Goal: Information Seeking & Learning: Find contact information

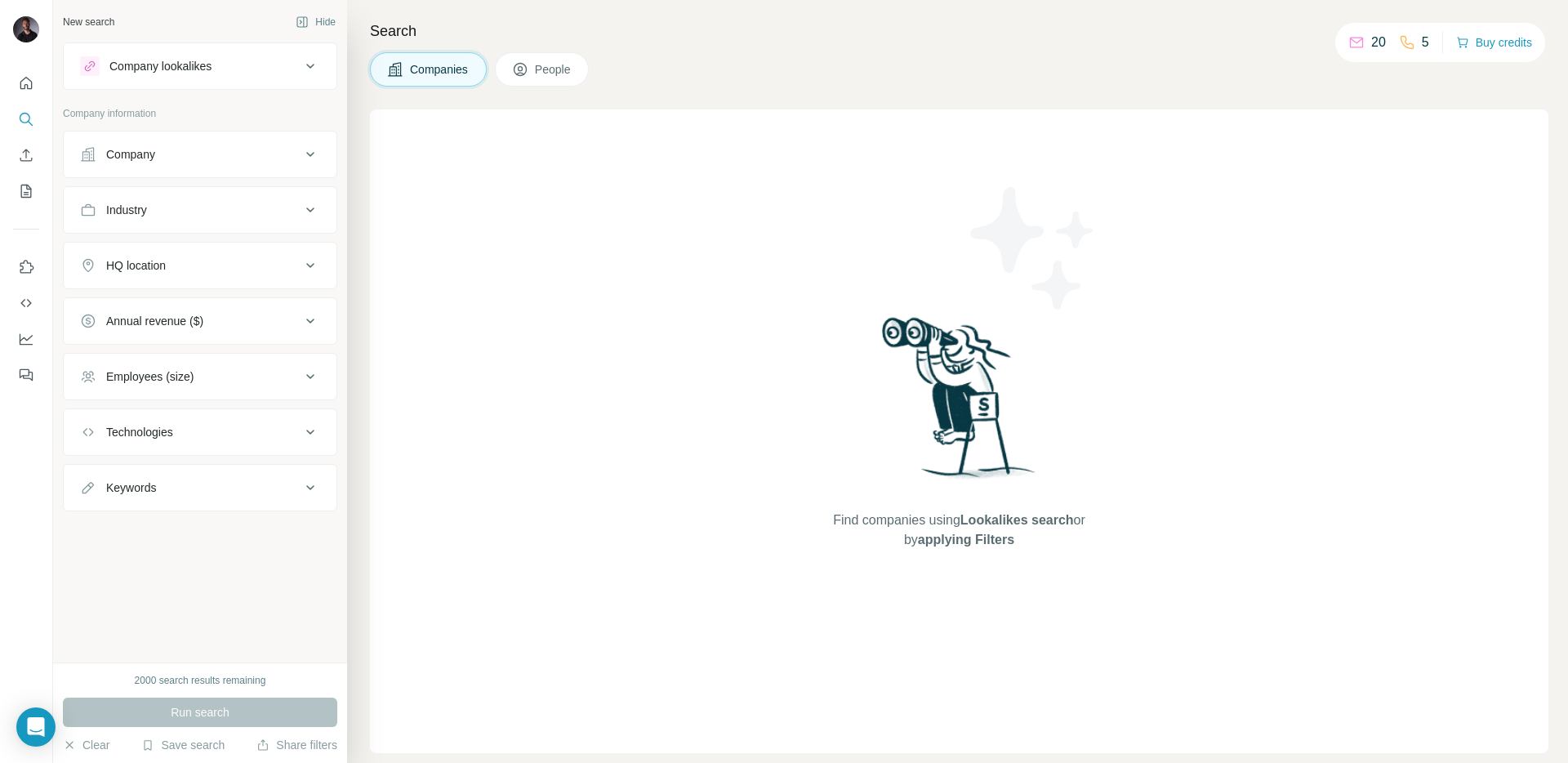
click at [228, 72] on div "Company lookalikes" at bounding box center [190, 65] width 220 height 19
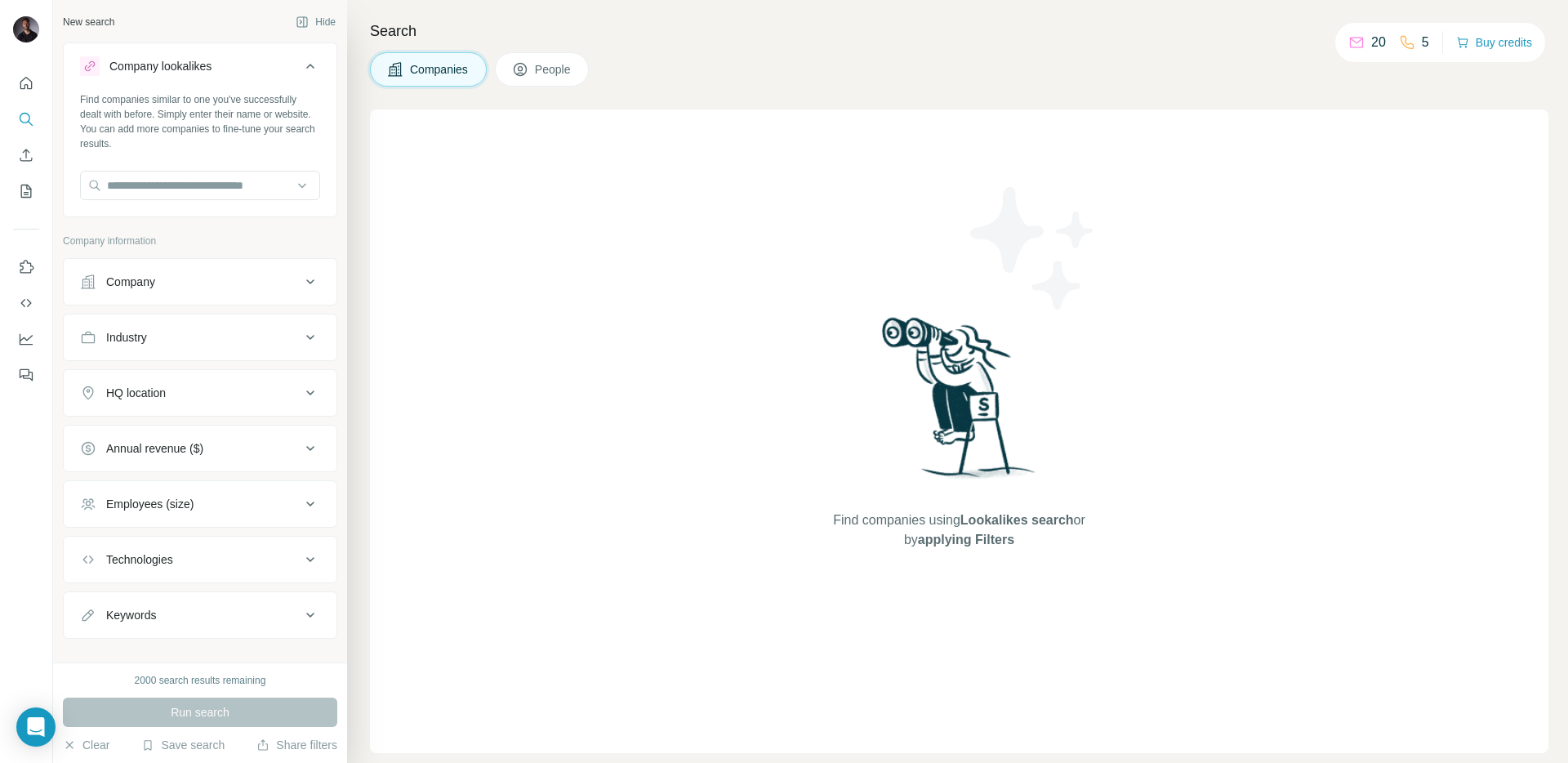
click at [245, 66] on div "Company lookalikes" at bounding box center [190, 65] width 220 height 19
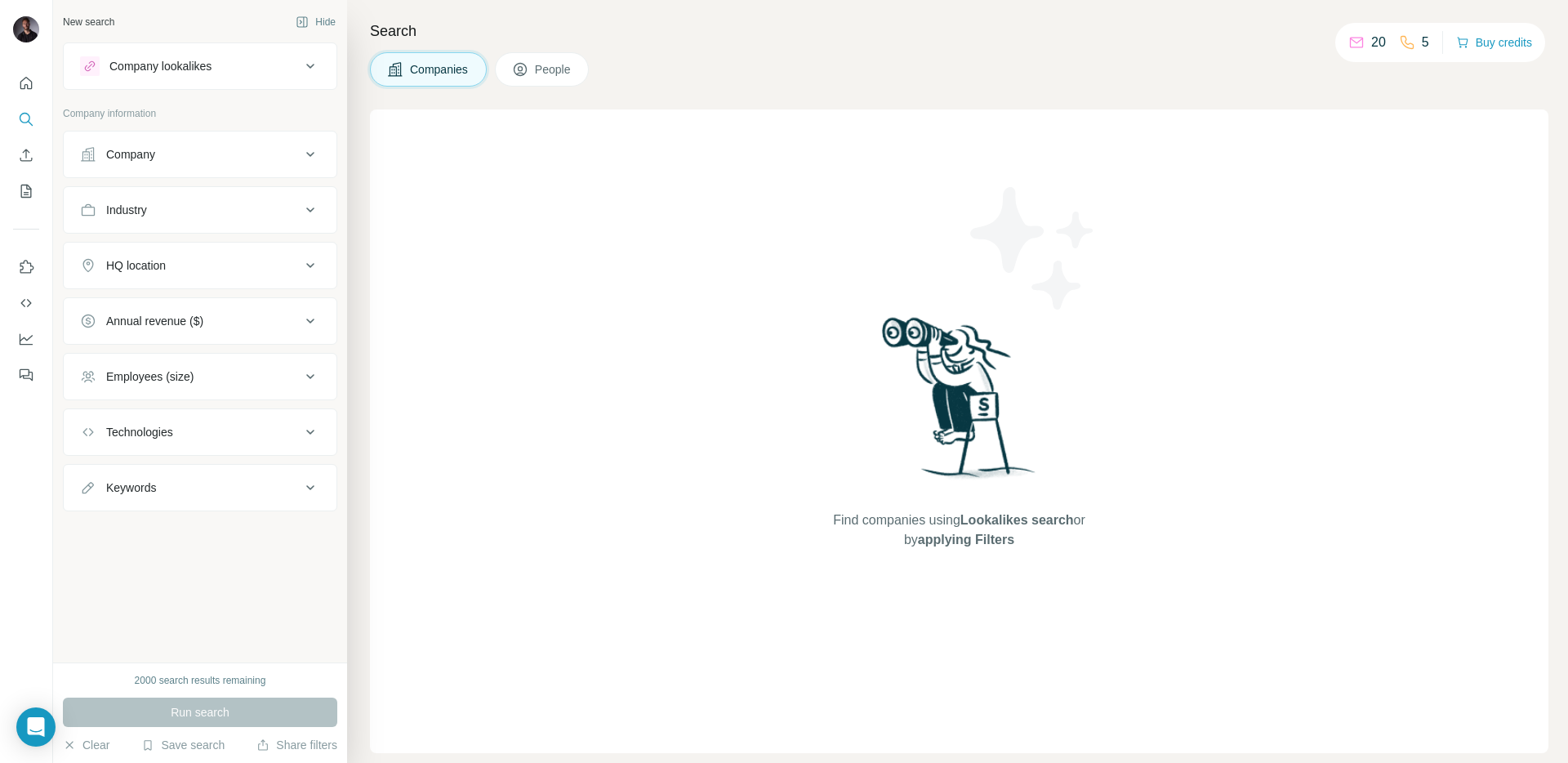
click at [245, 66] on div "Company lookalikes" at bounding box center [190, 65] width 220 height 19
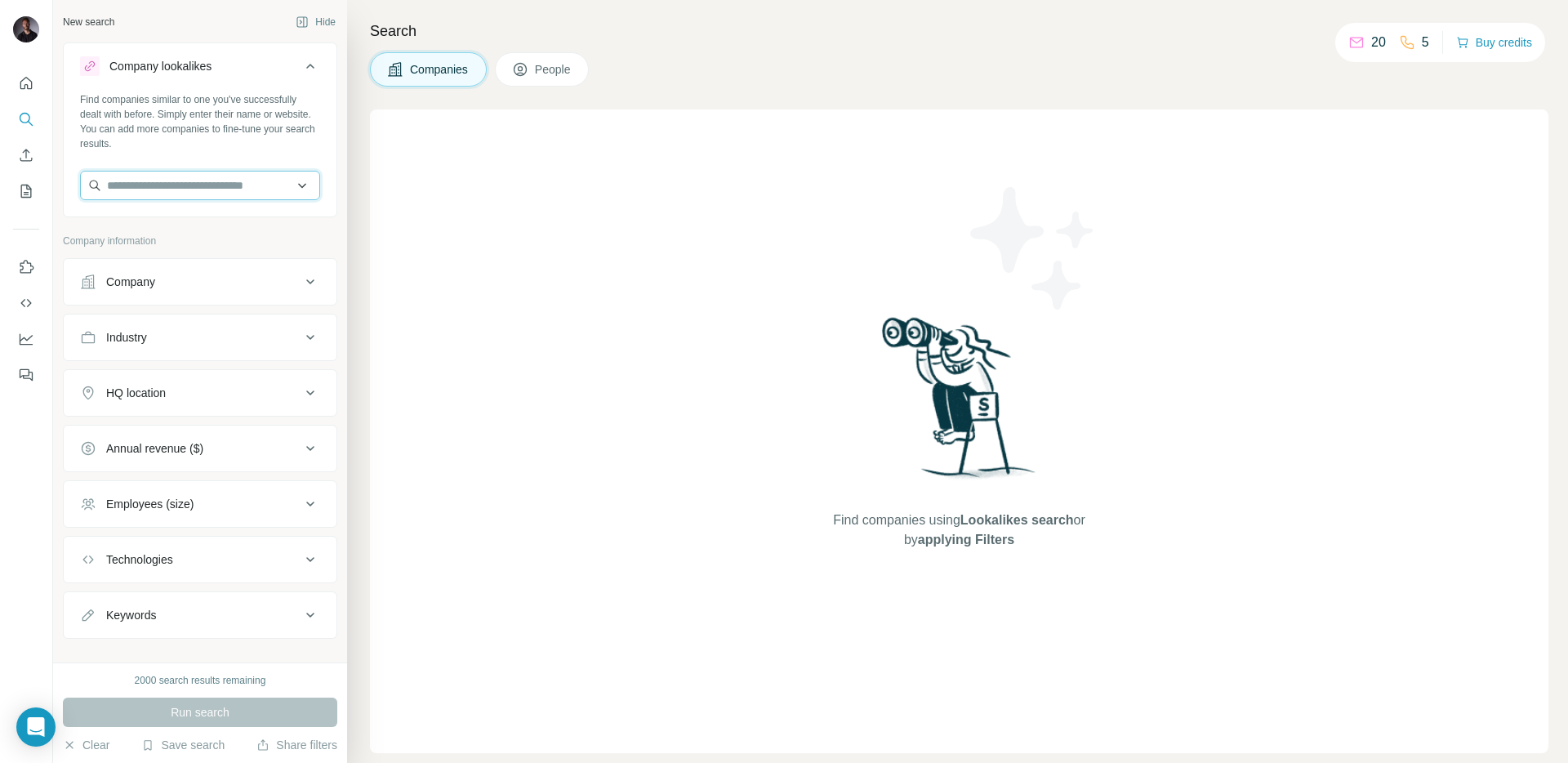
click at [228, 187] on input "text" at bounding box center [199, 185] width 240 height 30
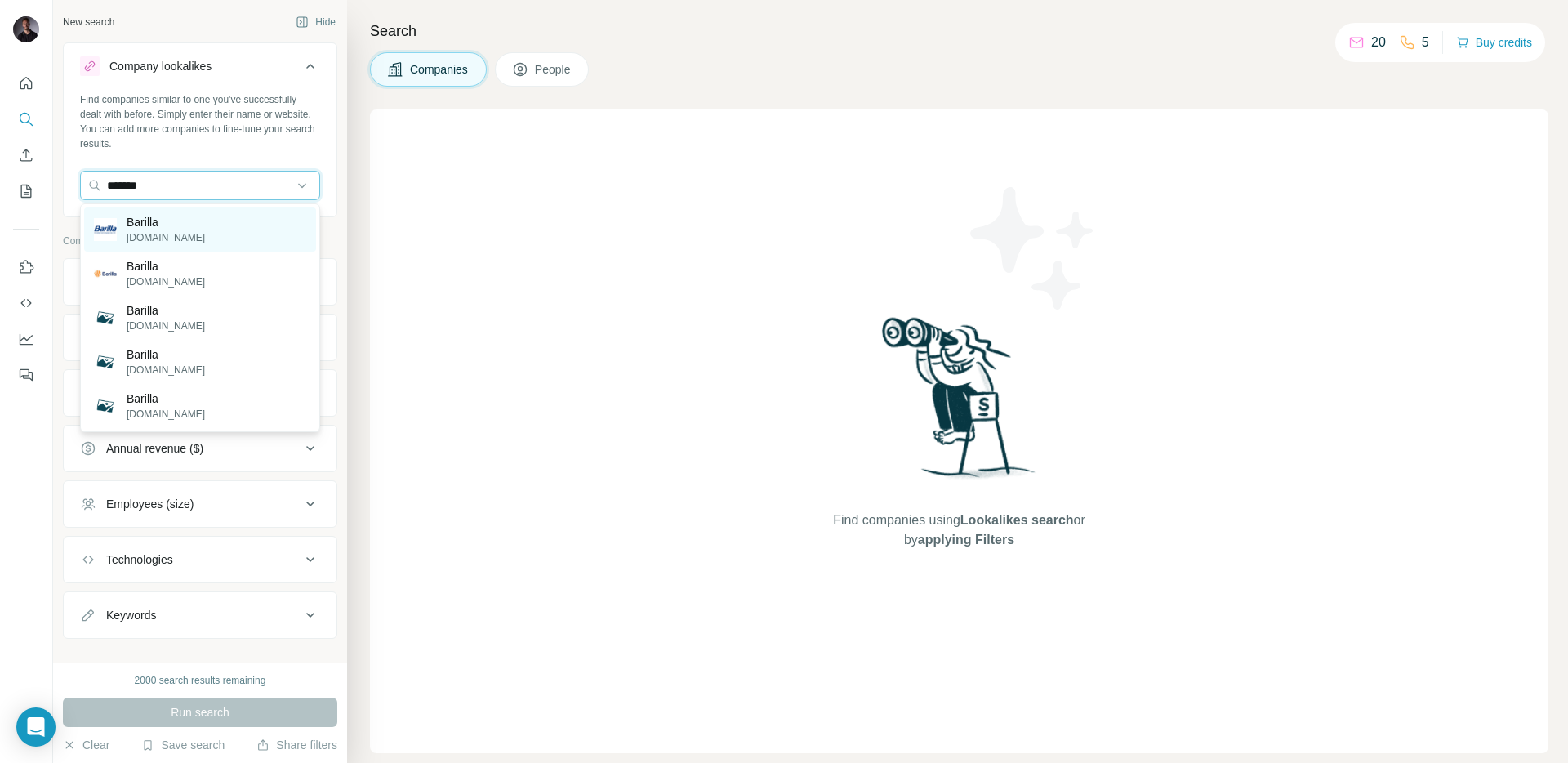
type input "*******"
click at [214, 233] on div "Barilla [DOMAIN_NAME]" at bounding box center [200, 230] width 232 height 44
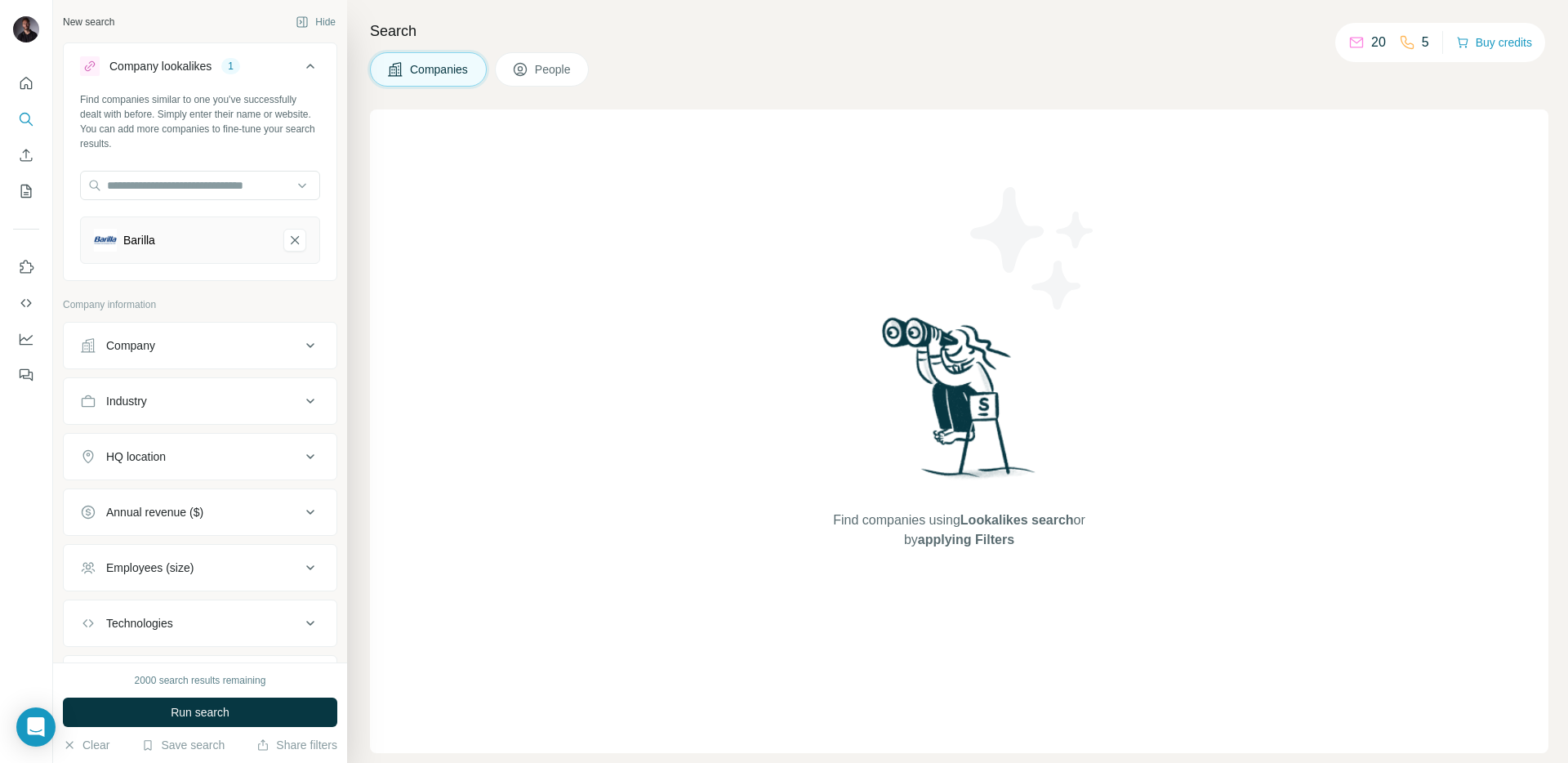
click at [310, 523] on button "Annual revenue ($)" at bounding box center [200, 512] width 273 height 39
click at [87, 580] on icon at bounding box center [89, 577] width 20 height 19
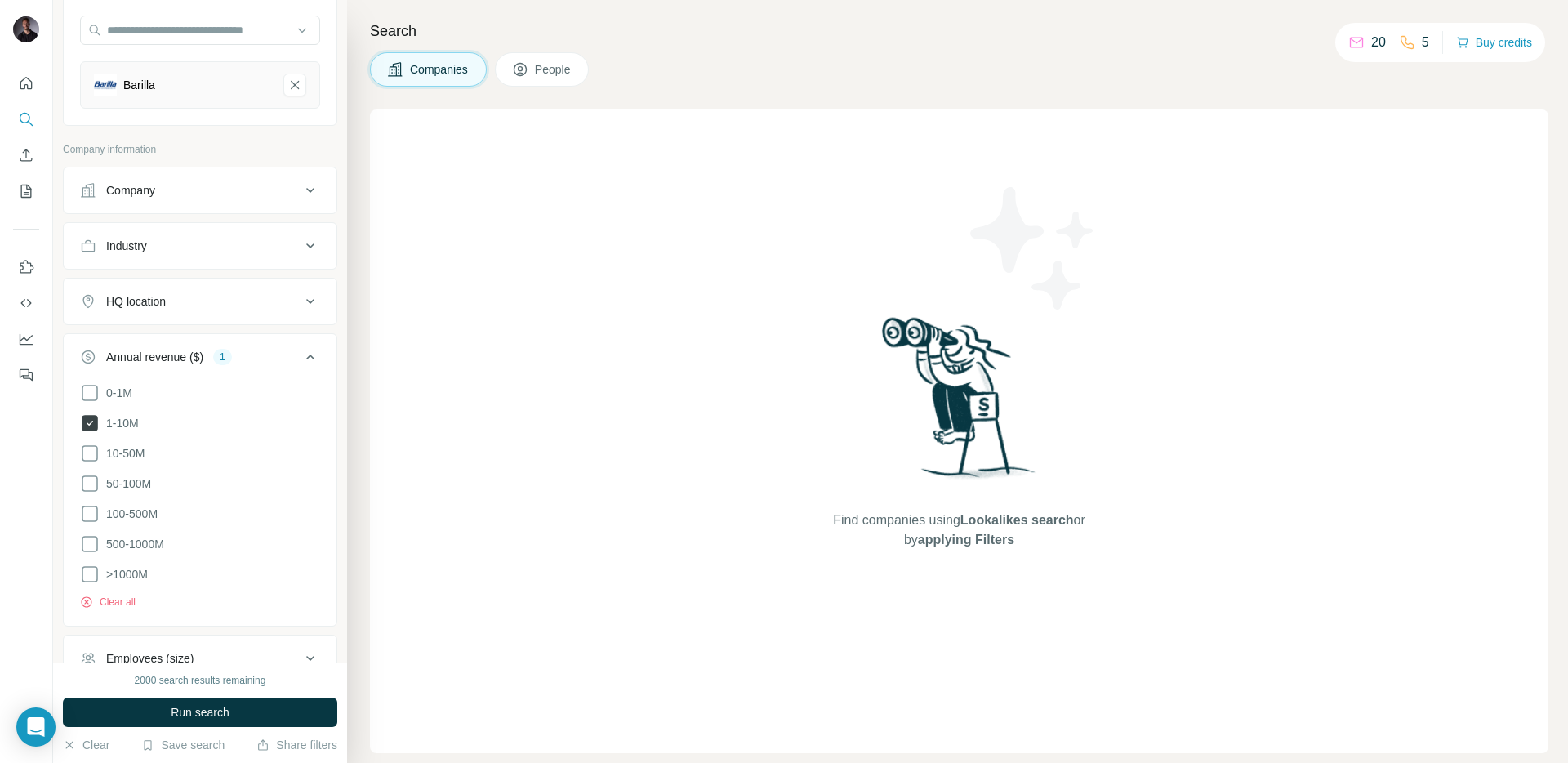
scroll to position [153, 0]
drag, startPoint x: 94, startPoint y: 454, endPoint x: 99, endPoint y: 462, distance: 9.4
click at [96, 455] on icon at bounding box center [89, 454] width 20 height 19
click at [95, 431] on icon at bounding box center [89, 424] width 16 height 16
drag, startPoint x: 89, startPoint y: 484, endPoint x: 90, endPoint y: 502, distance: 18.0
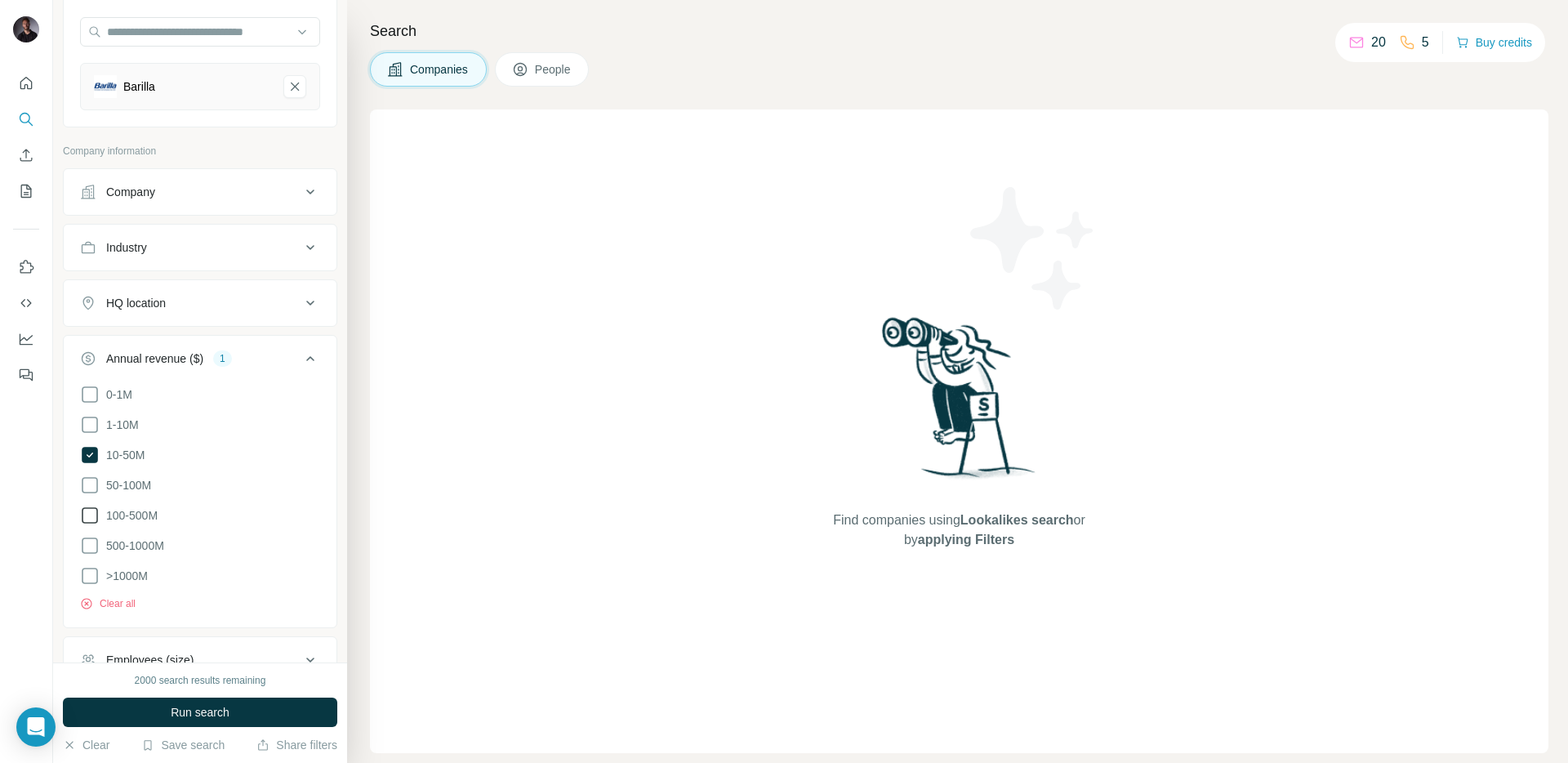
click at [89, 484] on icon at bounding box center [89, 485] width 20 height 19
click at [91, 506] on icon at bounding box center [89, 515] width 20 height 19
click at [97, 544] on icon at bounding box center [89, 545] width 16 height 16
click at [305, 354] on icon at bounding box center [310, 358] width 20 height 19
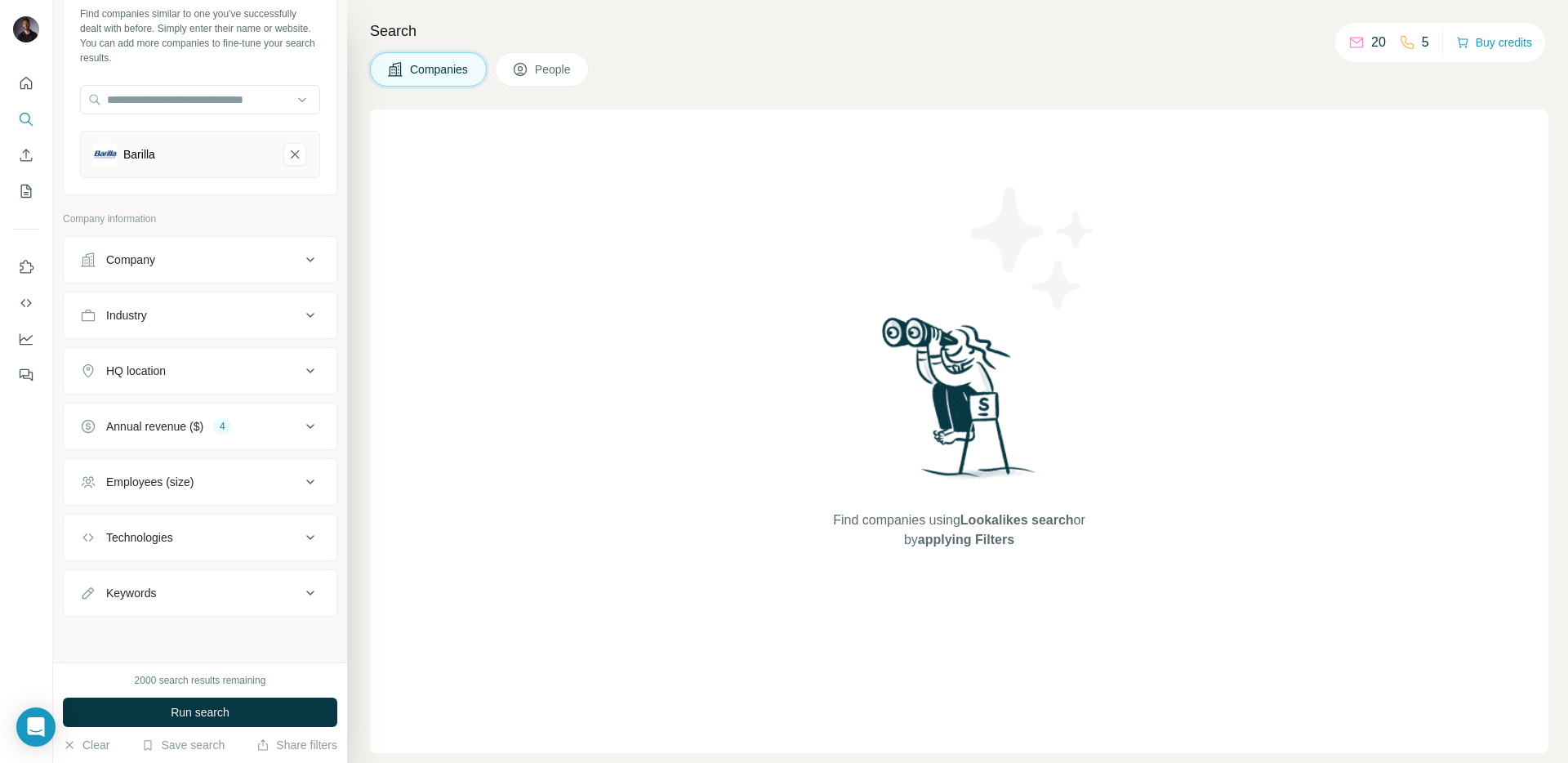
scroll to position [86, 0]
click at [316, 489] on icon at bounding box center [310, 482] width 20 height 19
click at [87, 604] on icon at bounding box center [89, 608] width 20 height 19
click at [90, 630] on icon at bounding box center [89, 638] width 20 height 19
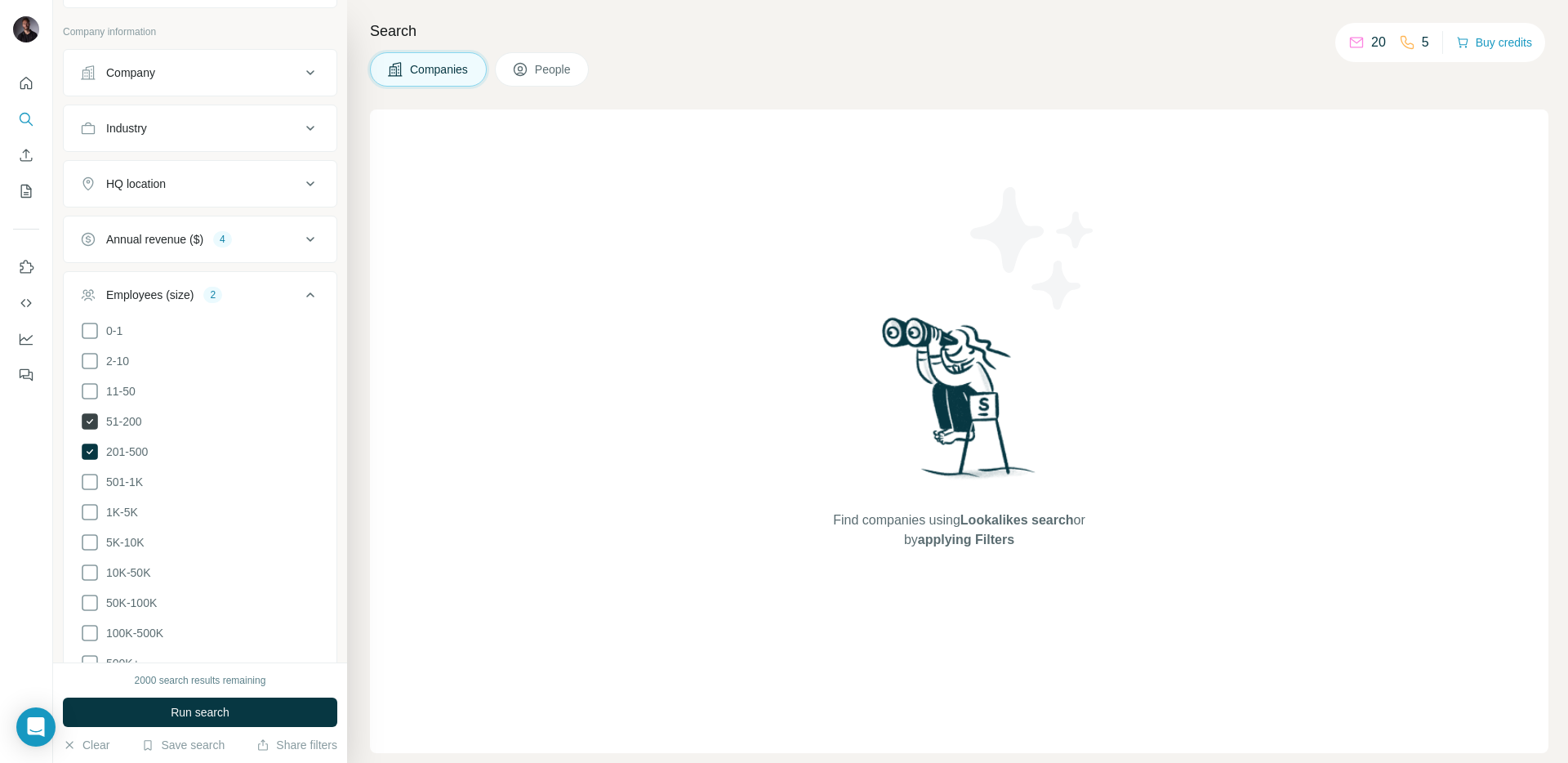
scroll to position [275, 0]
click at [92, 480] on icon at bounding box center [89, 480] width 20 height 19
click at [92, 500] on icon at bounding box center [89, 510] width 20 height 19
click at [92, 535] on icon at bounding box center [89, 540] width 20 height 19
click at [87, 571] on icon at bounding box center [89, 571] width 16 height 16
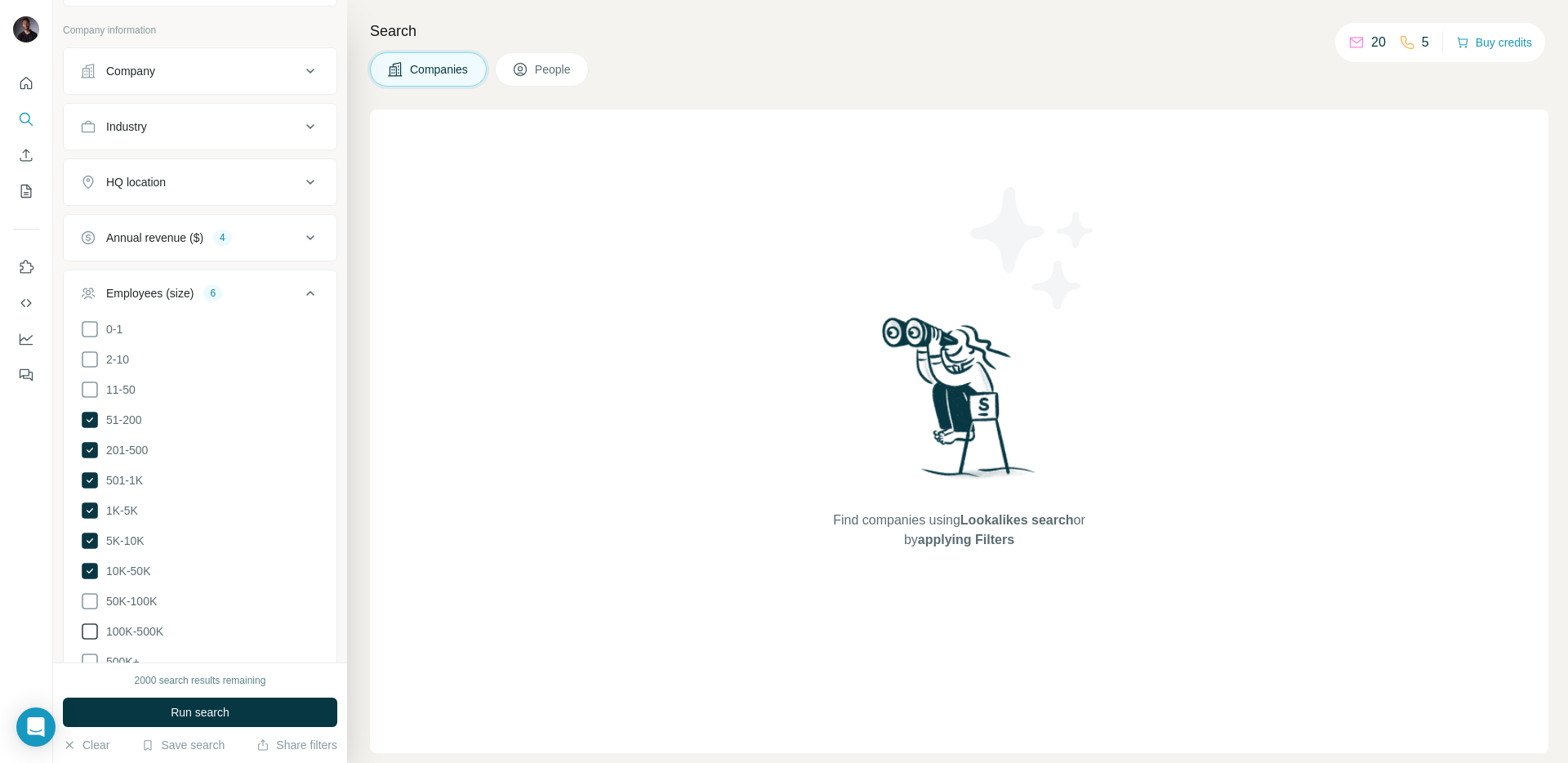
drag, startPoint x: 92, startPoint y: 608, endPoint x: 92, endPoint y: 616, distance: 8.0
click at [92, 609] on ul "0-1 2-10 11-50 [PHONE_NUMBER] 501-1K 1K-5K 5K-10K 10K-50K 50K-100K 100K-500K 50…" at bounding box center [199, 496] width 240 height 353
drag, startPoint x: 95, startPoint y: 596, endPoint x: 98, endPoint y: 622, distance: 26.2
click at [96, 599] on icon at bounding box center [89, 600] width 20 height 19
drag, startPoint x: 98, startPoint y: 624, endPoint x: 92, endPoint y: 638, distance: 15.2
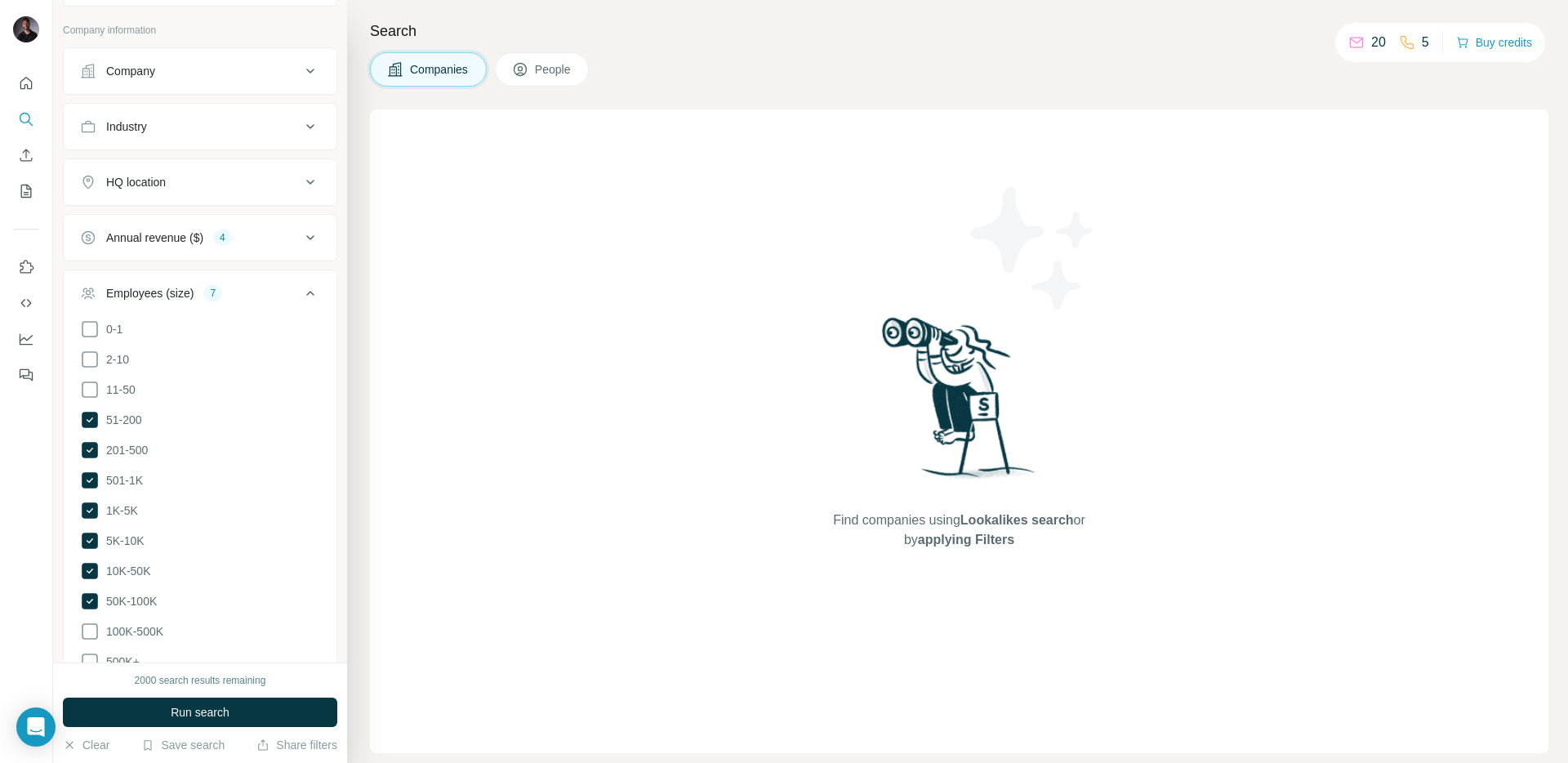
click at [97, 625] on icon at bounding box center [89, 631] width 16 height 16
drag, startPoint x: 91, startPoint y: 649, endPoint x: 121, endPoint y: 632, distance: 34.5
click at [92, 652] on icon at bounding box center [89, 661] width 20 height 19
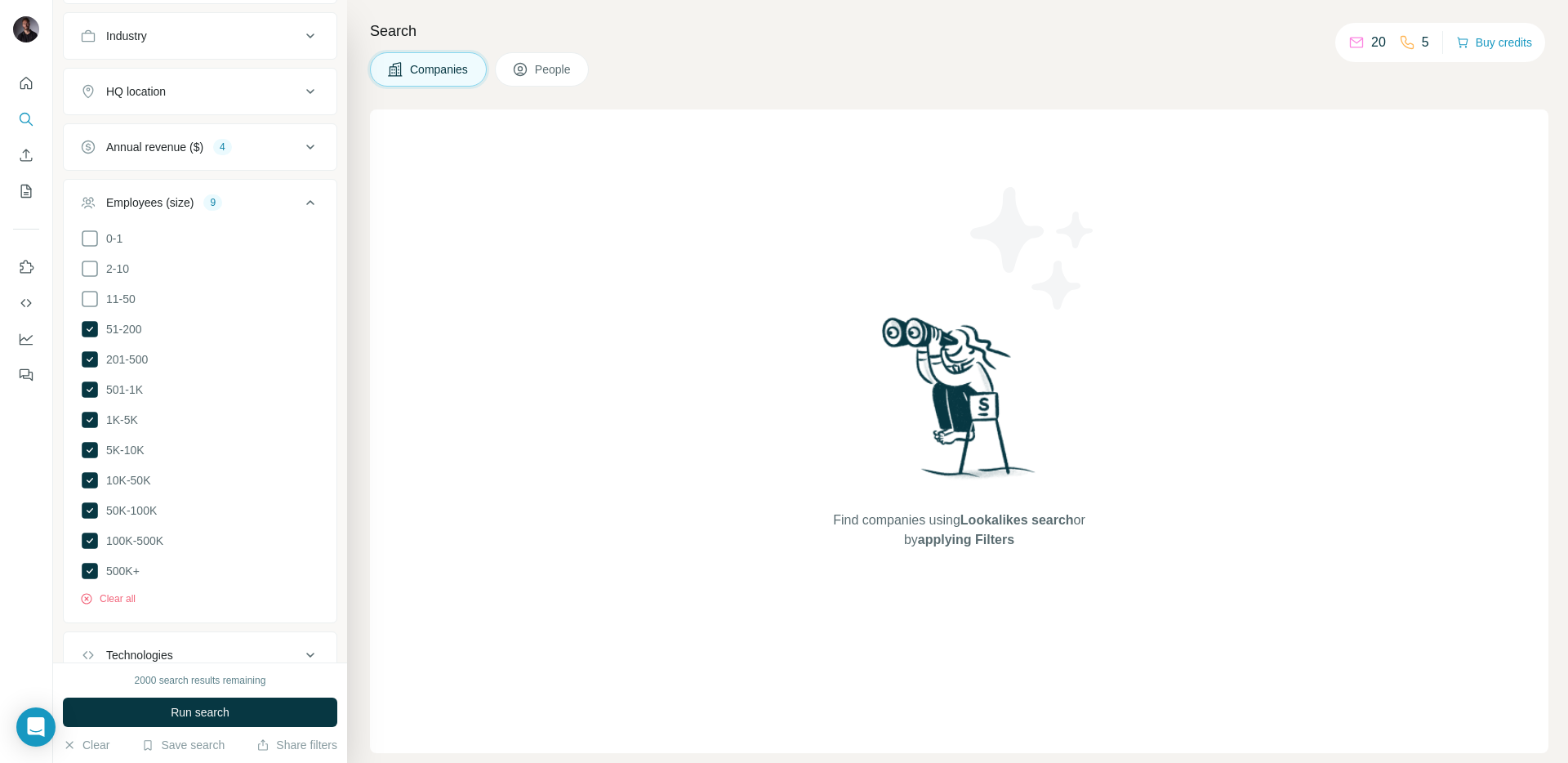
scroll to position [366, 0]
click at [323, 197] on button "Employees (size) 9" at bounding box center [200, 205] width 273 height 46
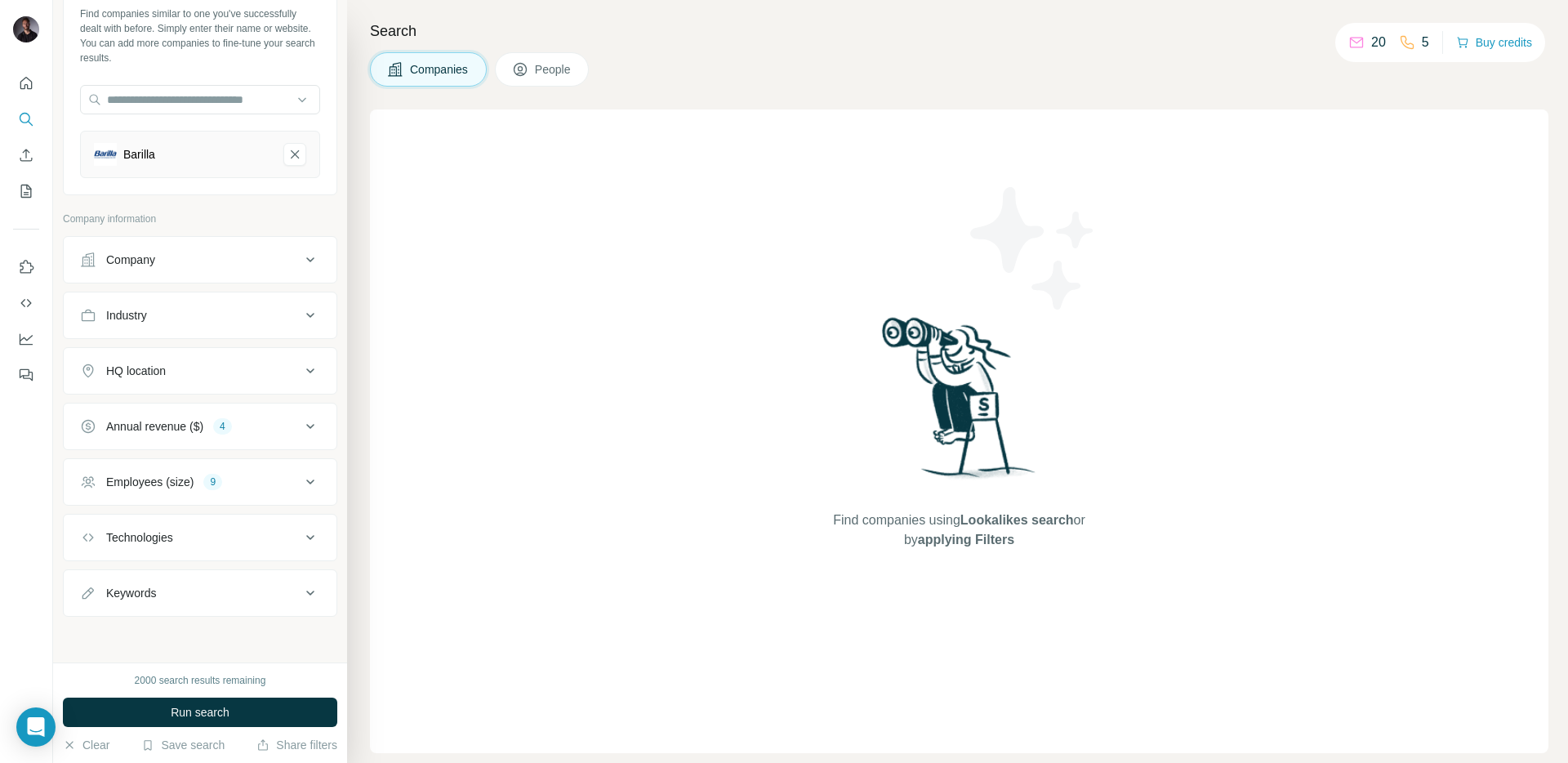
click at [310, 368] on icon at bounding box center [310, 370] width 20 height 19
click at [264, 393] on button "HQ location" at bounding box center [200, 374] width 273 height 46
click at [308, 375] on icon at bounding box center [310, 370] width 20 height 19
click at [232, 410] on input "text" at bounding box center [199, 411] width 240 height 30
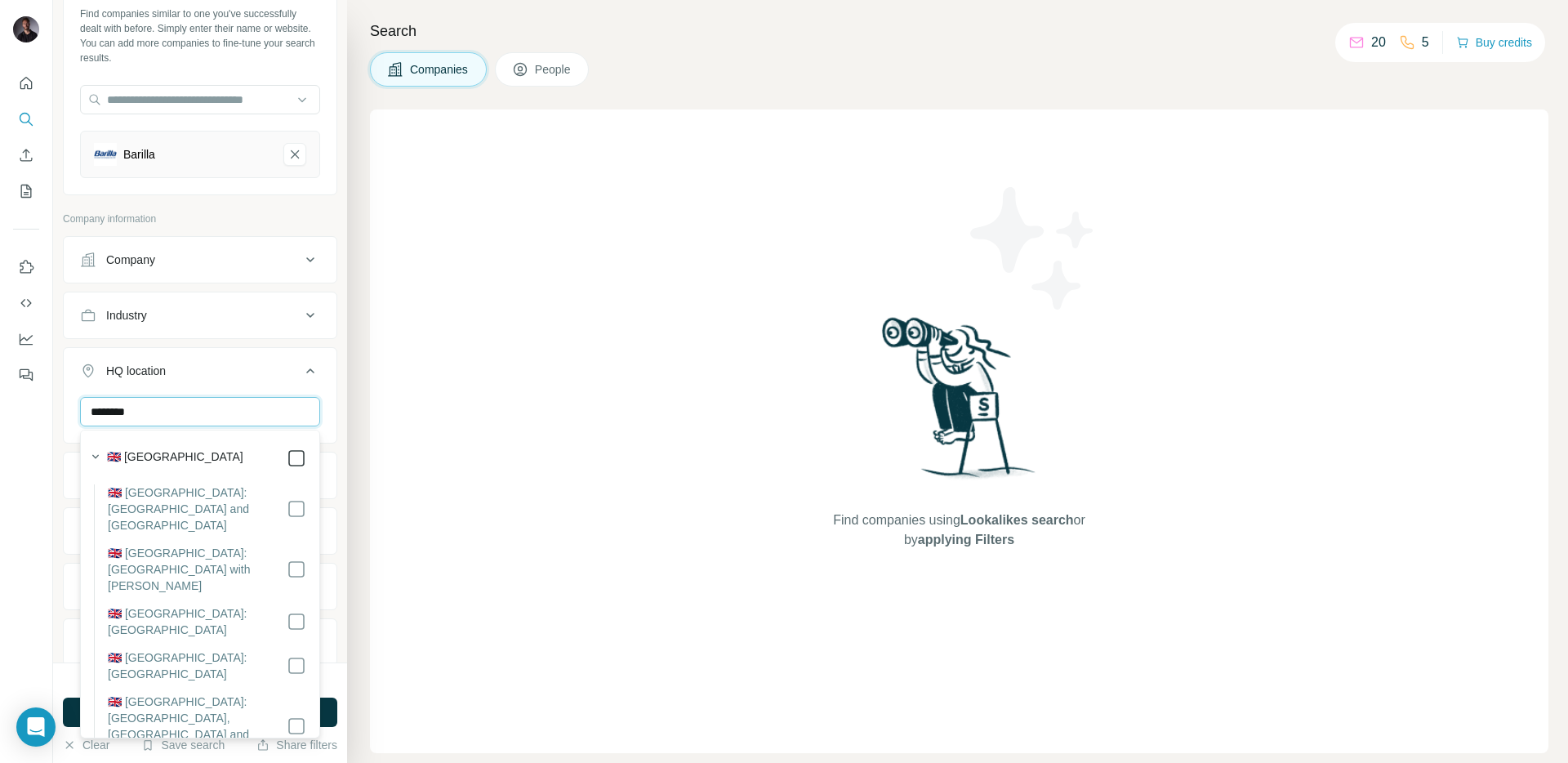
type input "********"
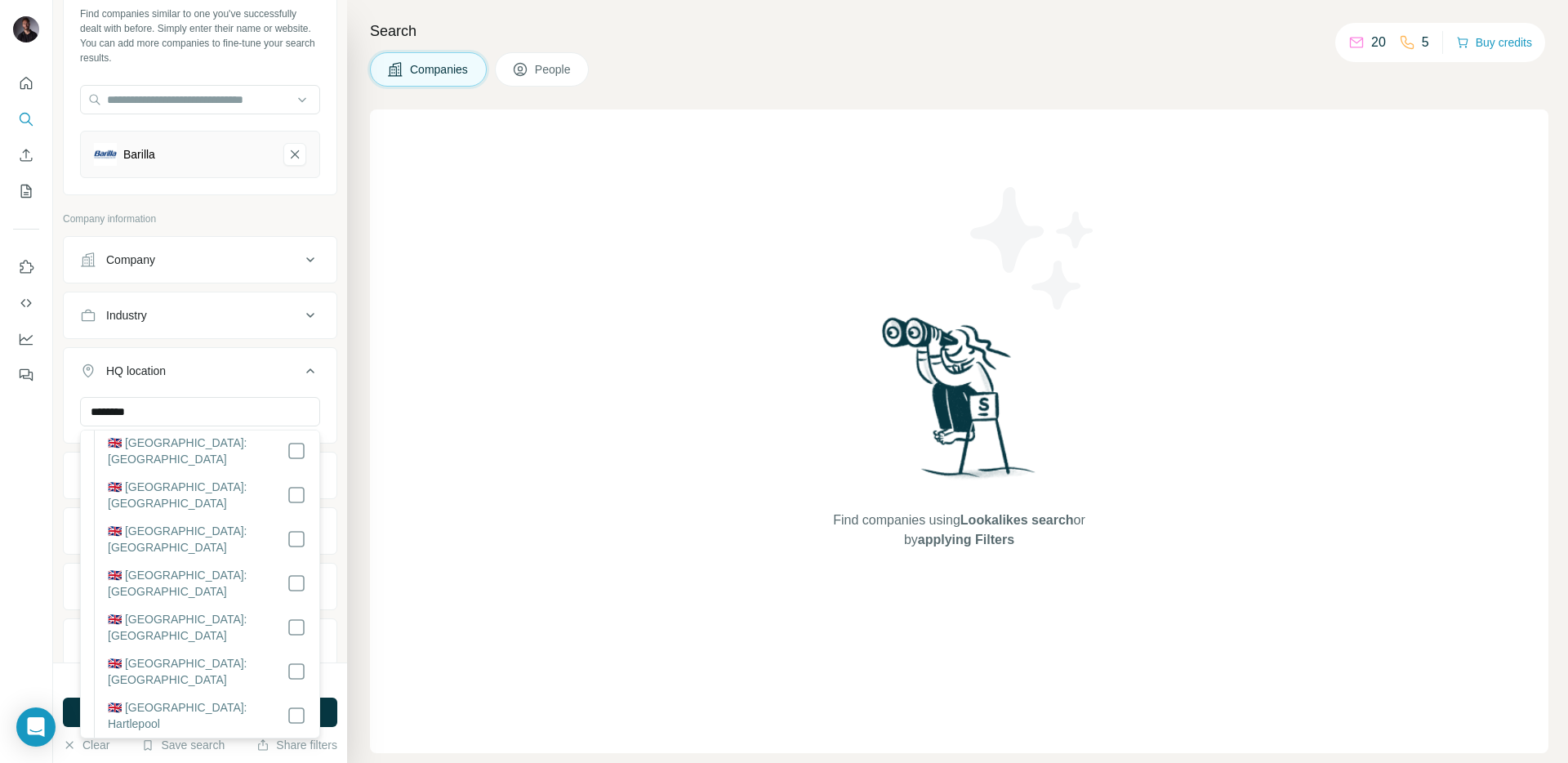
scroll to position [1146, 0]
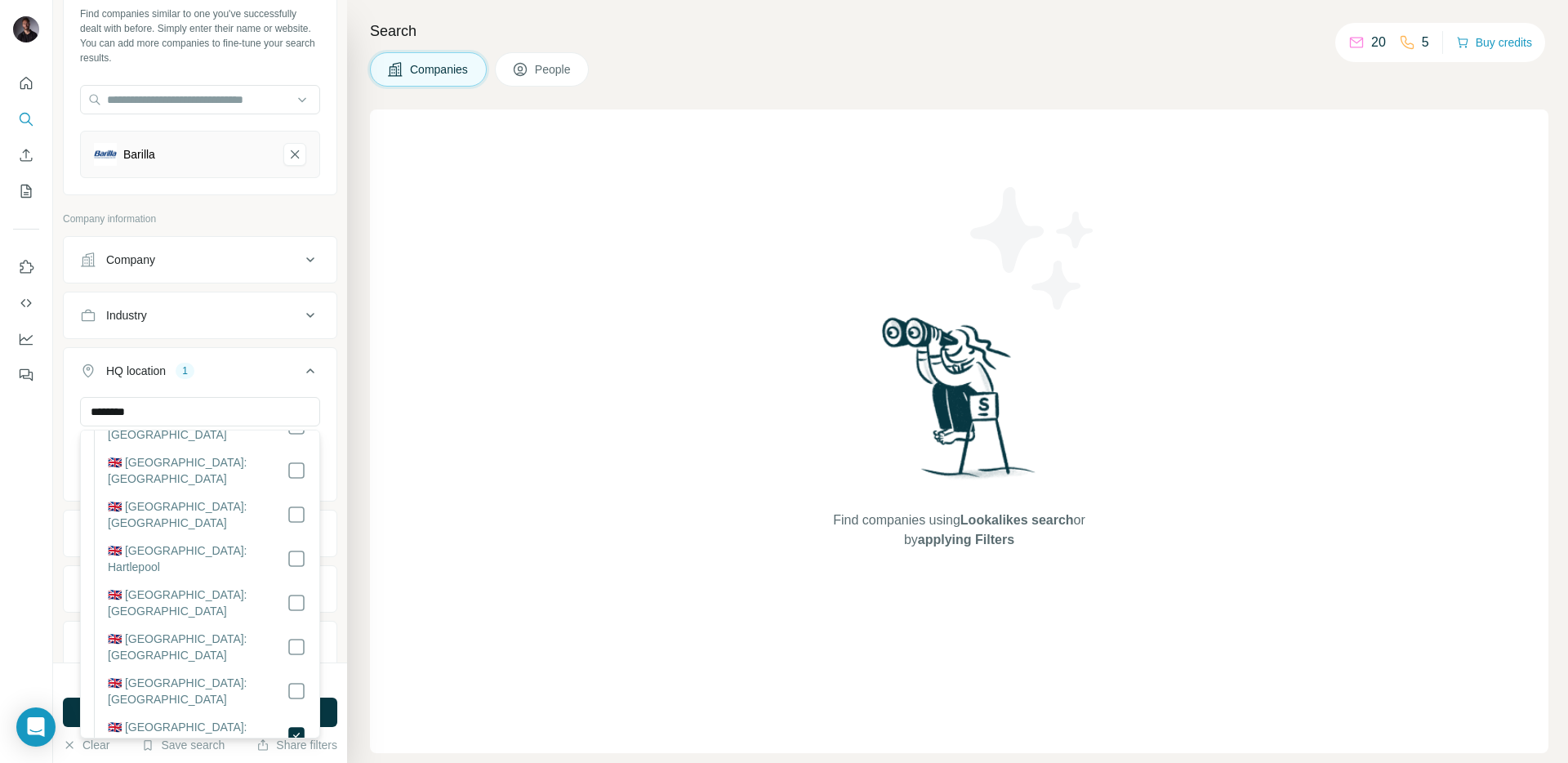
scroll to position [1304, 0]
click at [311, 372] on icon at bounding box center [310, 370] width 20 height 19
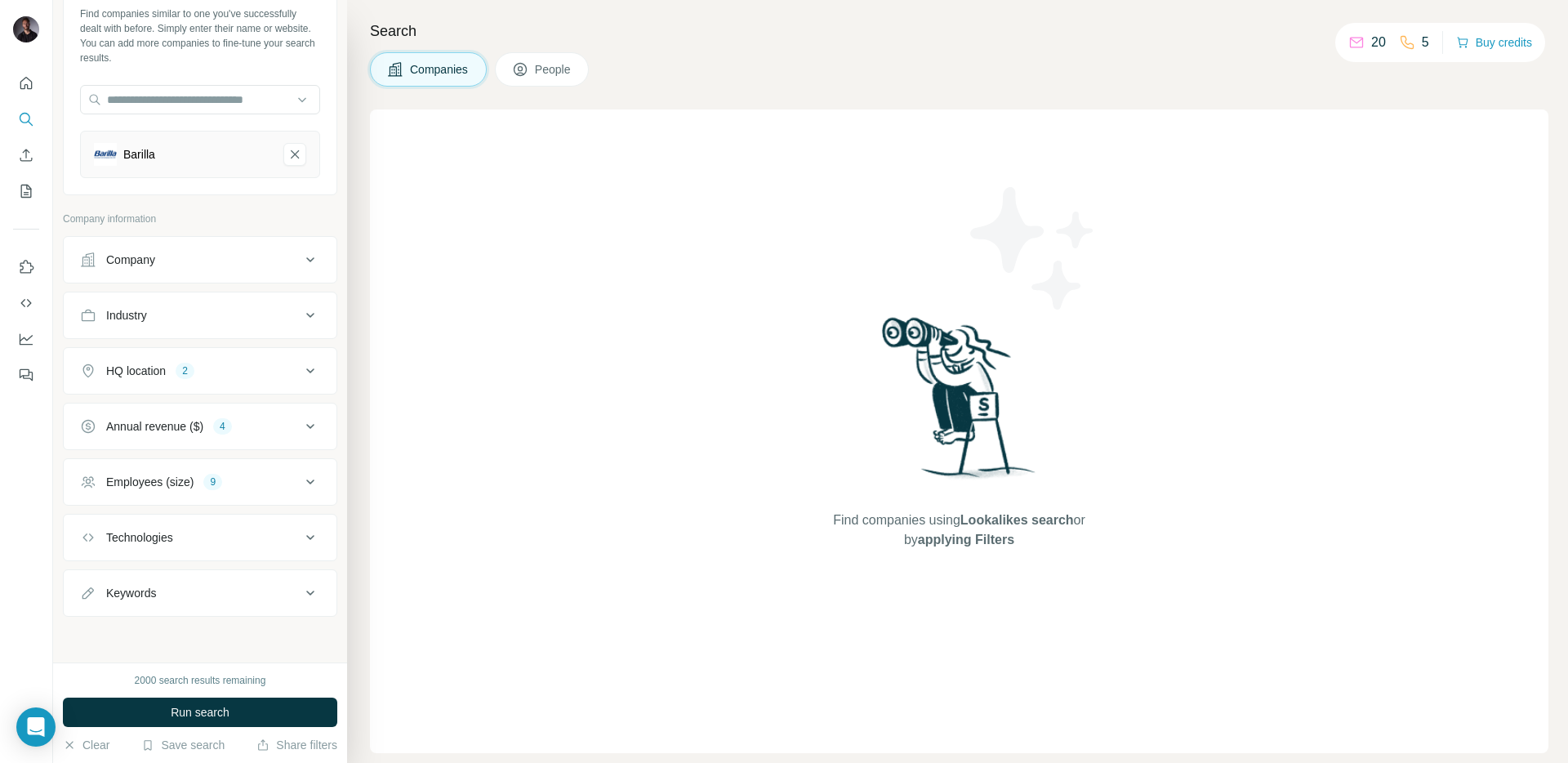
click at [315, 320] on icon at bounding box center [310, 315] width 20 height 19
click at [221, 359] on input at bounding box center [192, 355] width 202 height 18
click at [209, 322] on div "Industry" at bounding box center [190, 315] width 220 height 16
click at [256, 323] on button "Industry" at bounding box center [200, 315] width 273 height 39
click at [145, 354] on input at bounding box center [192, 355] width 202 height 18
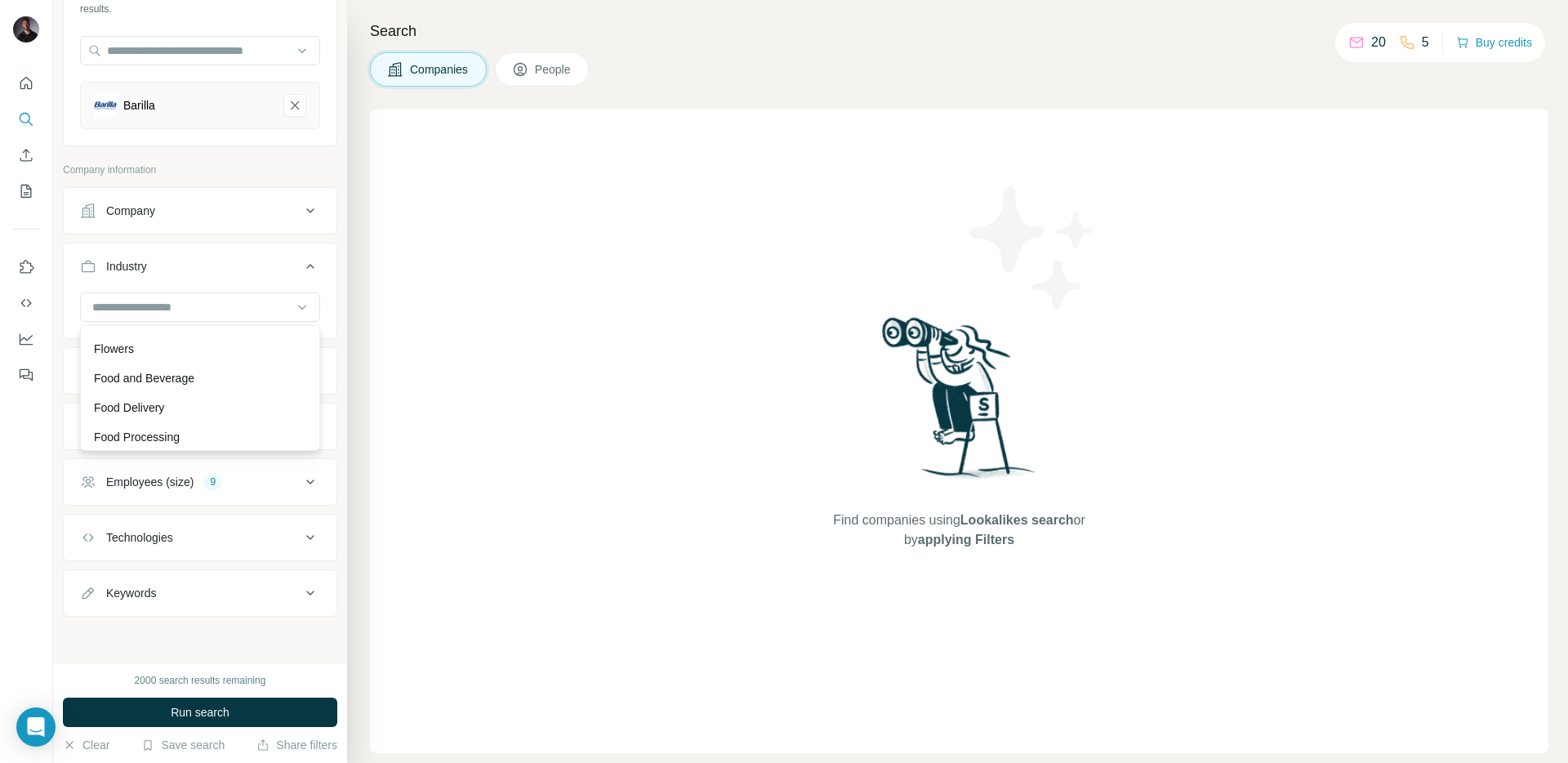
scroll to position [6882, 0]
click at [208, 365] on div "Food and Beverage" at bounding box center [200, 370] width 212 height 16
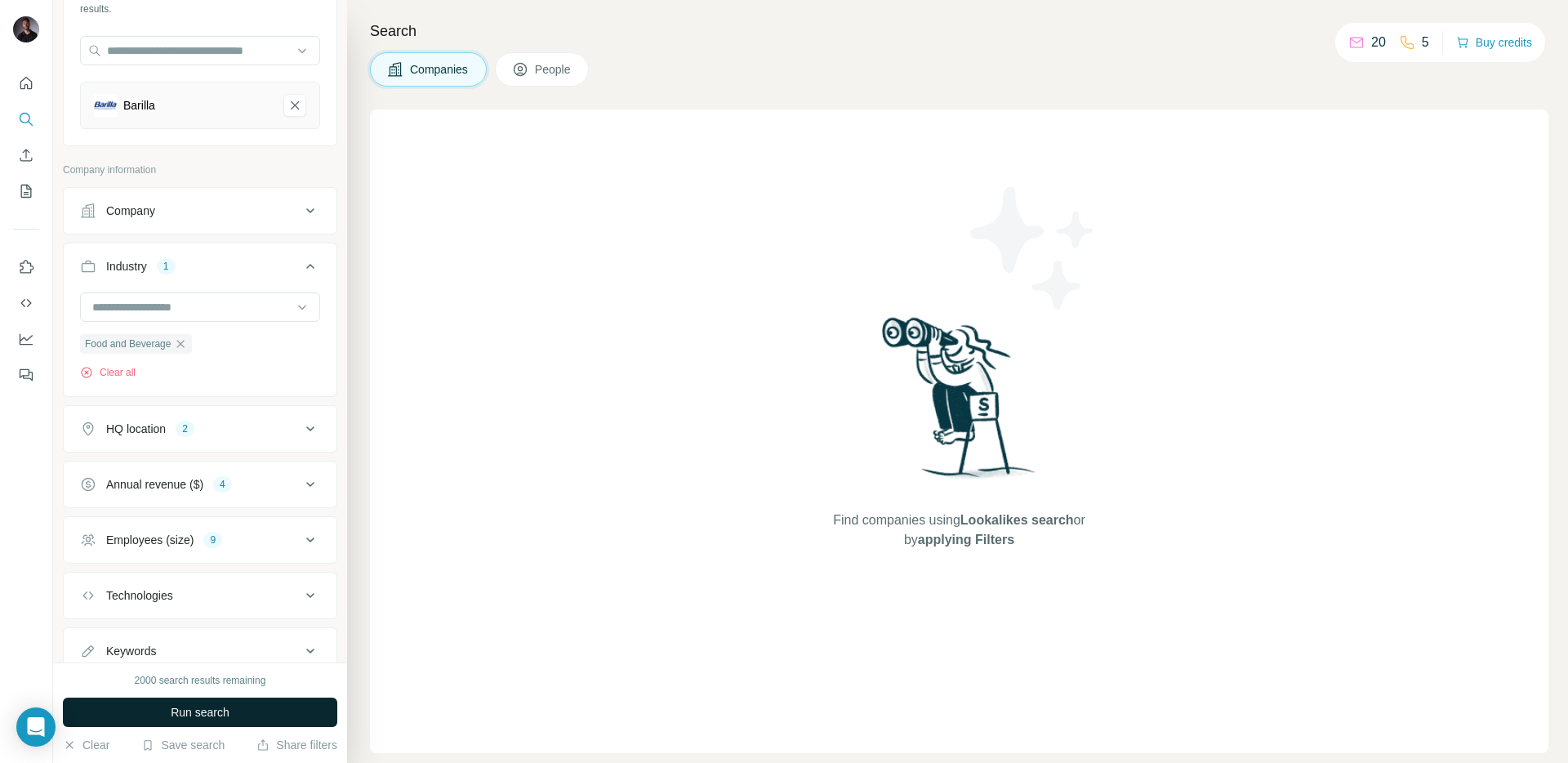
click at [235, 699] on button "Run search" at bounding box center [200, 712] width 275 height 30
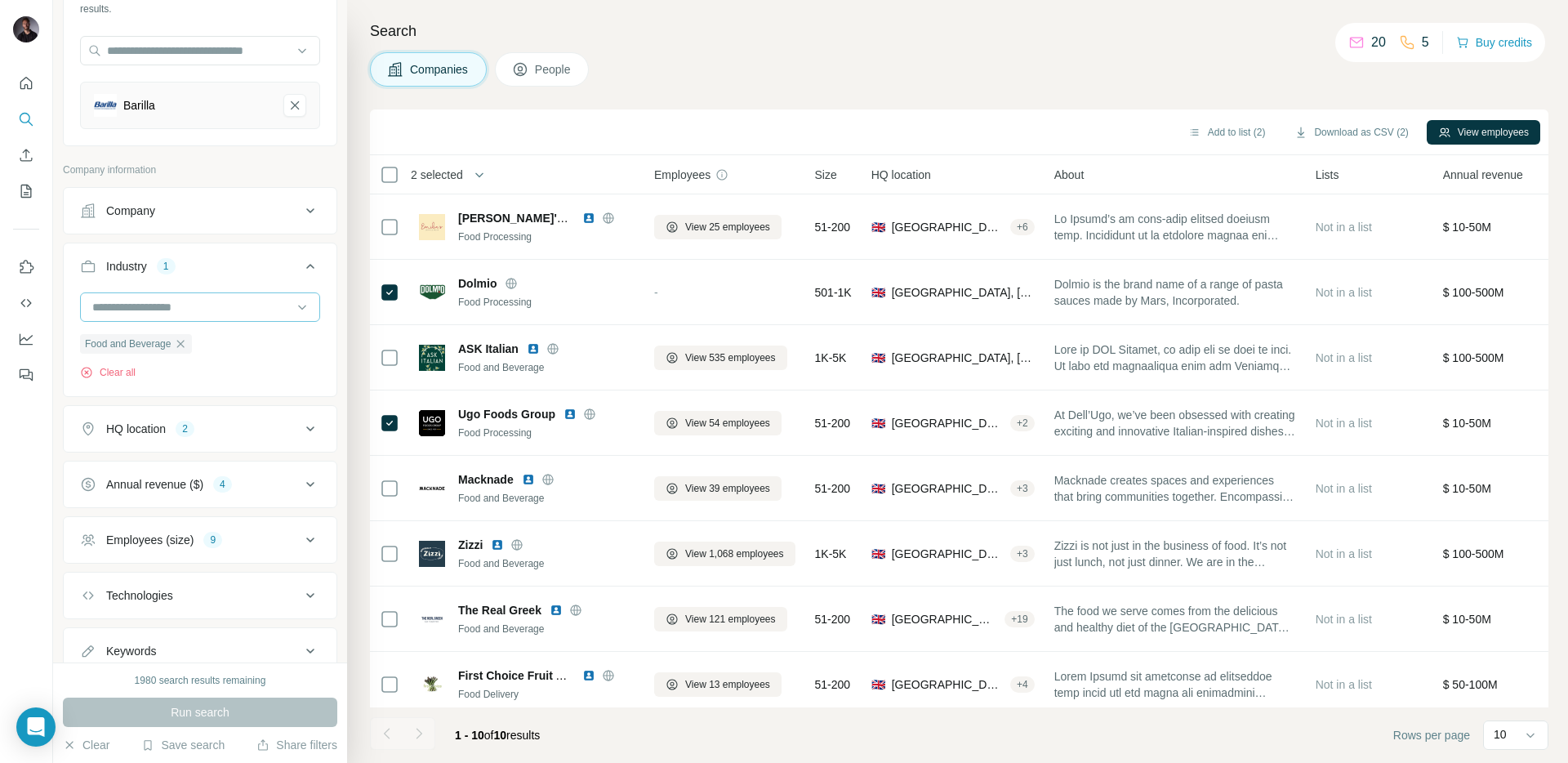
drag, startPoint x: 197, startPoint y: 320, endPoint x: 193, endPoint y: 310, distance: 10.8
click at [197, 320] on div at bounding box center [192, 307] width 202 height 28
type input "********"
click at [165, 347] on p "Food Processing" at bounding box center [137, 343] width 86 height 16
click at [183, 345] on icon "button" at bounding box center [180, 343] width 13 height 13
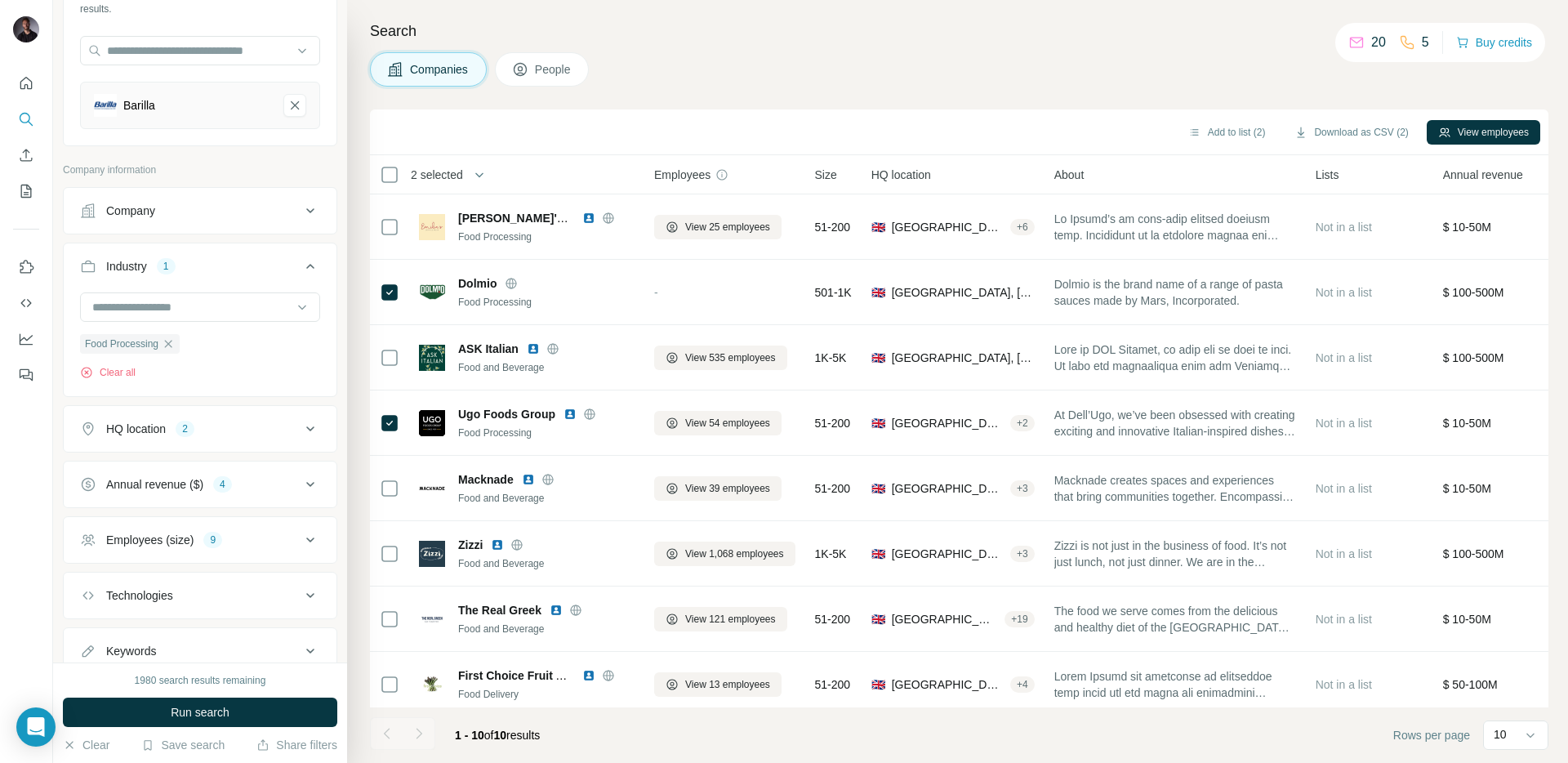
click at [223, 351] on div "Food Processing Clear all" at bounding box center [199, 336] width 240 height 87
click at [159, 710] on button "Run search" at bounding box center [200, 712] width 275 height 30
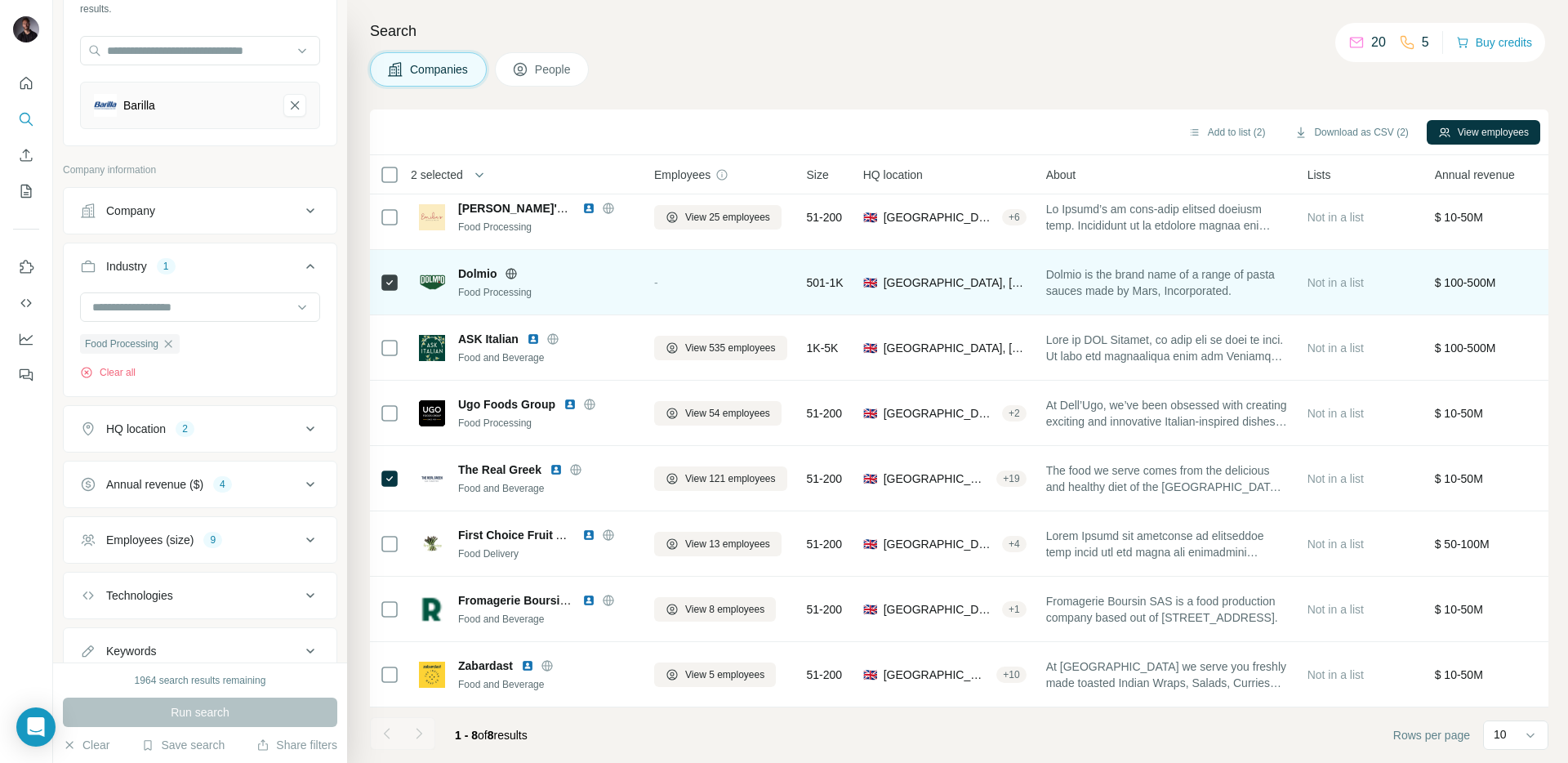
scroll to position [10, 23]
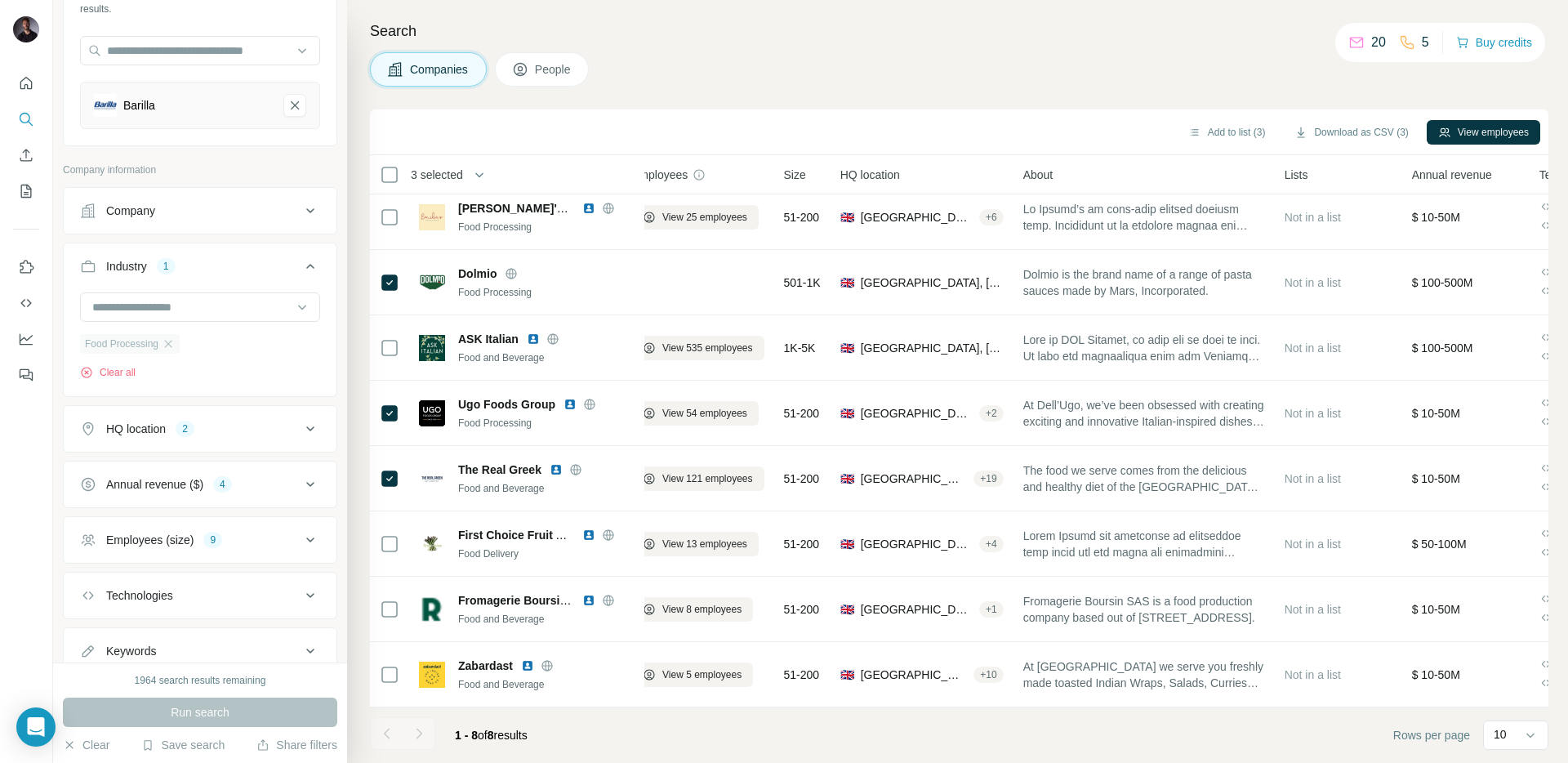
click at [170, 352] on div "Food Processing" at bounding box center [130, 343] width 100 height 19
click at [167, 306] on input at bounding box center [192, 307] width 202 height 18
click at [1229, 131] on button "Add to list (3)" at bounding box center [1227, 132] width 100 height 25
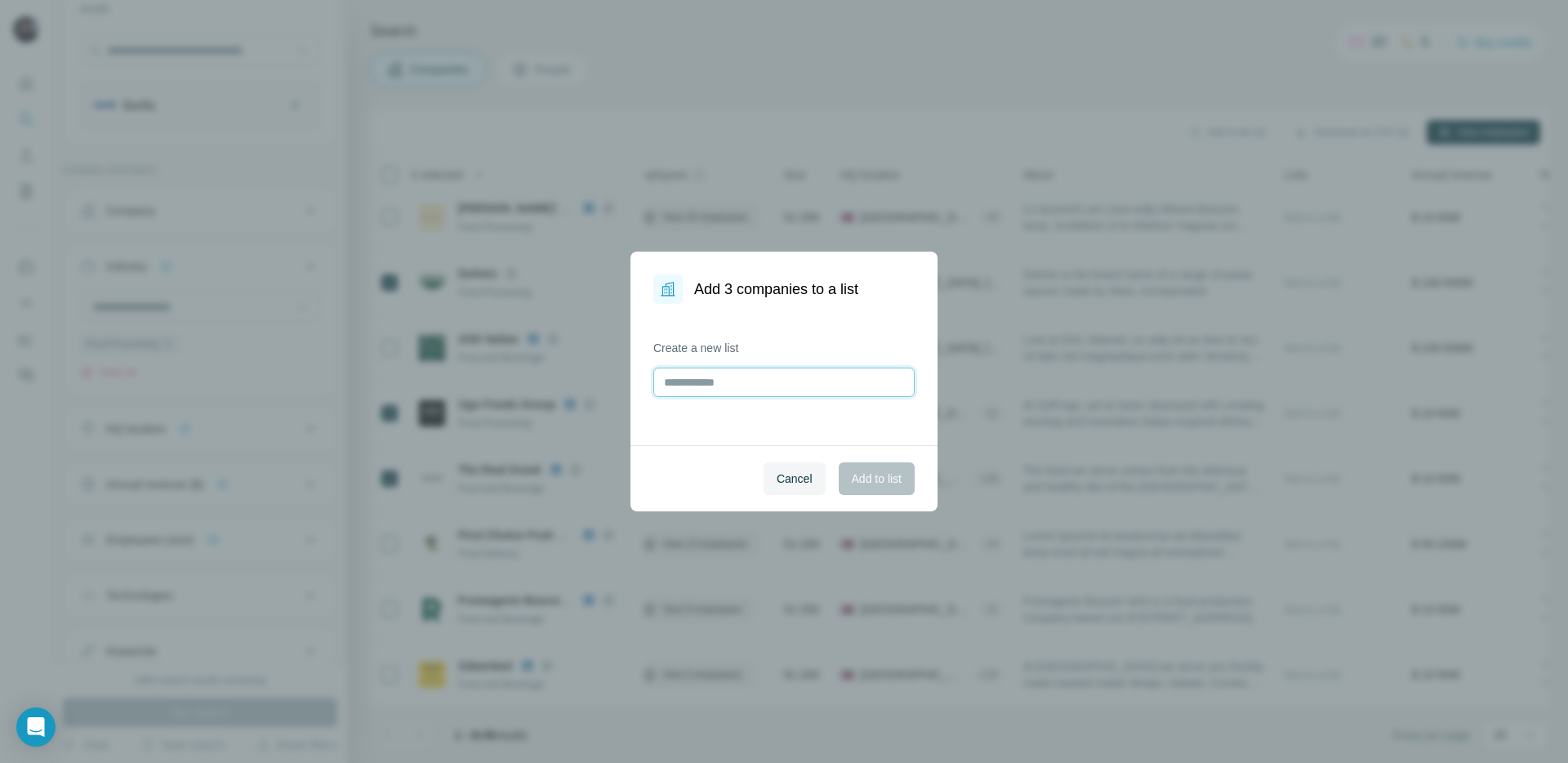
click at [746, 372] on input "text" at bounding box center [784, 382] width 261 height 30
type input "**********"
click at [880, 475] on span "Add to list" at bounding box center [877, 478] width 50 height 16
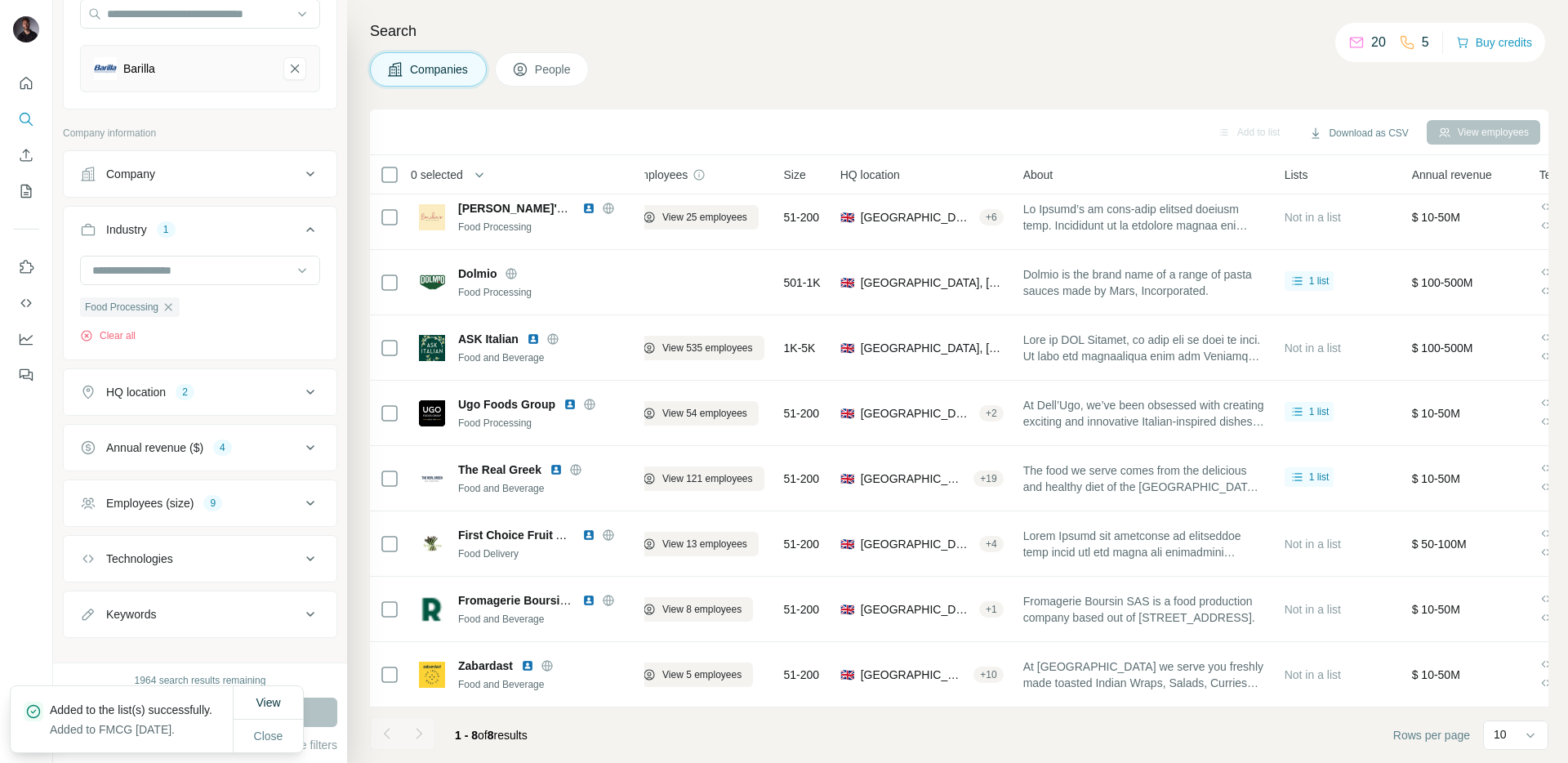
scroll to position [175, 0]
click at [162, 304] on icon "button" at bounding box center [168, 304] width 13 height 13
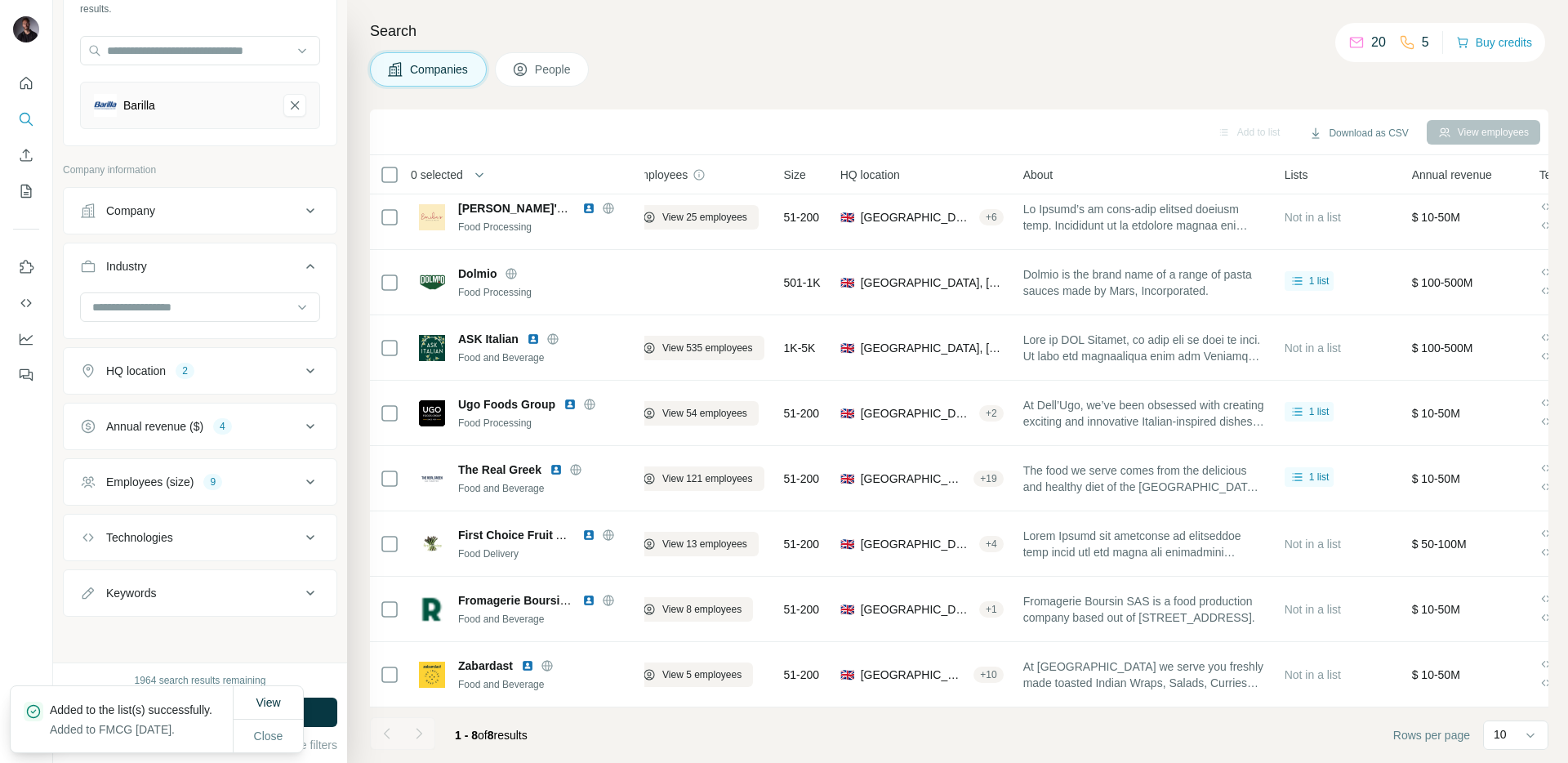
scroll to position [135, 0]
click at [162, 304] on input at bounding box center [192, 307] width 202 height 18
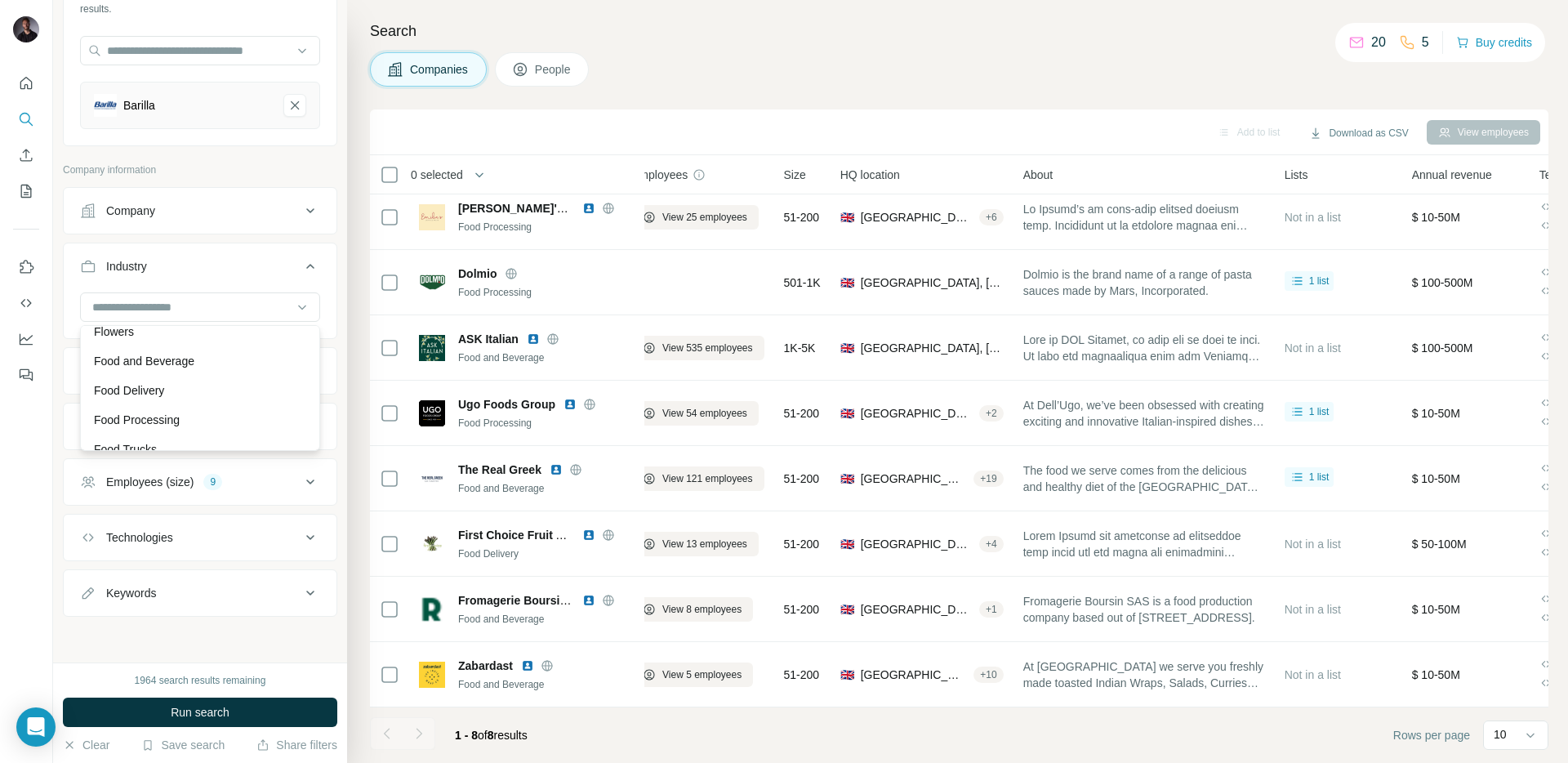
scroll to position [6892, 0]
click at [159, 354] on p "Food and Beverage" at bounding box center [144, 359] width 100 height 16
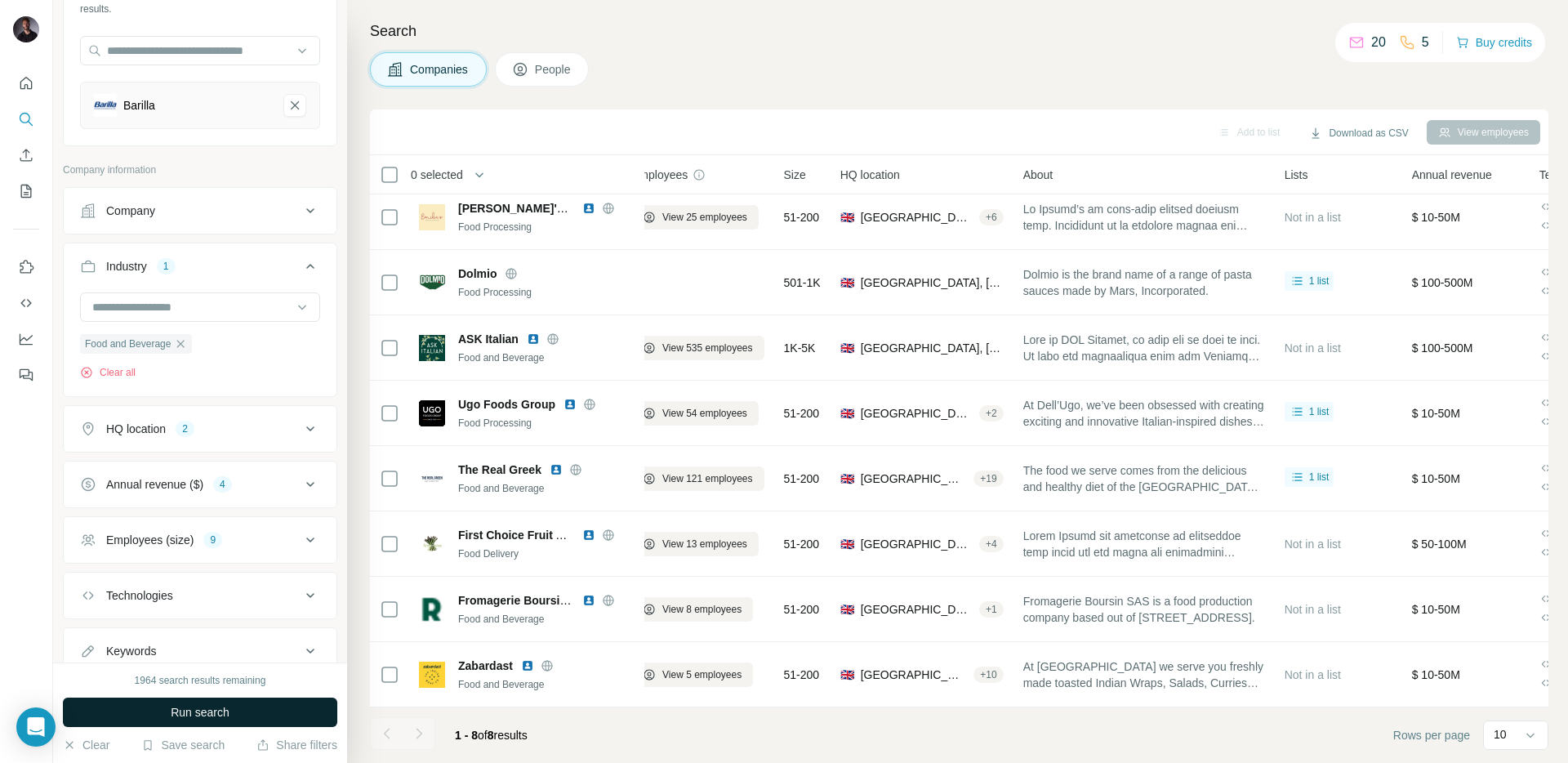
click at [211, 707] on span "Run search" at bounding box center [199, 711] width 59 height 16
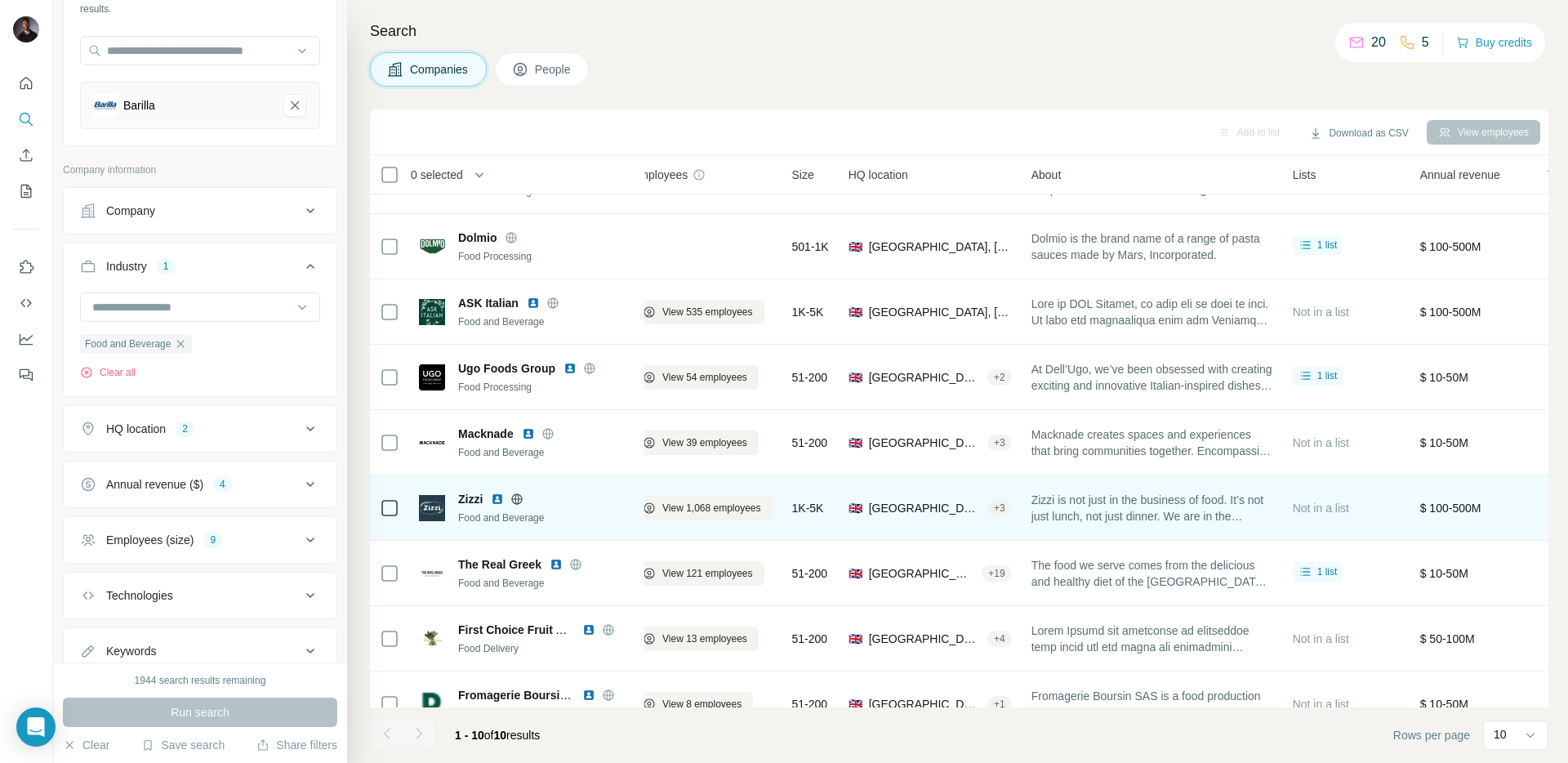
scroll to position [0, 23]
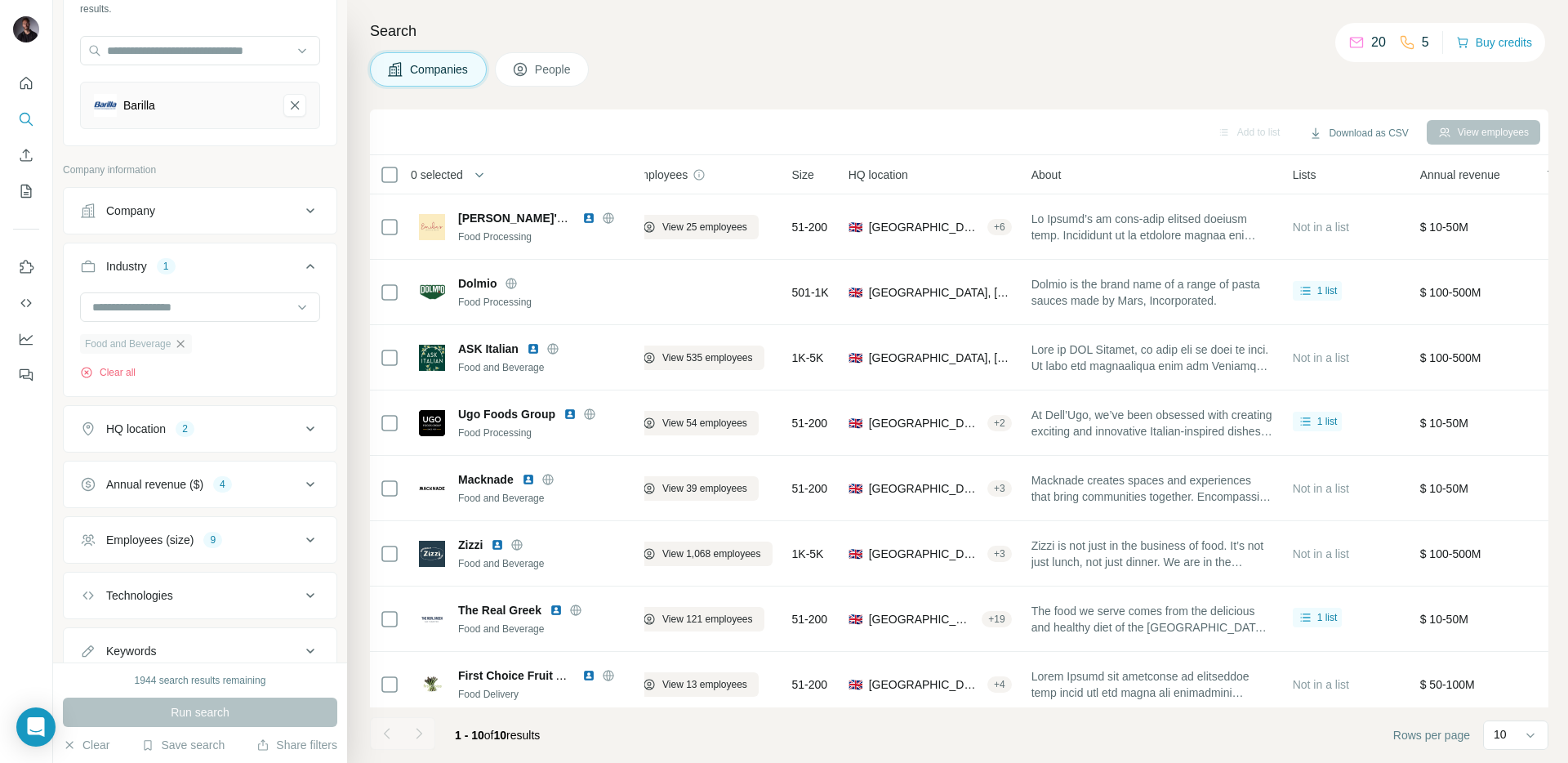
click at [178, 346] on icon "button" at bounding box center [181, 343] width 8 height 8
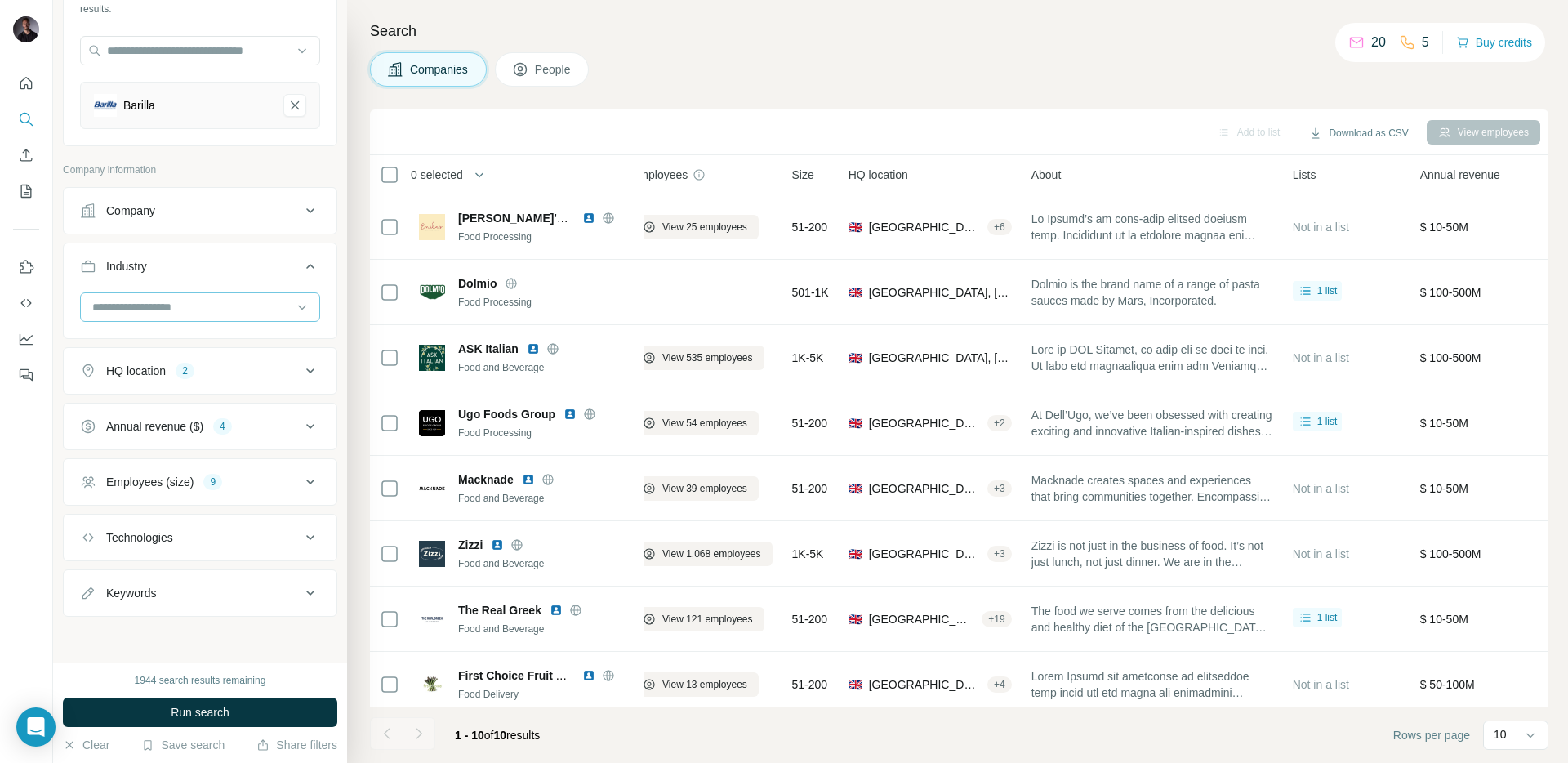
click at [176, 306] on input at bounding box center [192, 307] width 202 height 18
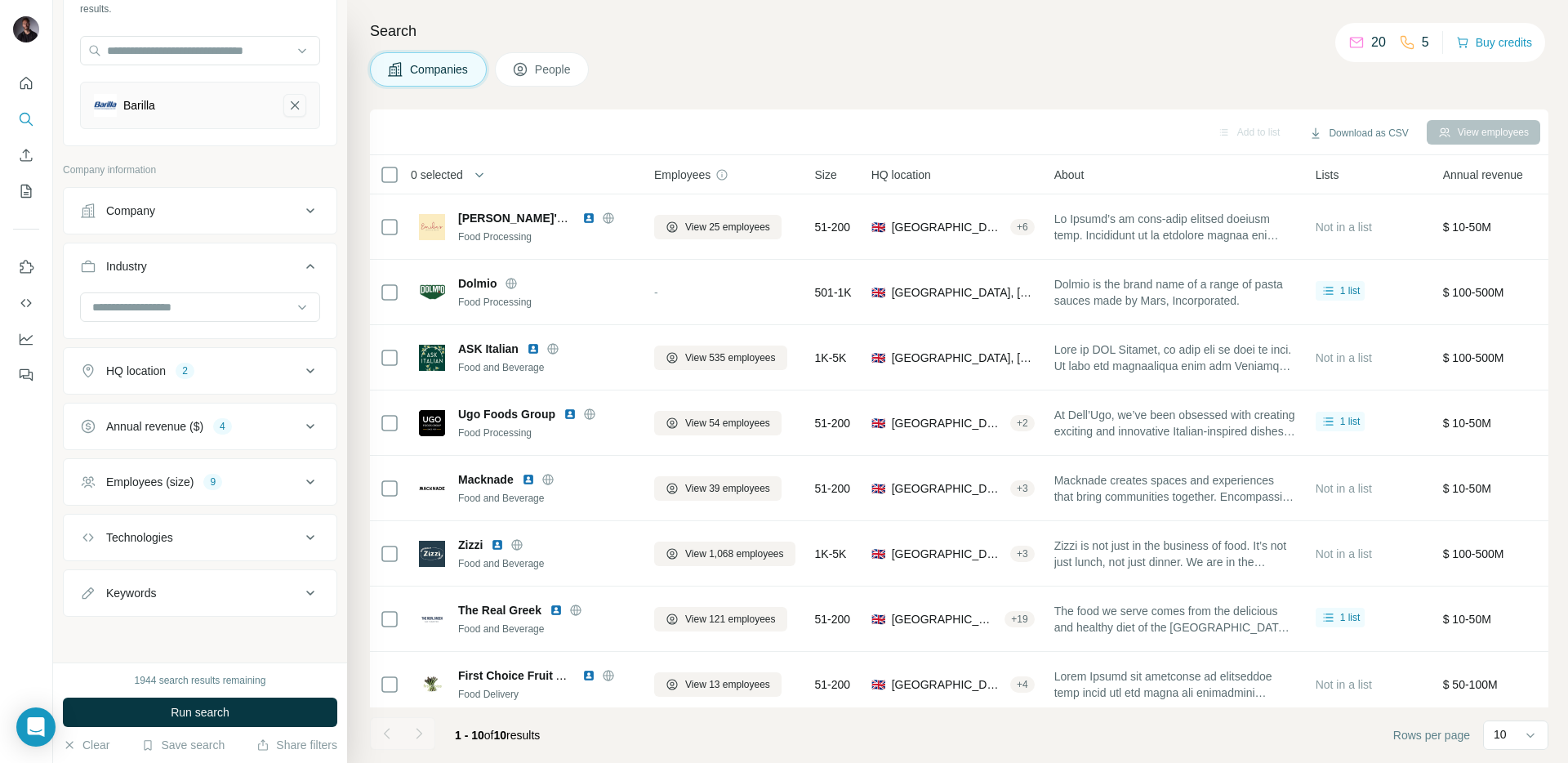
click at [298, 104] on icon "Barilla-remove-button" at bounding box center [294, 105] width 14 height 16
click at [209, 110] on input "text" at bounding box center [199, 114] width 240 height 30
paste input "**********"
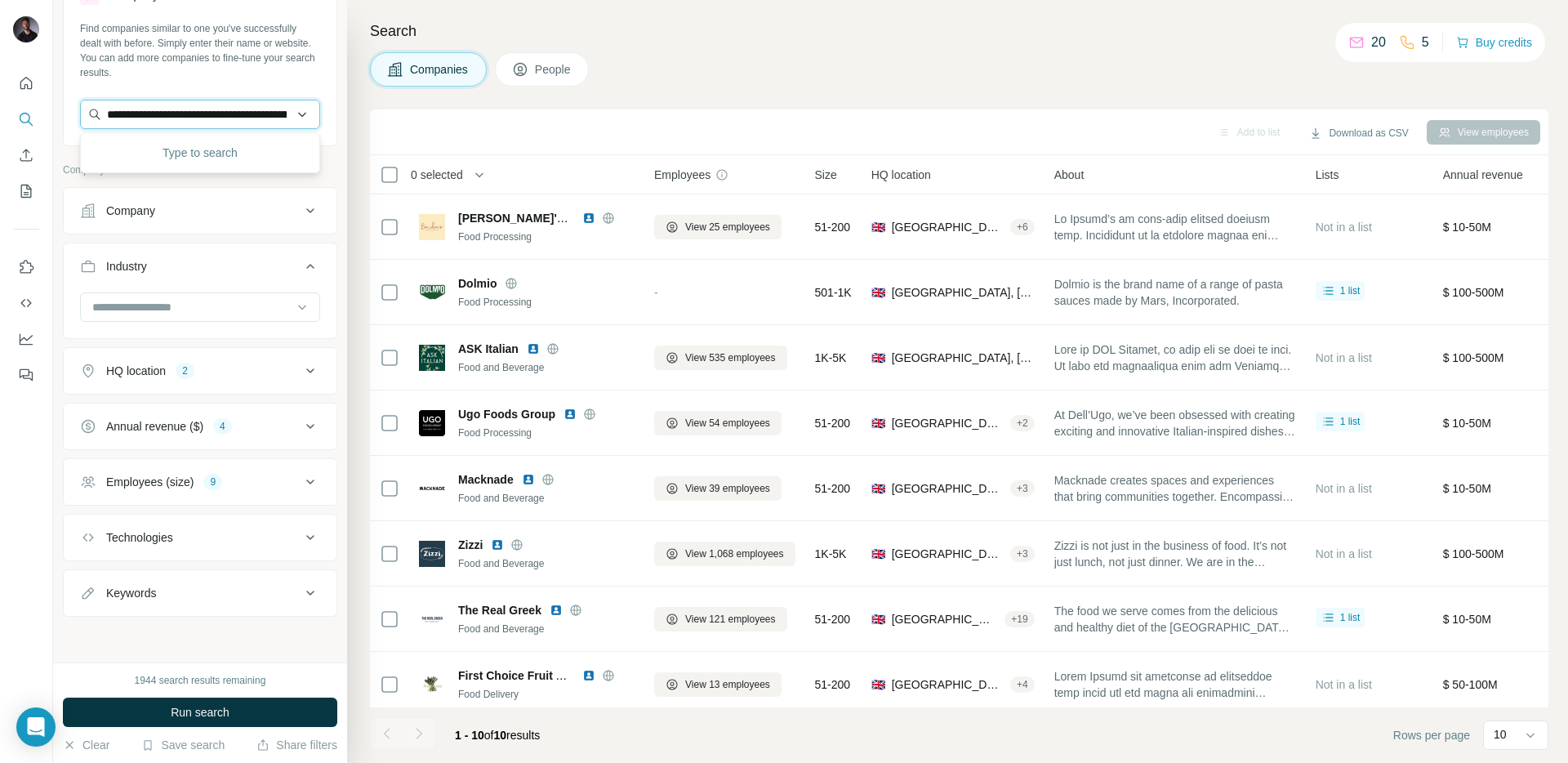
scroll to position [0, 1888]
type input "**********"
click at [202, 153] on p "Higher Nature" at bounding box center [165, 151] width 78 height 16
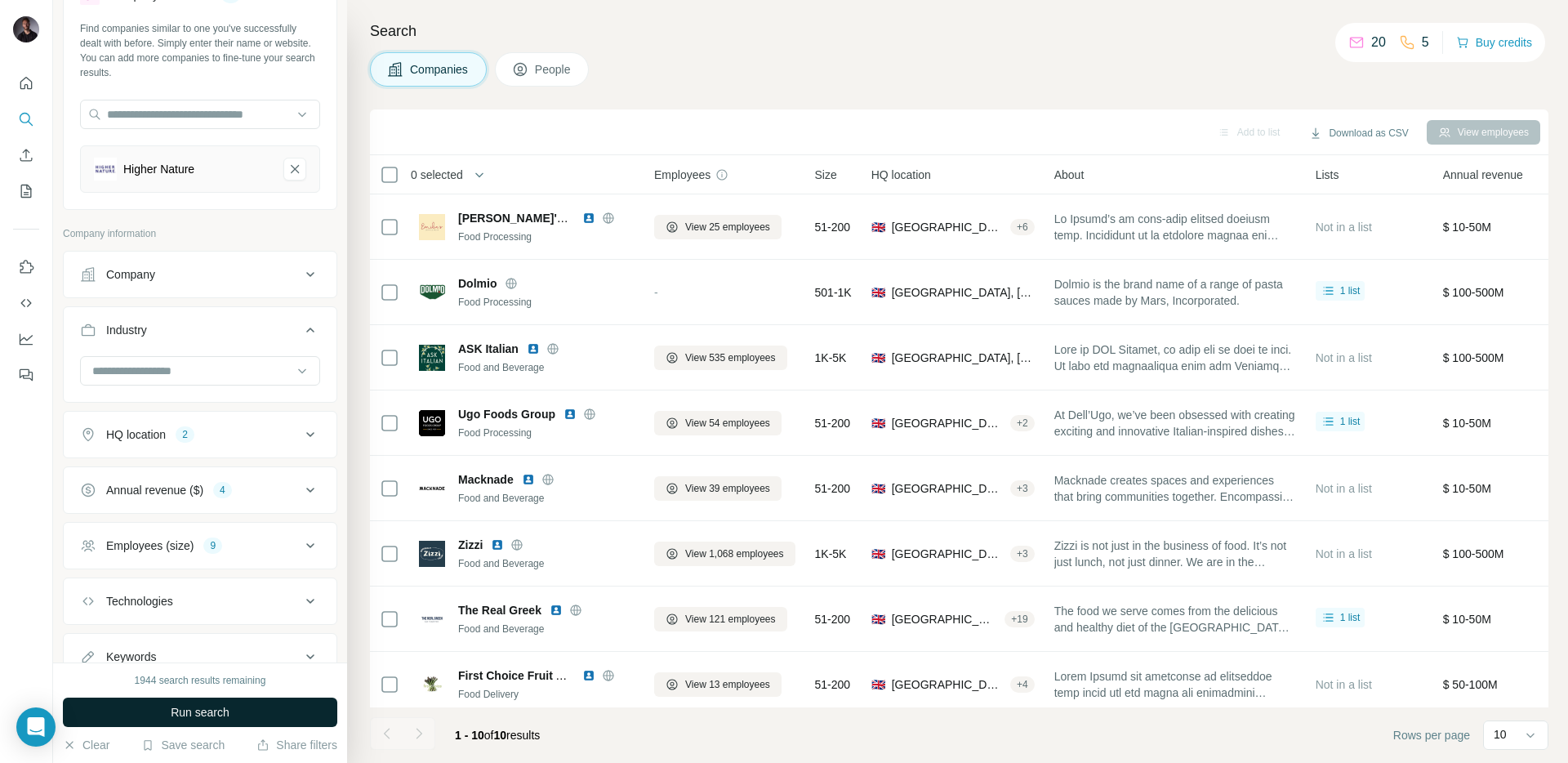
click at [241, 720] on button "Run search" at bounding box center [200, 712] width 275 height 30
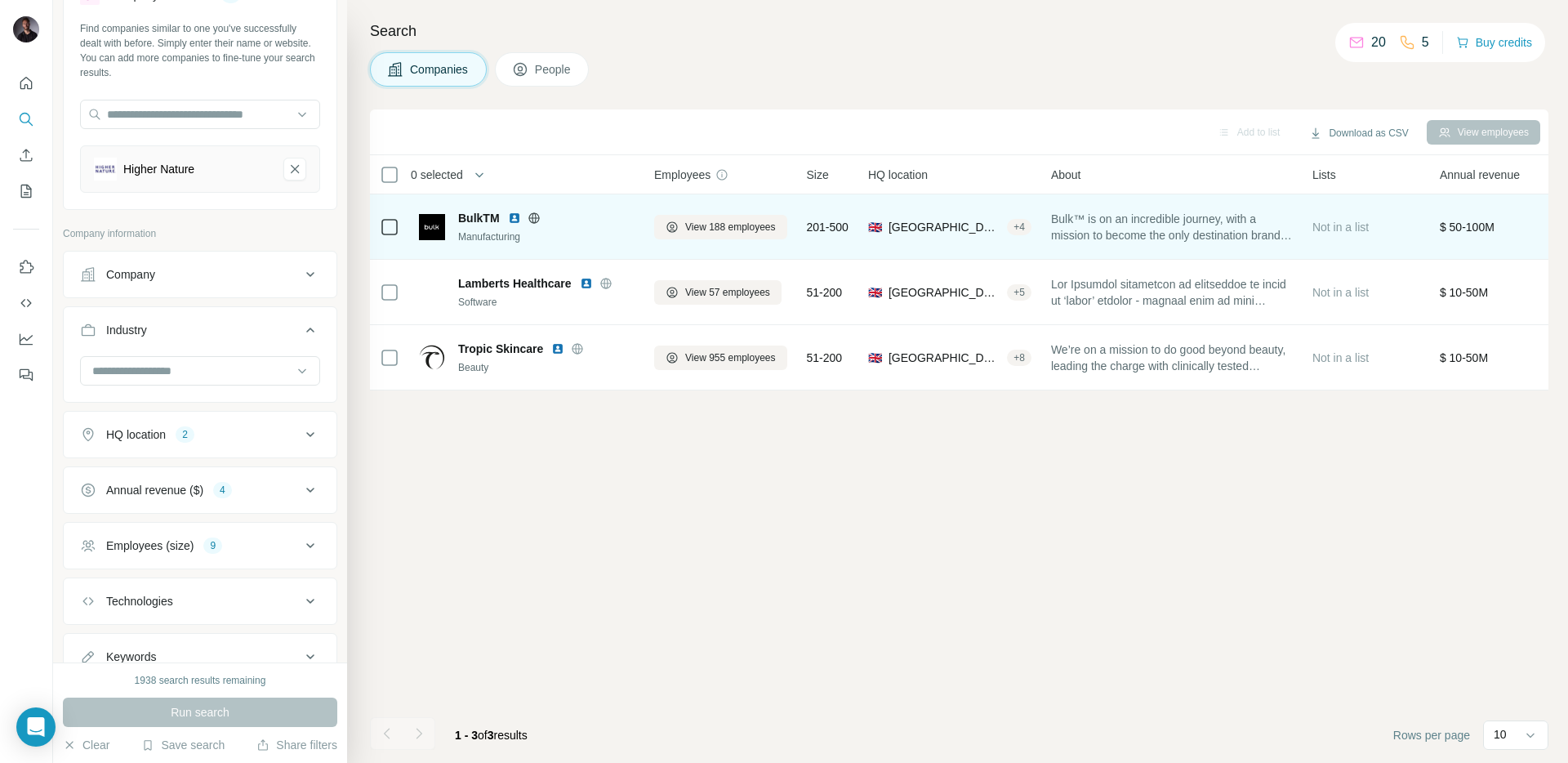
click at [1069, 220] on span "Bulk™ is on an incredible journey, with a mission to become the only destinatio…" at bounding box center [1172, 227] width 242 height 33
click at [468, 219] on span "BulkTM" at bounding box center [478, 218] width 42 height 16
click at [492, 217] on span "BulkTM" at bounding box center [478, 218] width 42 height 16
click at [489, 235] on div "Manufacturing" at bounding box center [546, 237] width 176 height 14
click at [1090, 226] on span "Bulk™ is on an incredible journey, with a mission to become the only destinatio…" at bounding box center [1172, 227] width 242 height 33
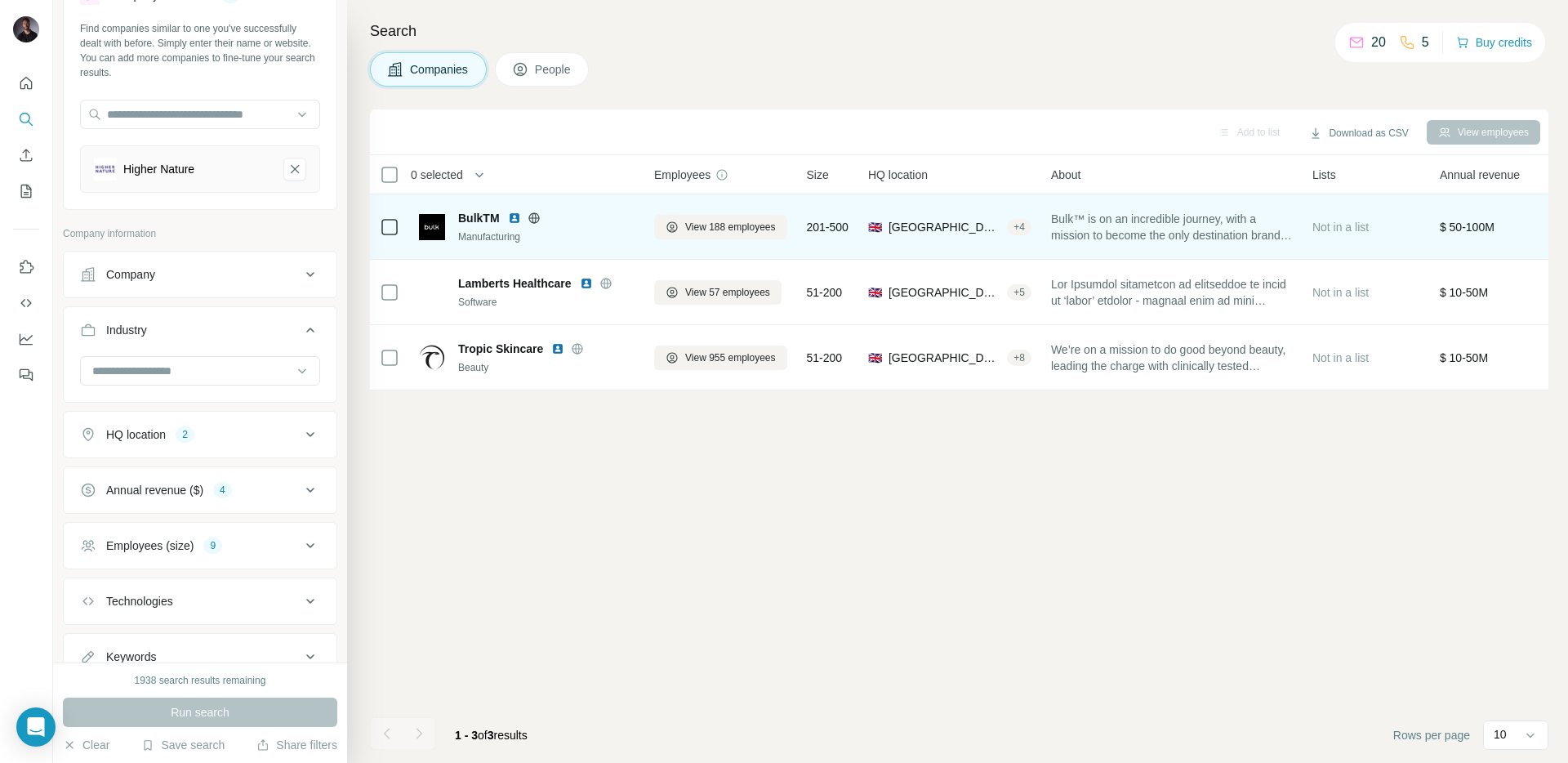
click at [478, 214] on span "BulkTM" at bounding box center [478, 218] width 42 height 16
click at [515, 218] on img at bounding box center [514, 217] width 13 height 13
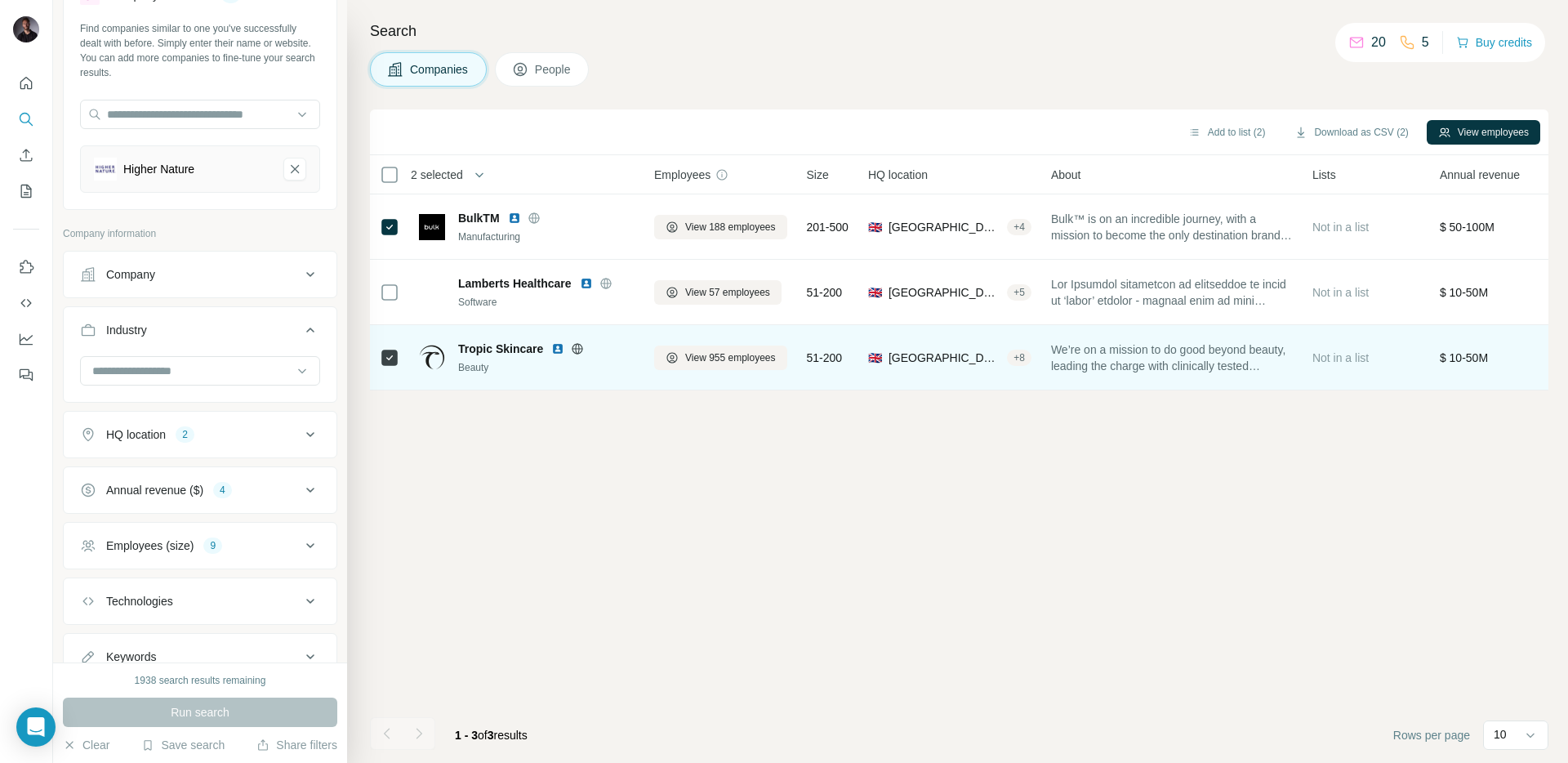
click at [578, 349] on icon at bounding box center [578, 348] width 4 height 11
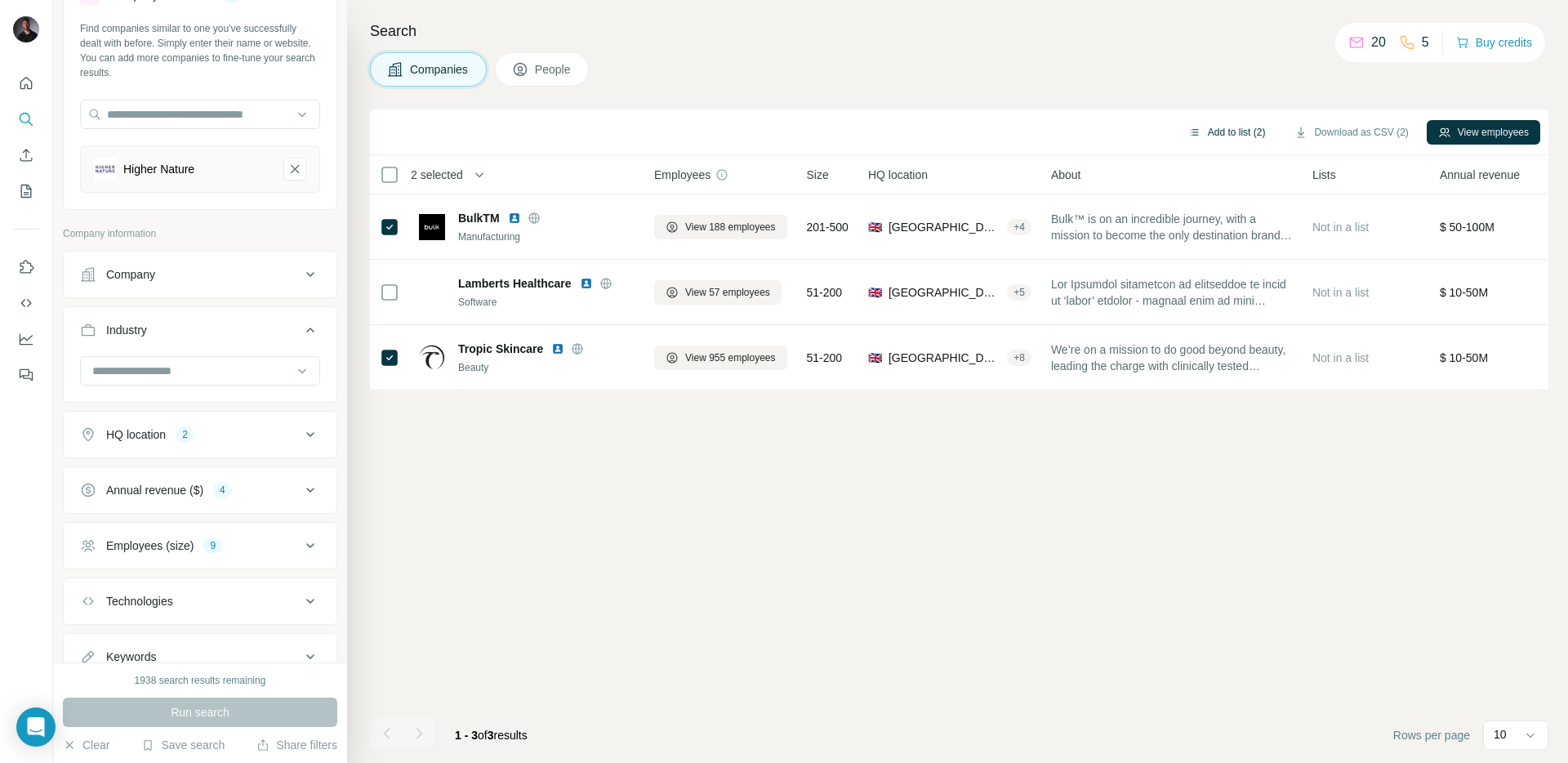
click at [1229, 132] on button "Add to list (2)" at bounding box center [1227, 132] width 100 height 25
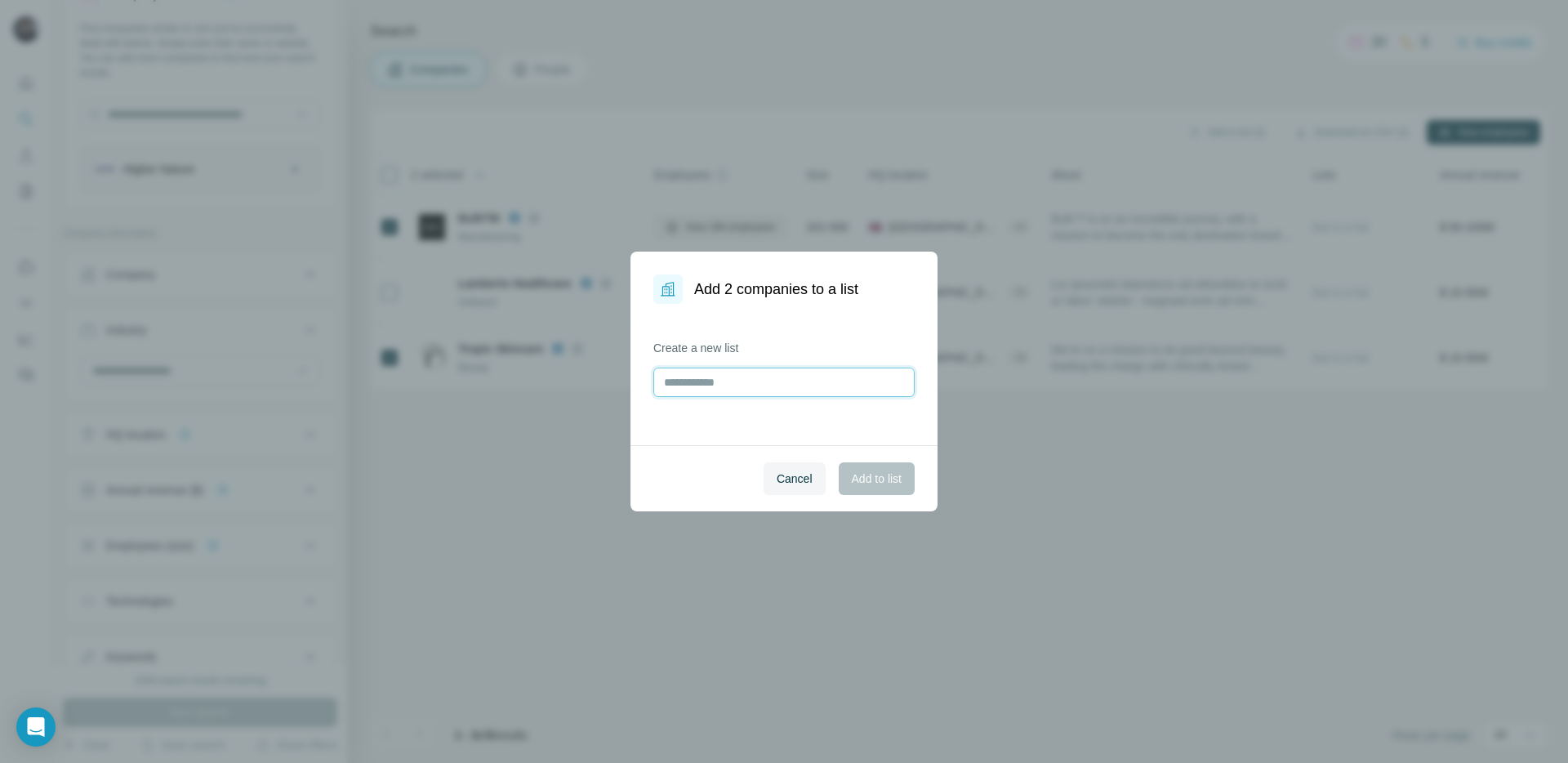
click at [806, 373] on input "text" at bounding box center [784, 382] width 261 height 30
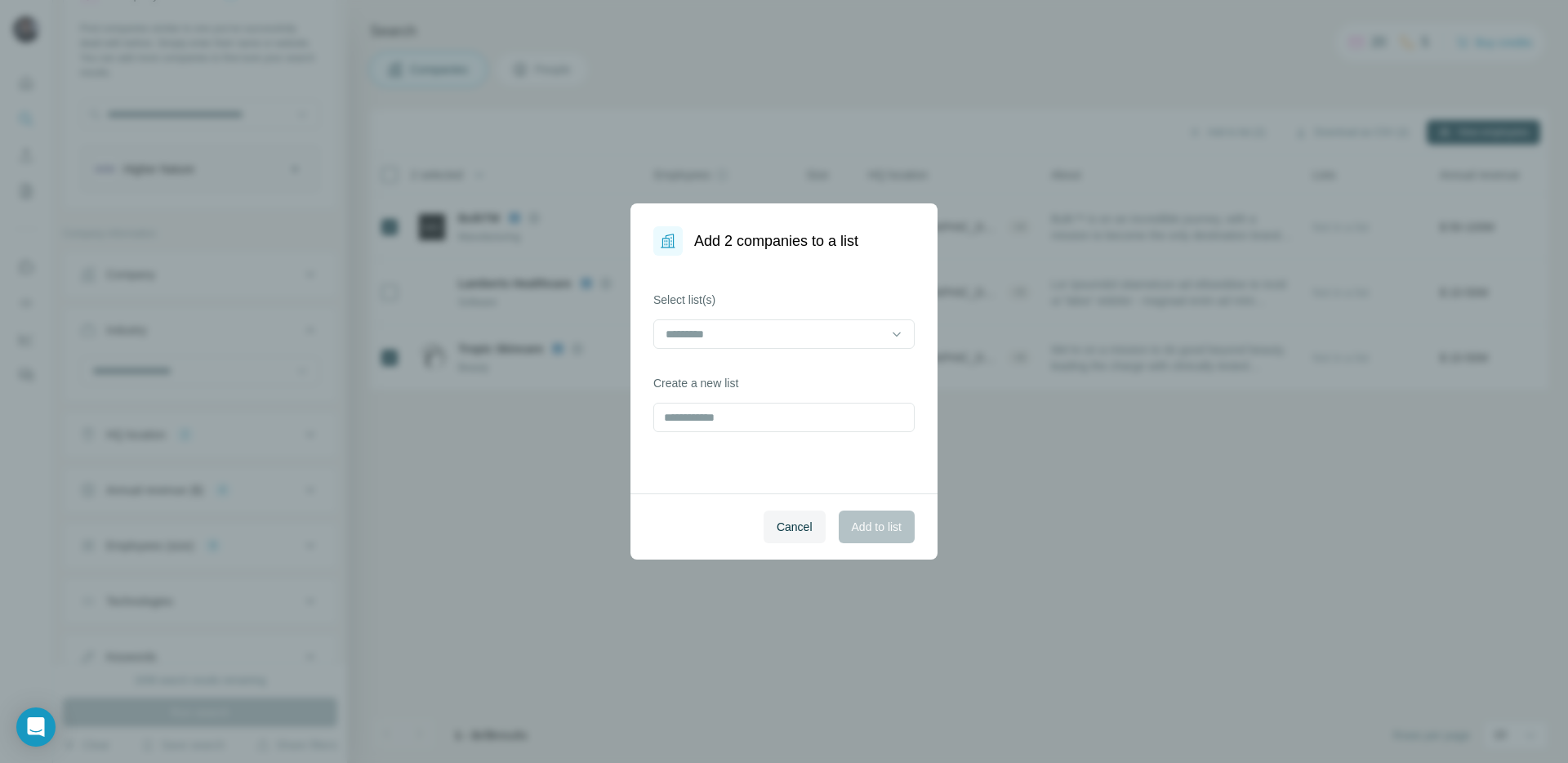
click at [822, 265] on div "Select list(s) Create a new list" at bounding box center [784, 374] width 307 height 237
click at [830, 323] on div at bounding box center [774, 334] width 220 height 28
click at [765, 370] on div "FMCG [DATE]" at bounding box center [784, 370] width 233 height 16
click at [886, 521] on span "Add to list" at bounding box center [877, 526] width 50 height 16
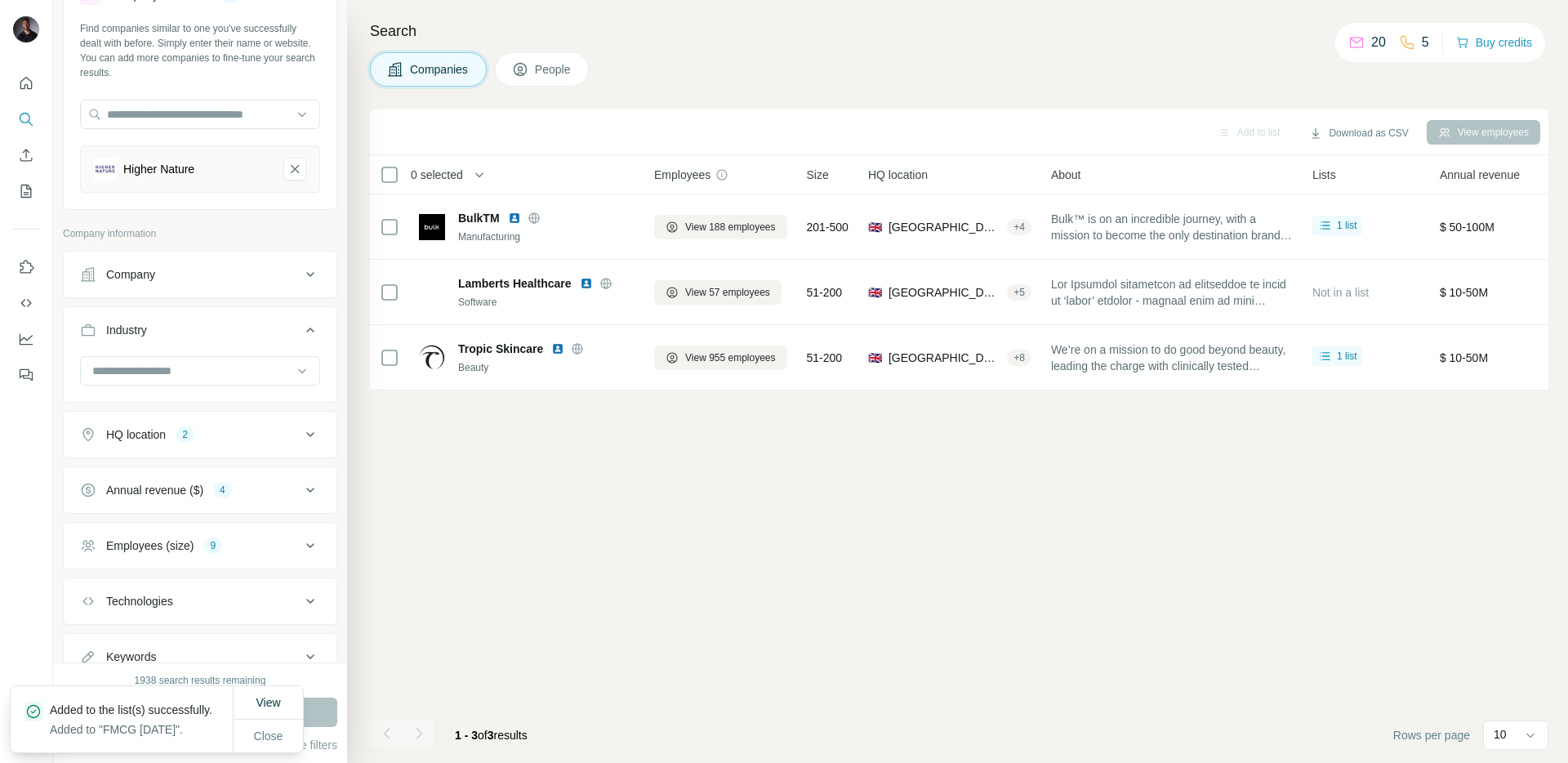
click at [181, 98] on div "Find companies similar to one you've successfully dealt with before. Simply ent…" at bounding box center [200, 114] width 273 height 185
click at [210, 113] on input "text" at bounding box center [199, 114] width 240 height 30
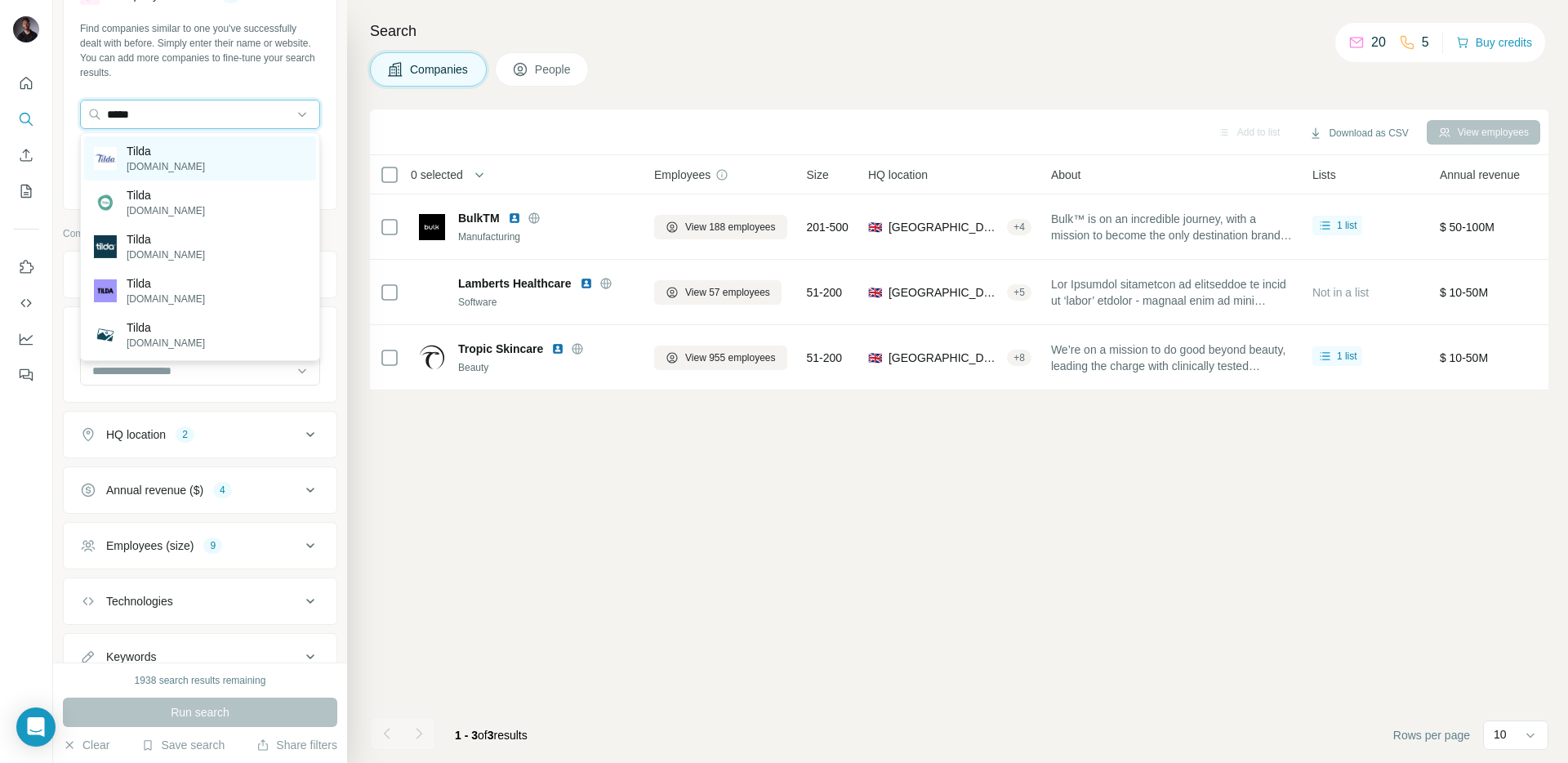
type input "*****"
click at [259, 151] on div "Tilda [DOMAIN_NAME]" at bounding box center [200, 159] width 232 height 44
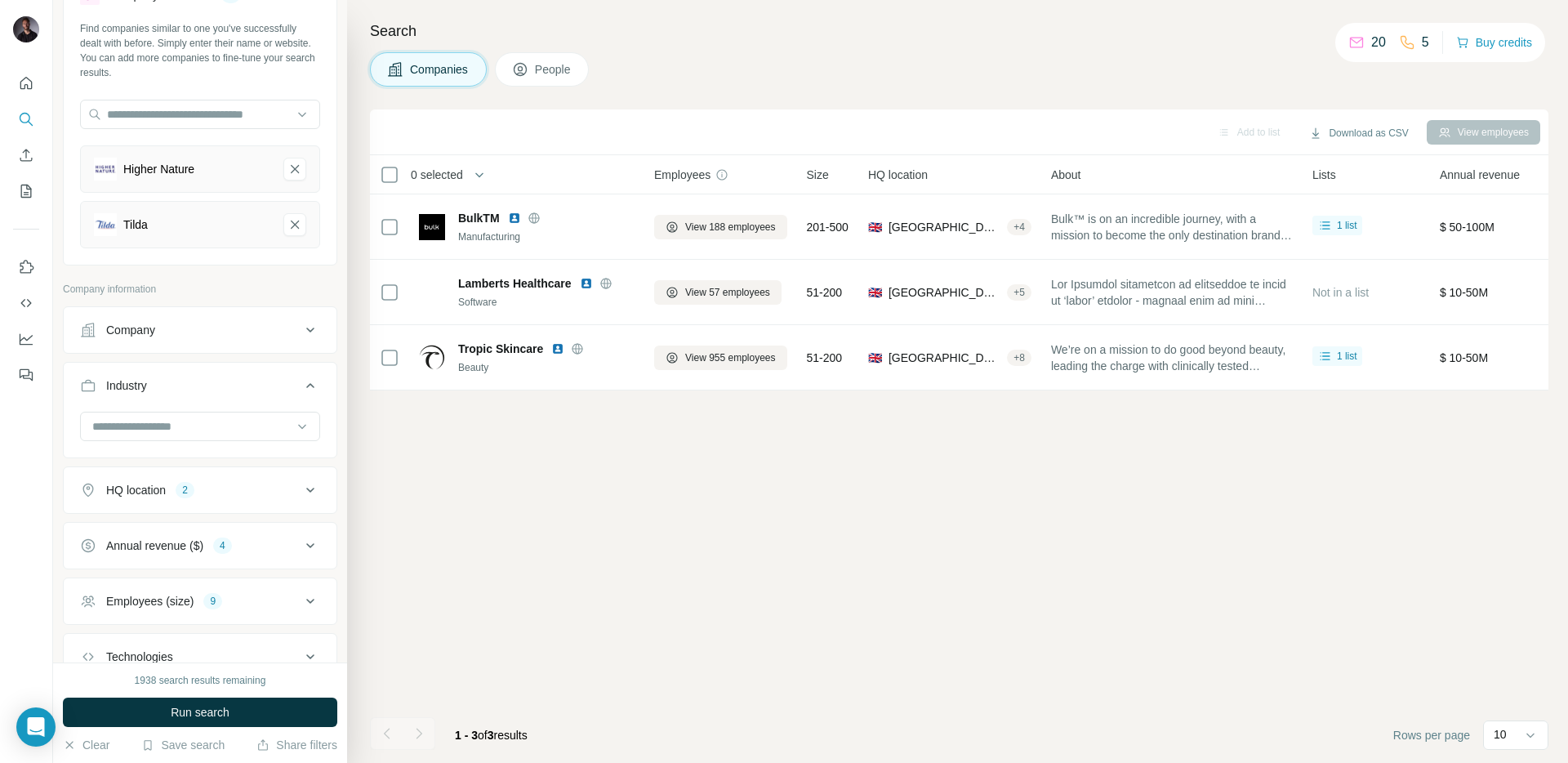
click at [306, 166] on div "Higher Nature" at bounding box center [199, 169] width 240 height 47
click at [299, 166] on icon "Higher Nature-remove-button" at bounding box center [294, 169] width 14 height 16
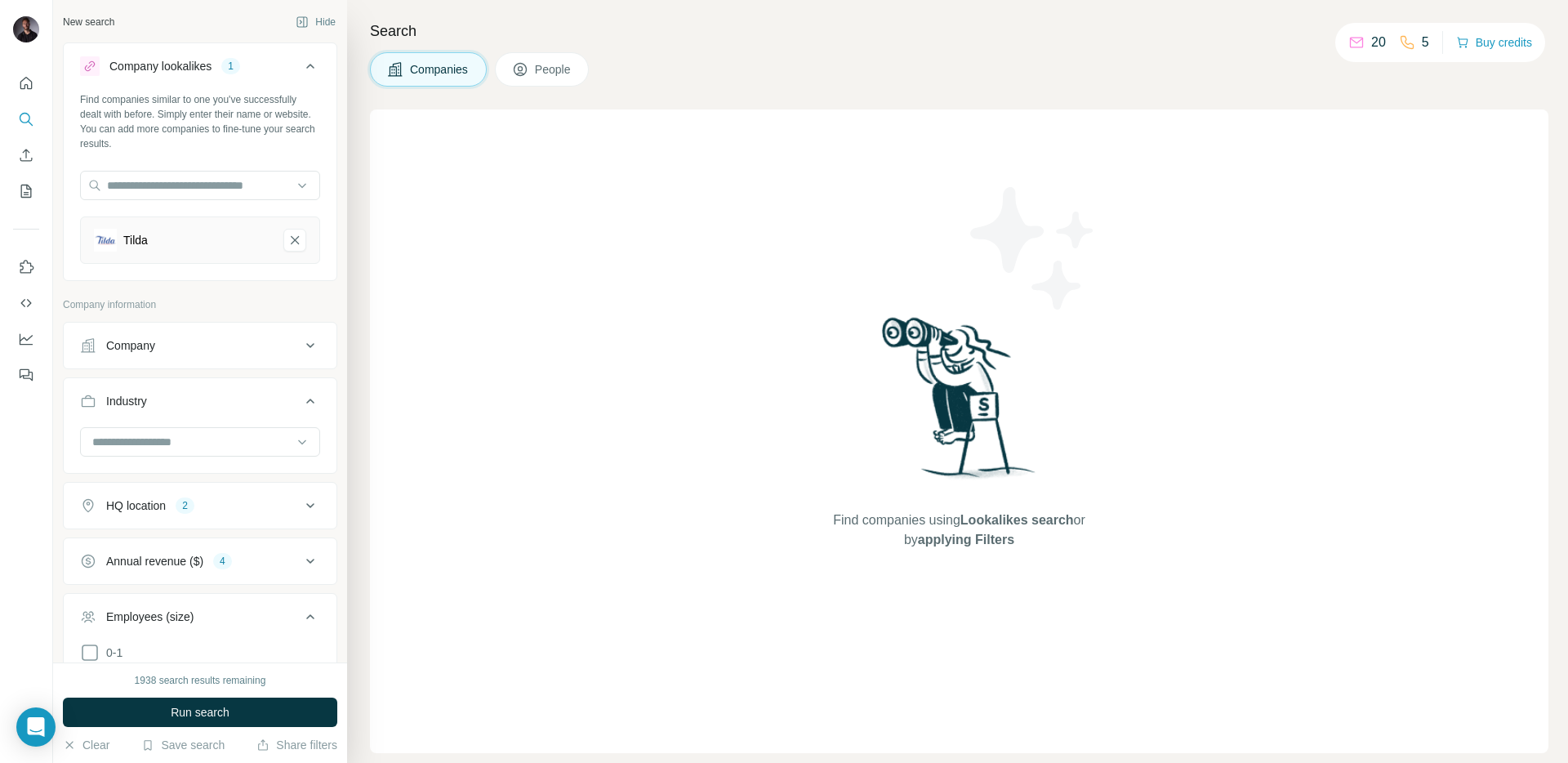
scroll to position [9926, 0]
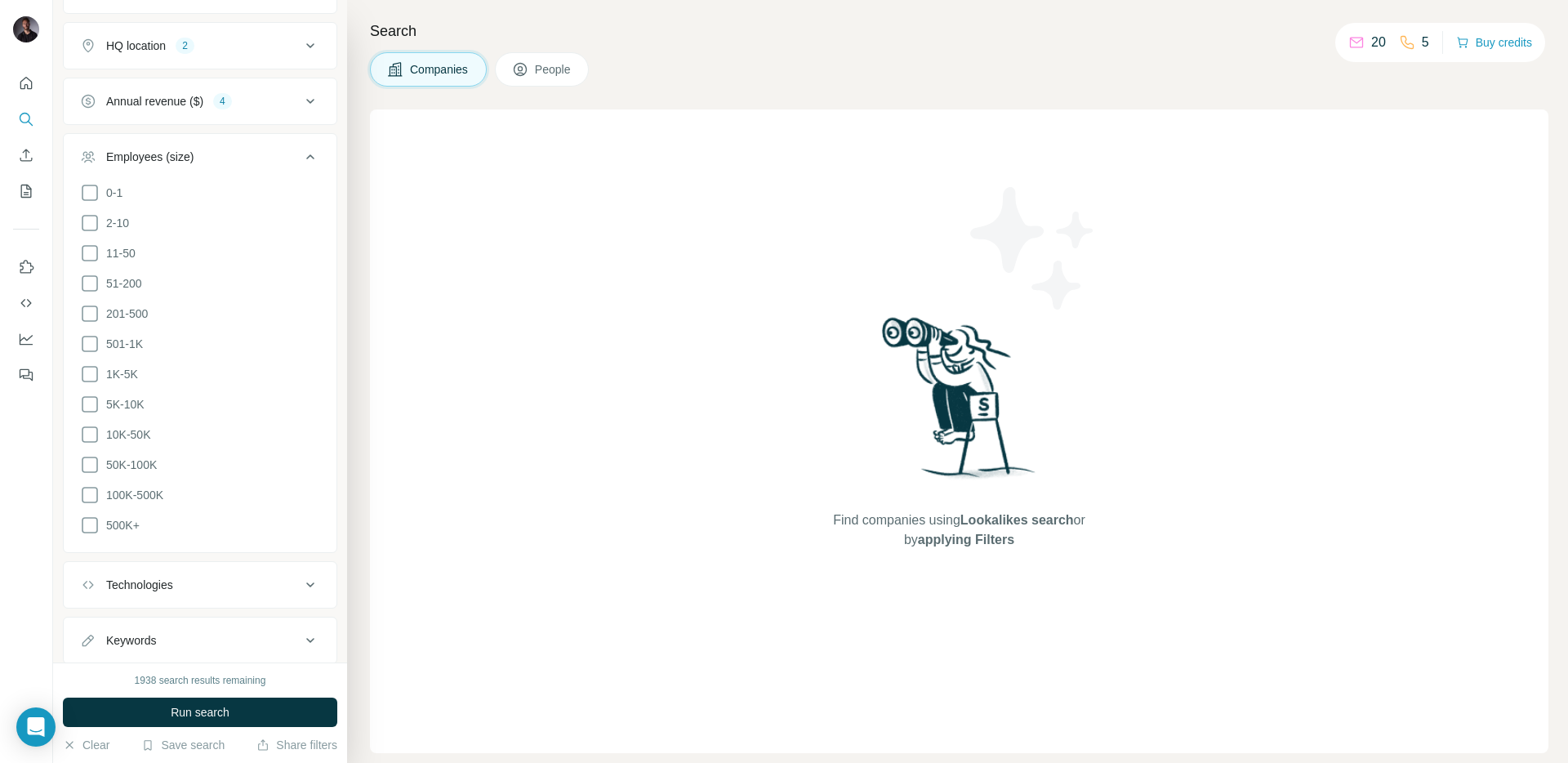
click at [303, 96] on icon at bounding box center [310, 101] width 20 height 19
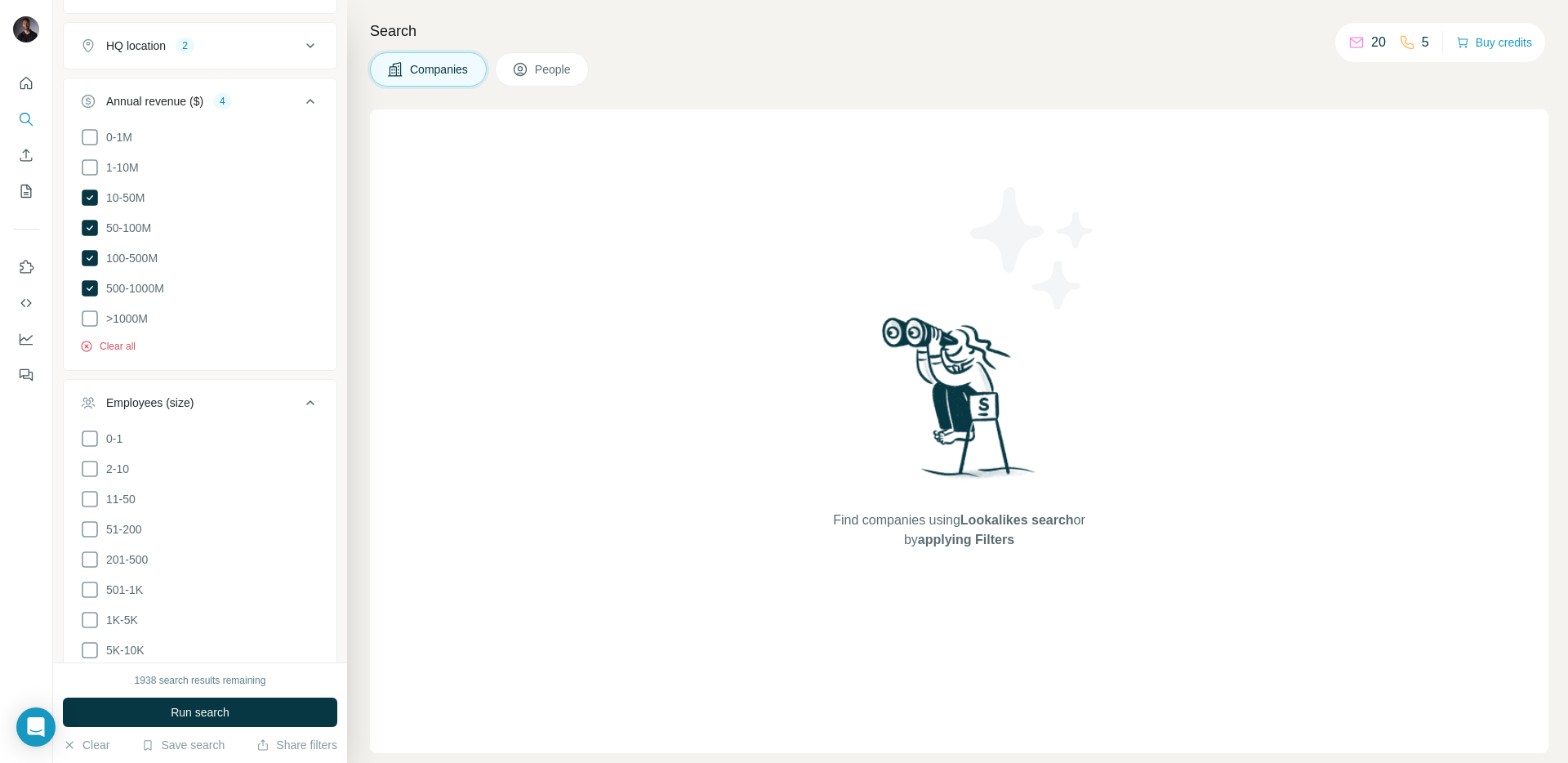
click at [129, 339] on button "Clear all" at bounding box center [107, 346] width 55 height 14
click at [309, 100] on icon at bounding box center [310, 102] width 8 height 5
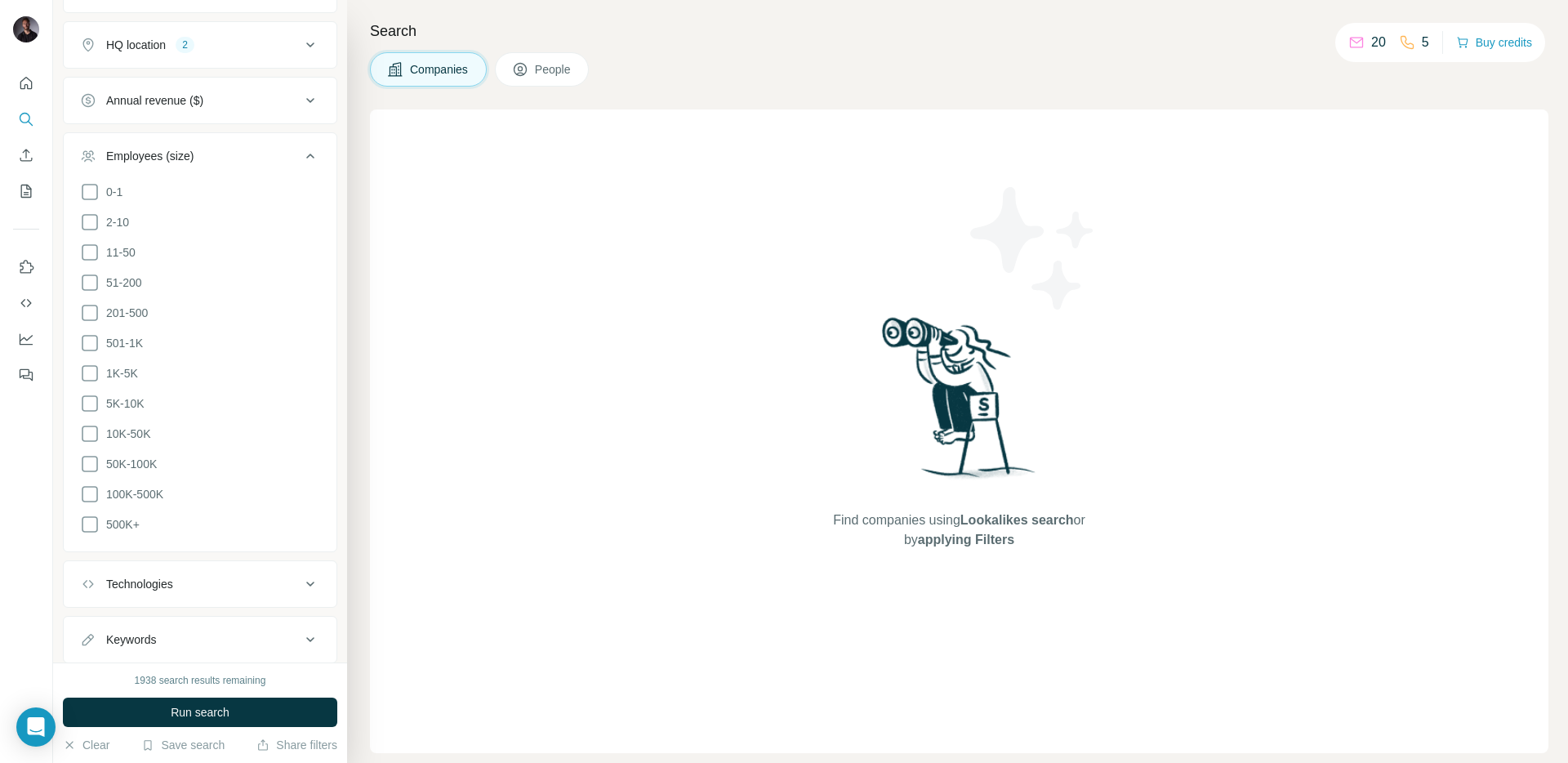
click at [311, 47] on icon at bounding box center [310, 44] width 20 height 19
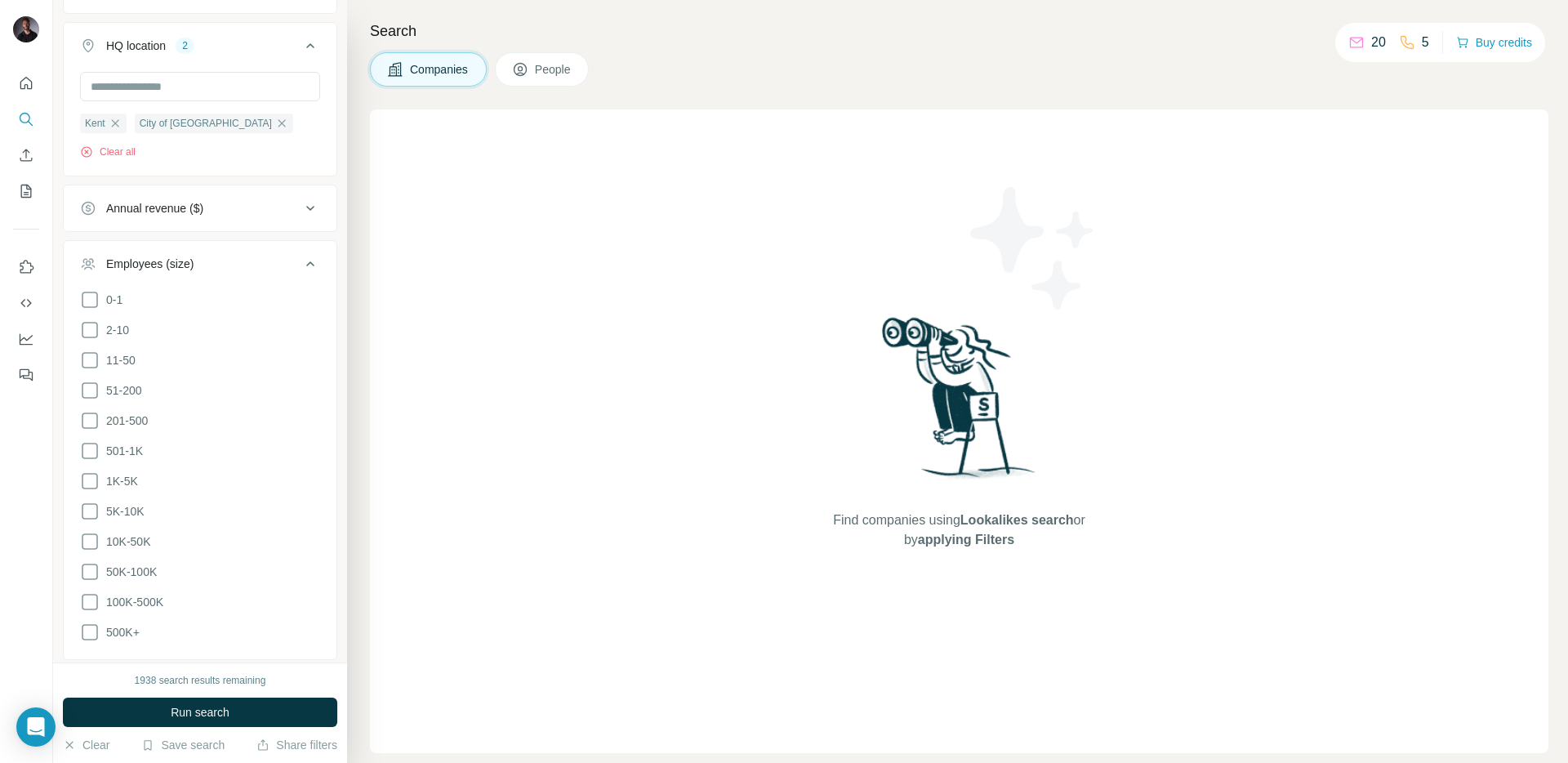
scroll to position [453, 0]
click at [312, 59] on icon at bounding box center [310, 53] width 20 height 19
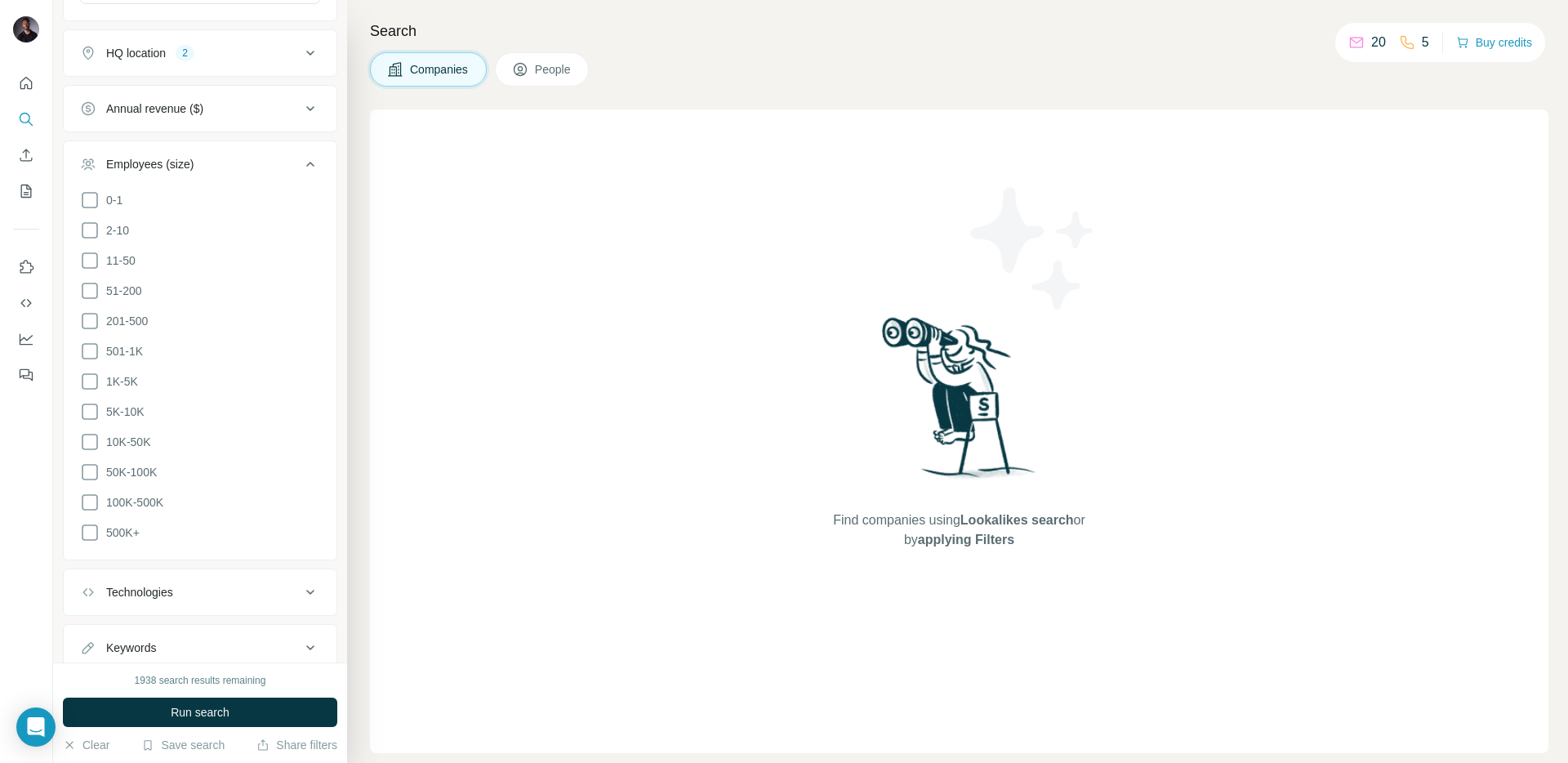
click at [300, 162] on icon at bounding box center [310, 164] width 20 height 19
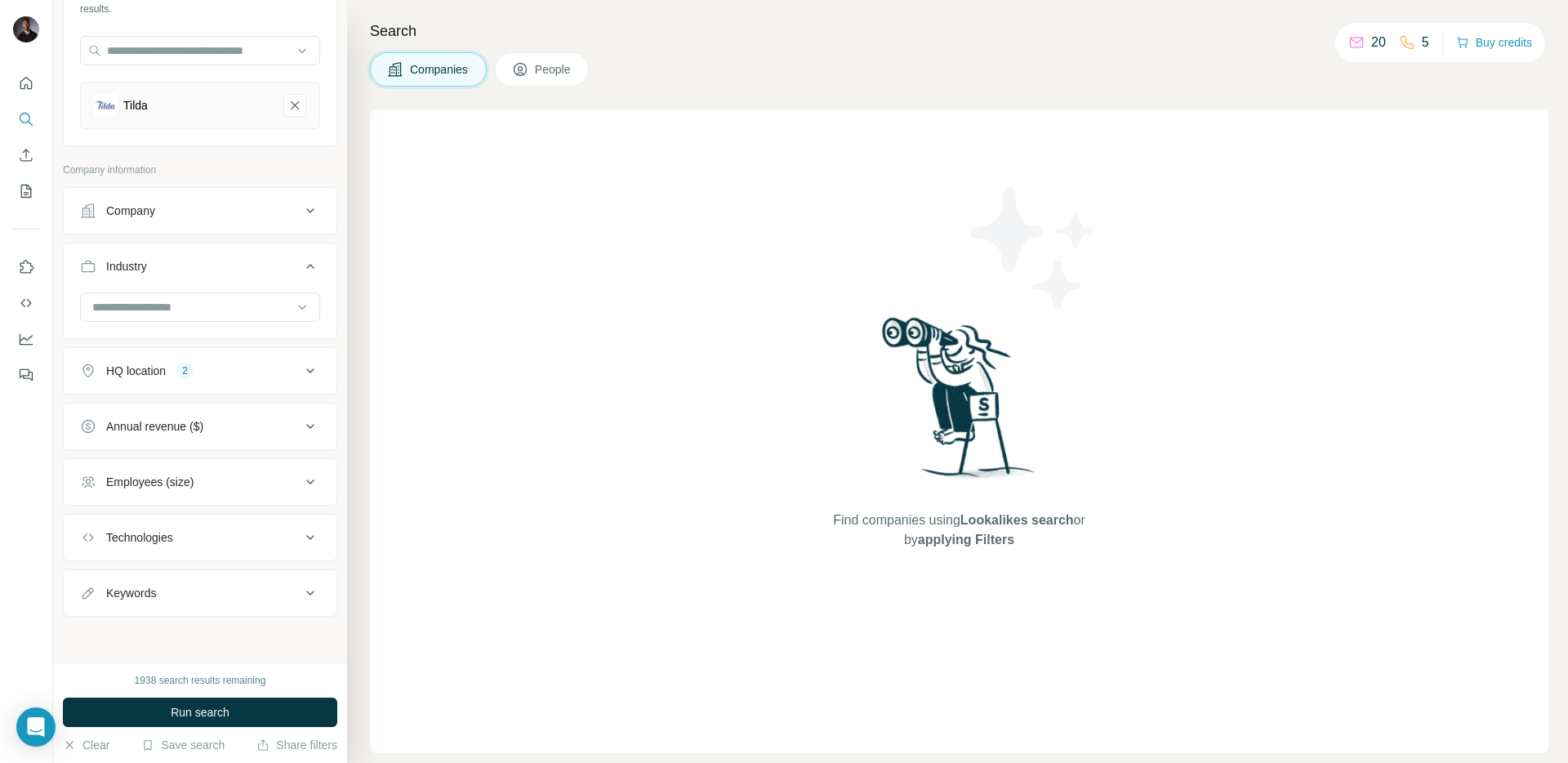
click at [318, 270] on icon at bounding box center [310, 265] width 20 height 19
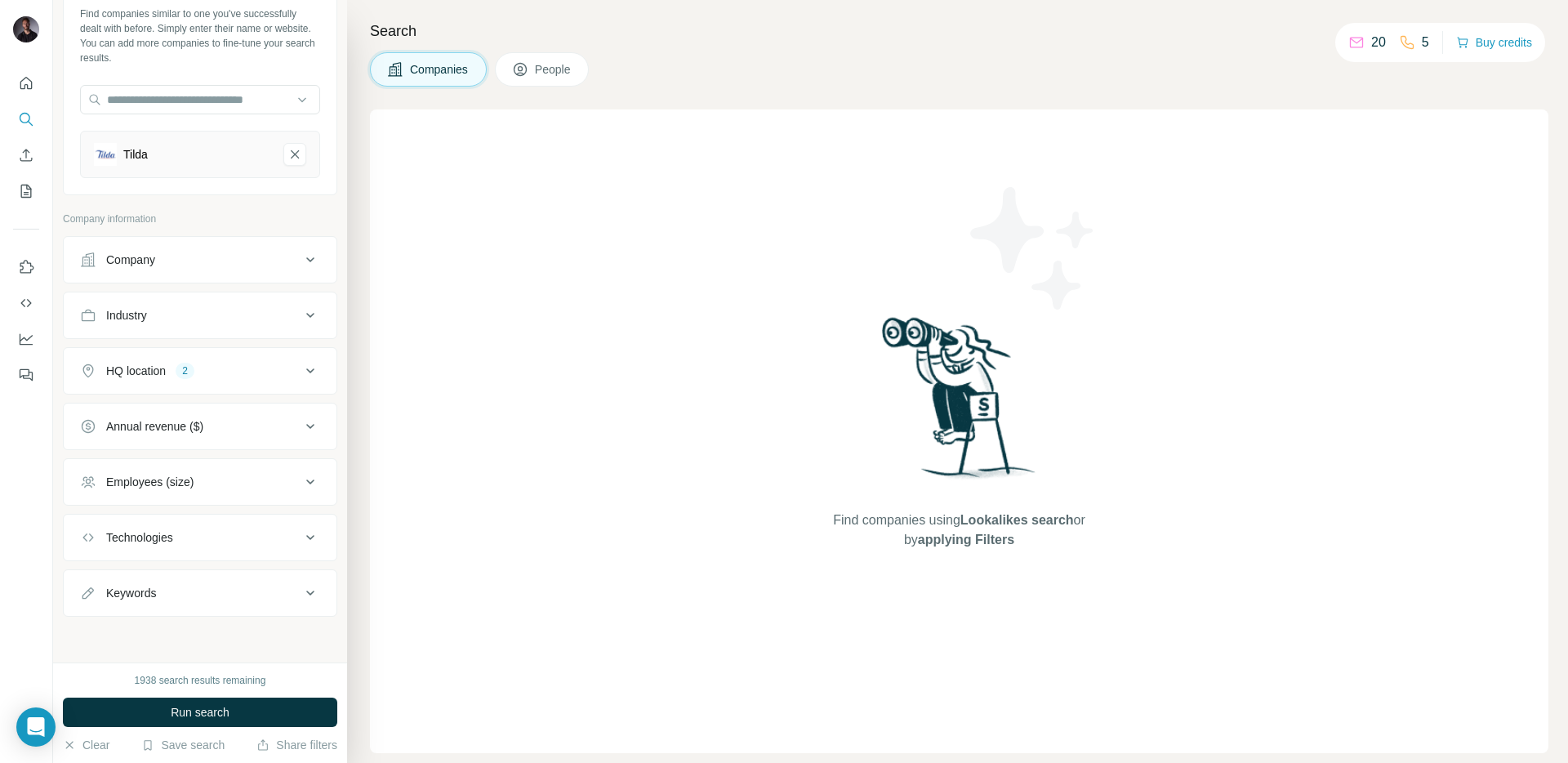
click at [316, 382] on button "HQ location 2" at bounding box center [200, 370] width 273 height 39
click at [316, 375] on icon at bounding box center [310, 370] width 20 height 19
click at [153, 704] on button "Run search" at bounding box center [200, 712] width 275 height 30
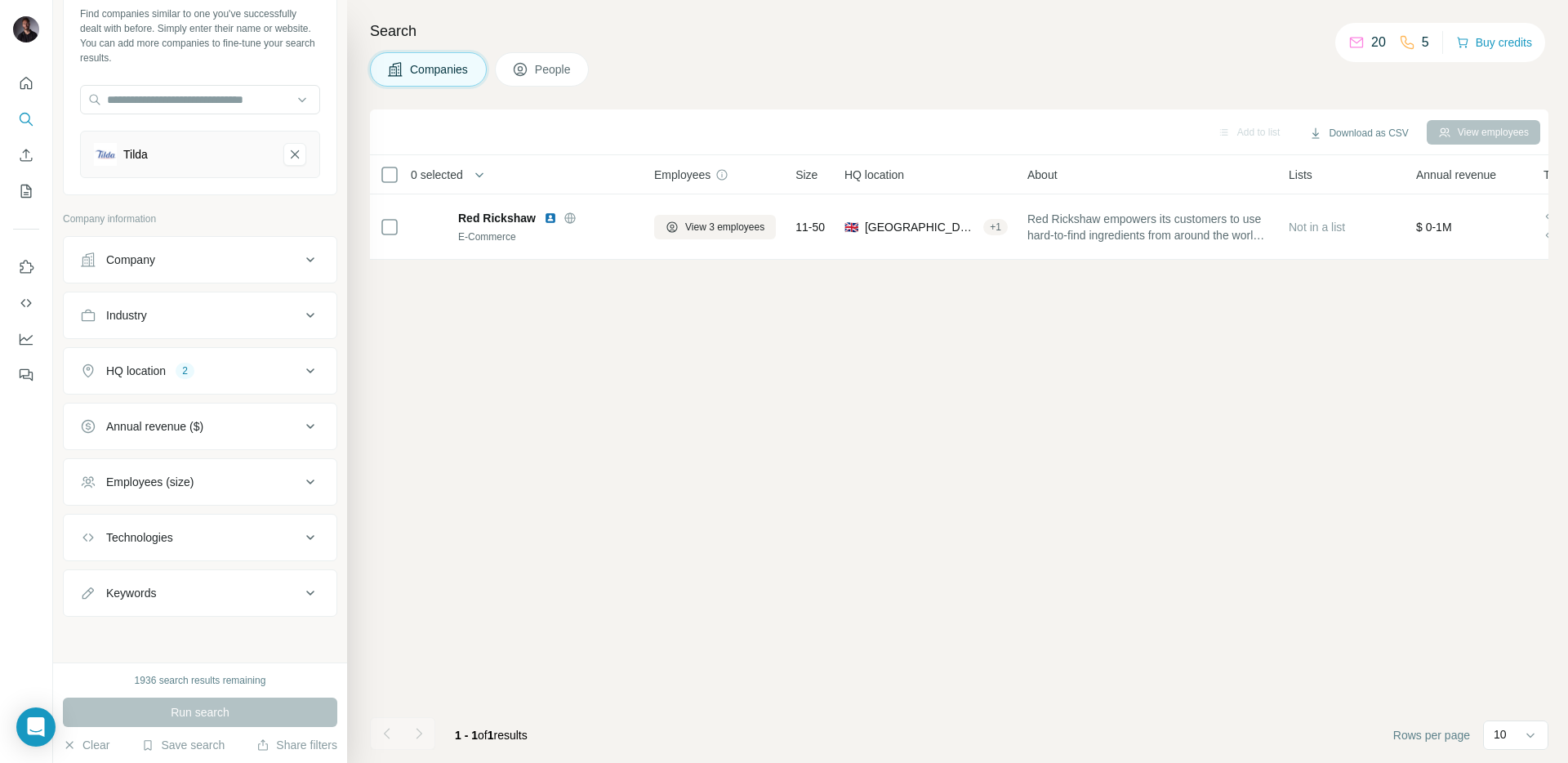
scroll to position [0, 0]
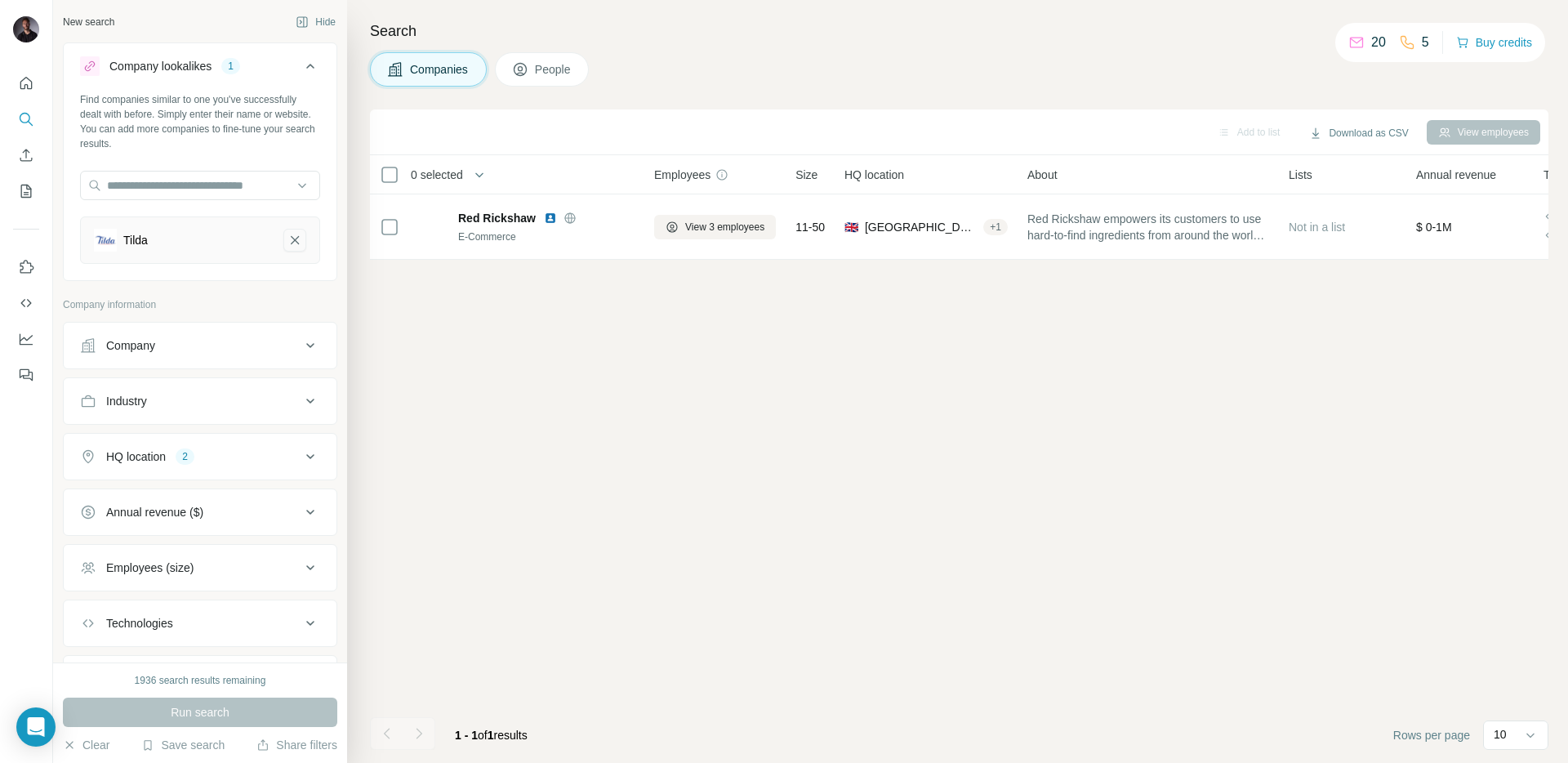
click at [300, 237] on icon "Tilda-remove-button" at bounding box center [294, 240] width 14 height 16
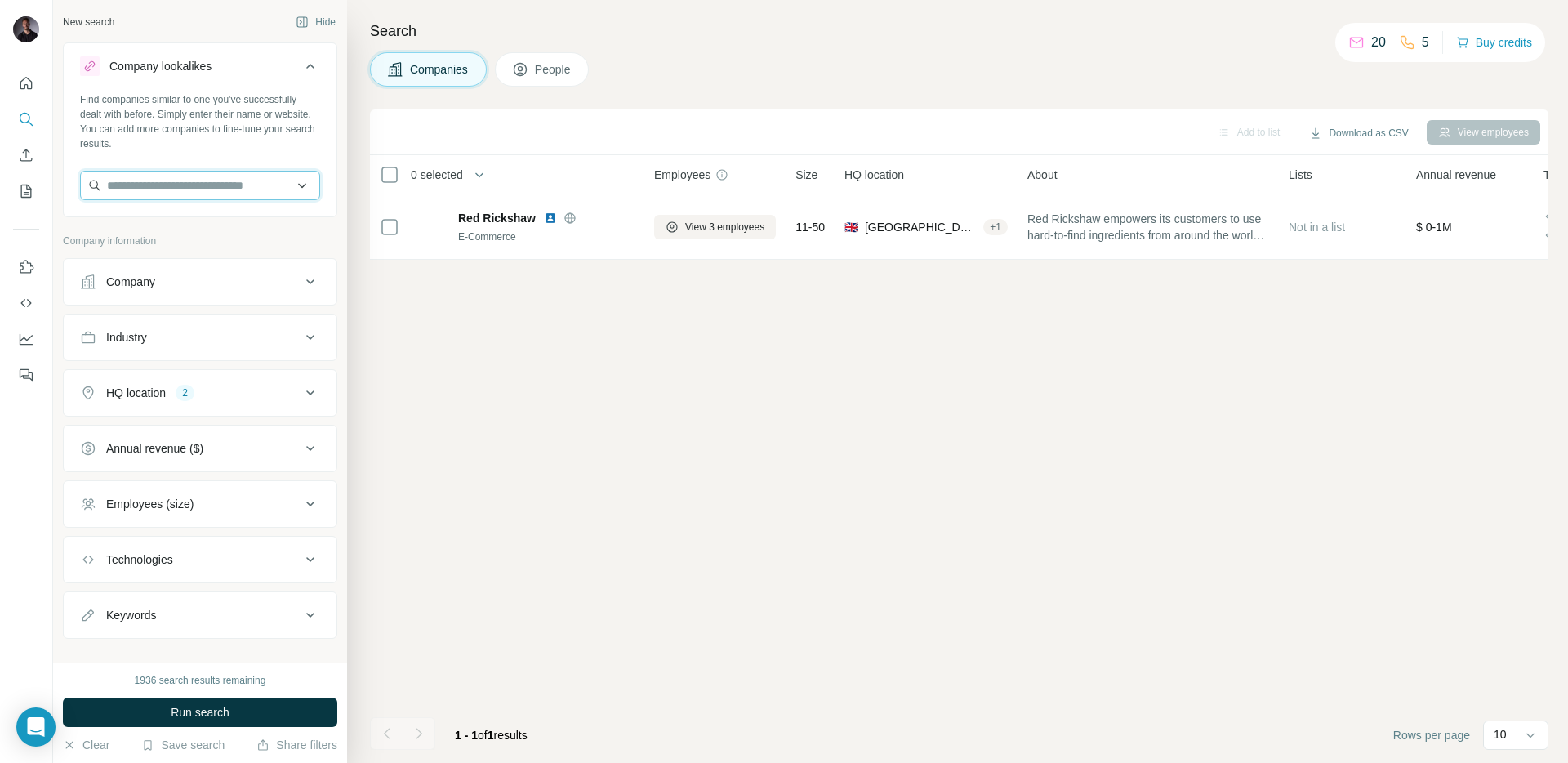
click at [190, 183] on input "text" at bounding box center [199, 185] width 240 height 30
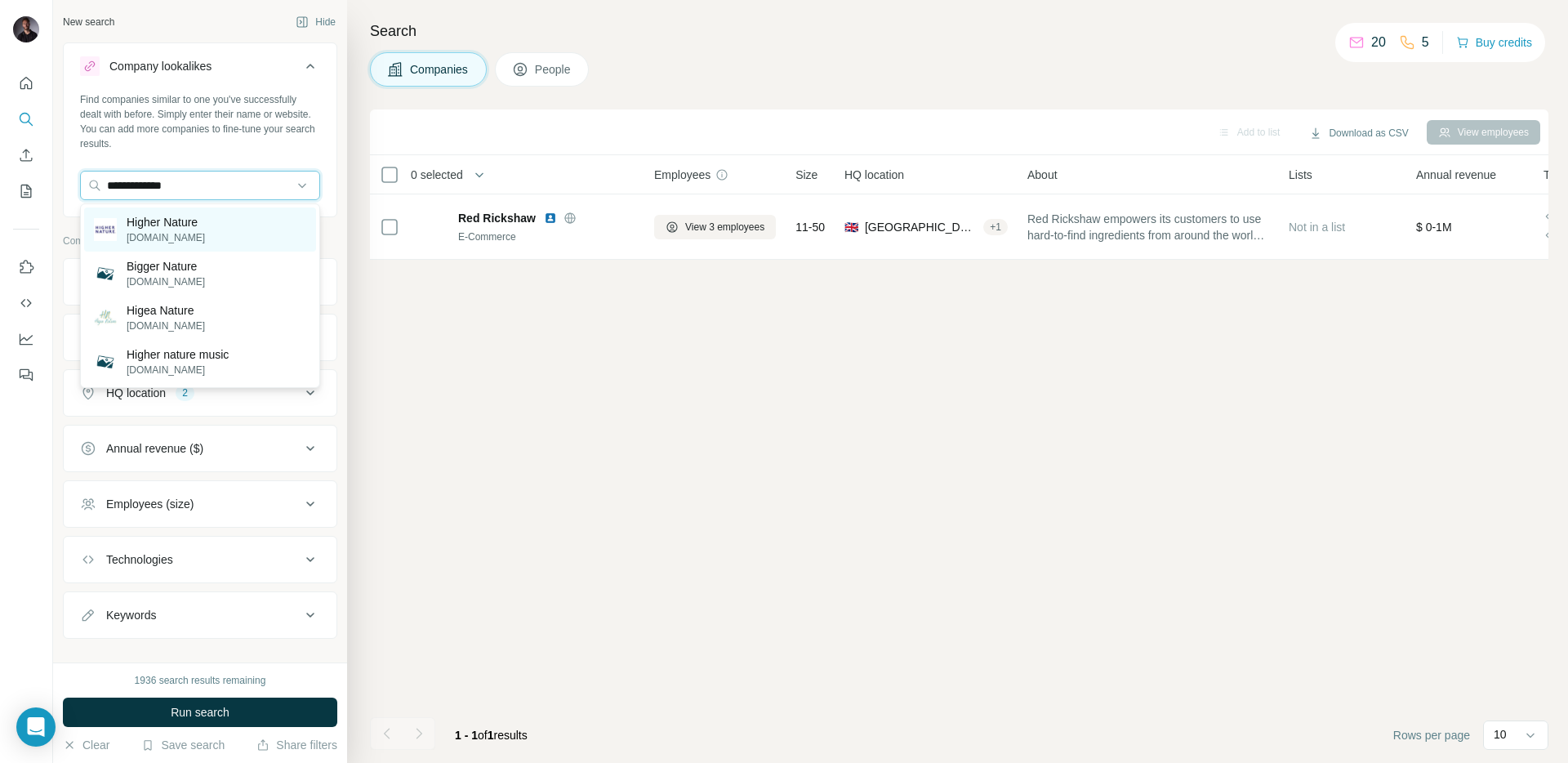
type input "**********"
click at [204, 226] on div "Higher Nature [DOMAIN_NAME]" at bounding box center [200, 230] width 232 height 44
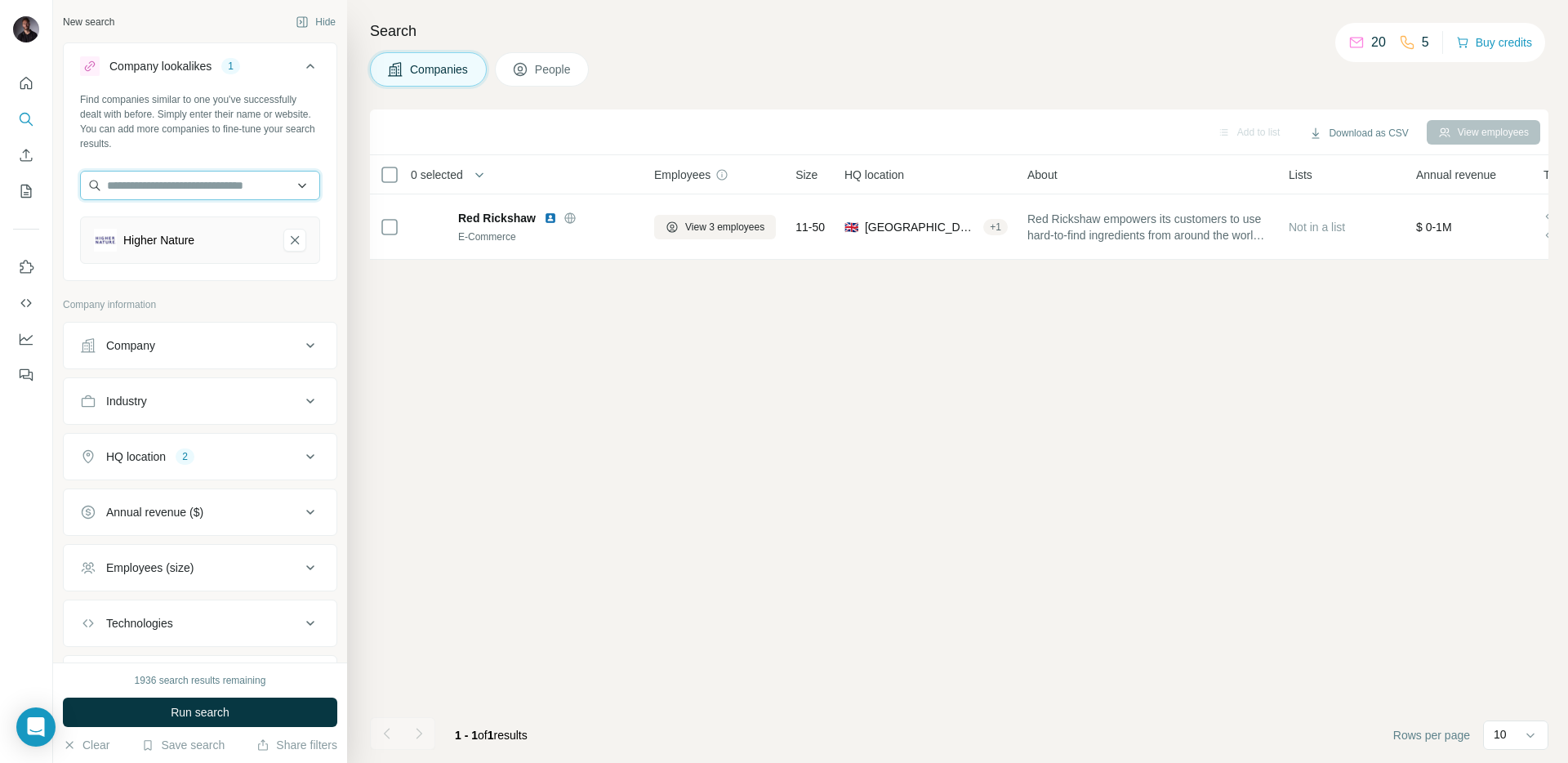
click at [214, 188] on input "text" at bounding box center [199, 185] width 240 height 30
paste input "**********"
type input "**********"
click at [215, 249] on div "Higher Nature [DOMAIN_NAME]" at bounding box center [200, 230] width 232 height 44
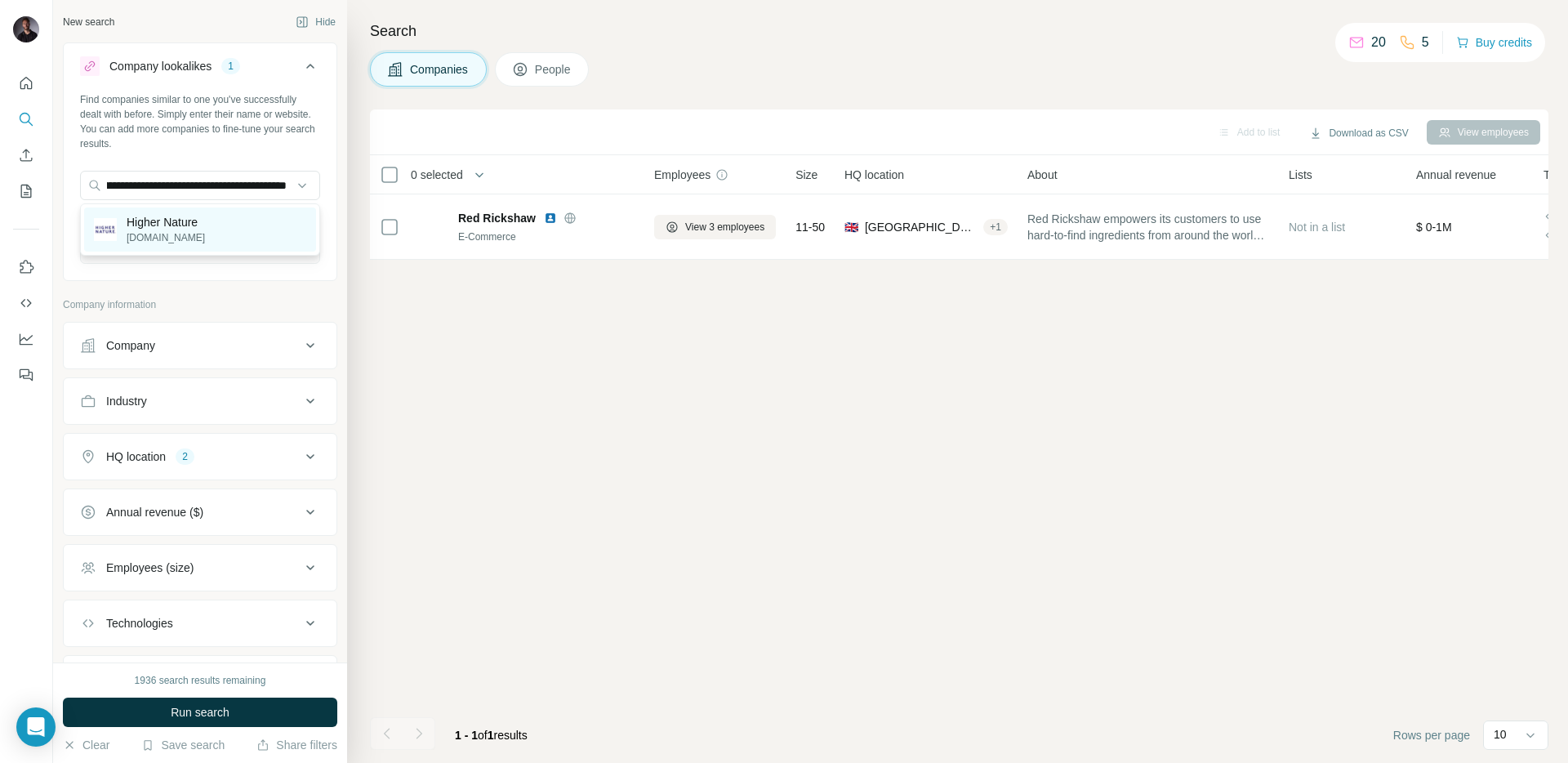
scroll to position [0, 0]
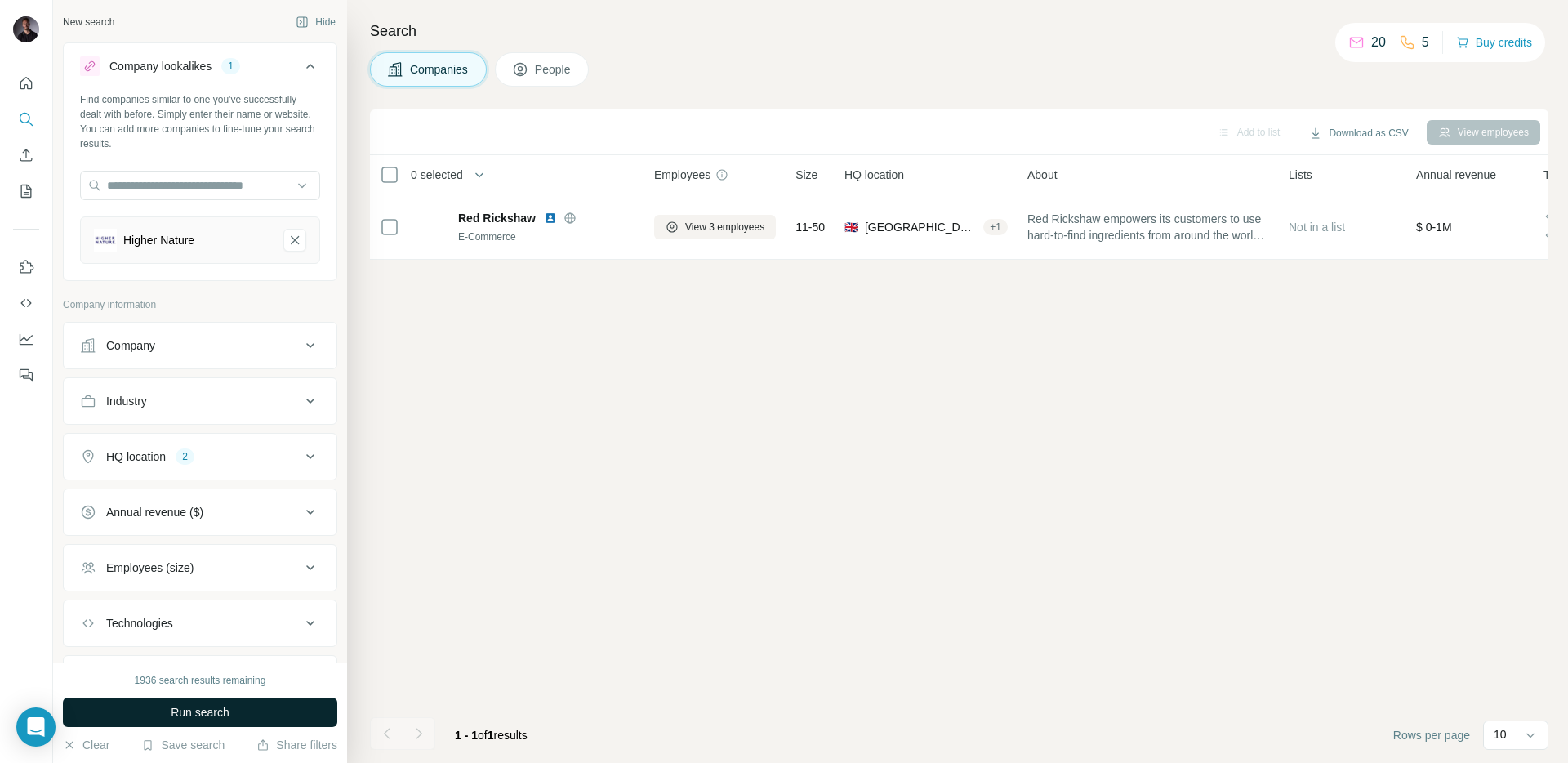
click at [183, 704] on span "Run search" at bounding box center [199, 711] width 59 height 16
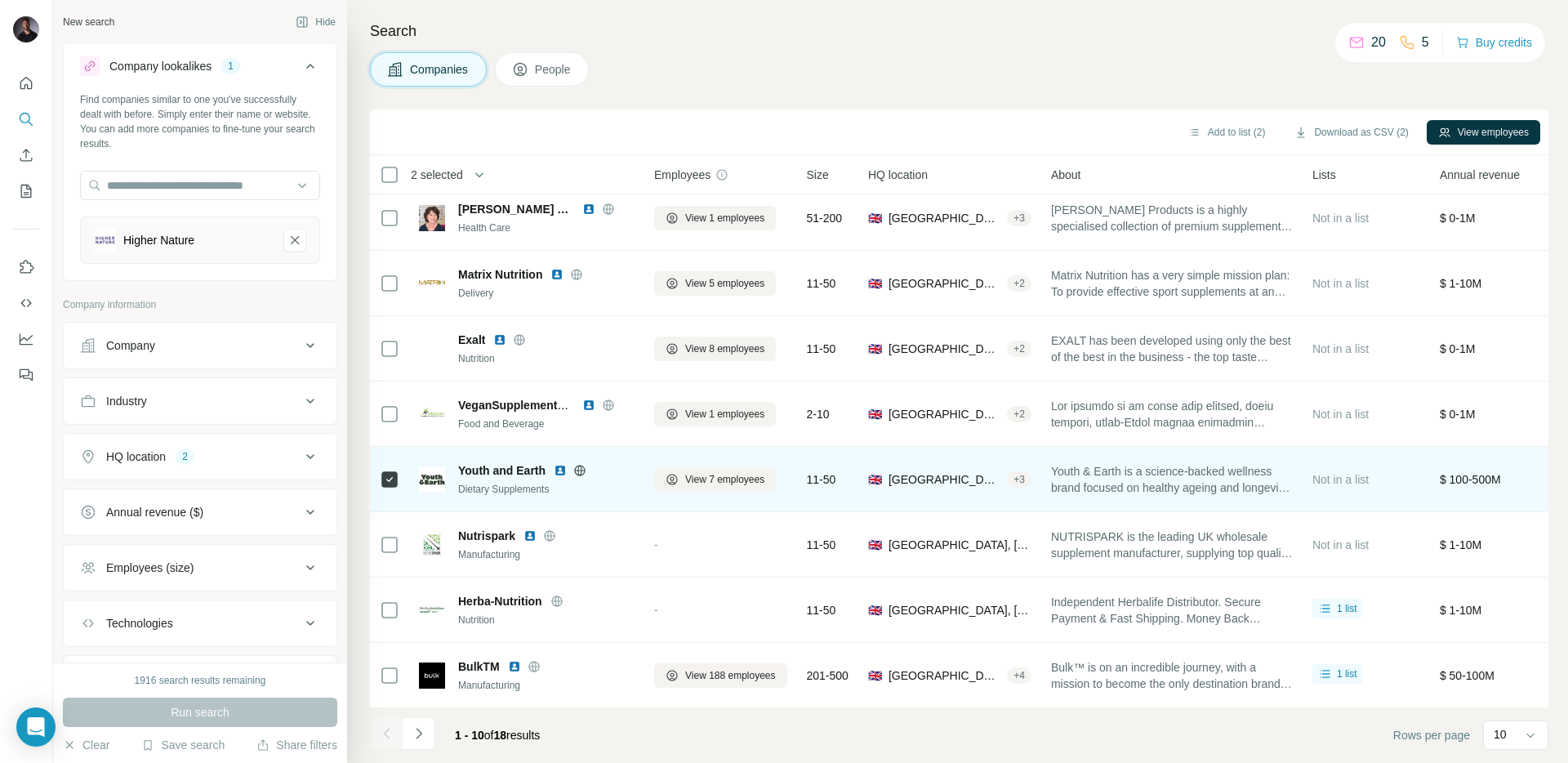
scroll to position [141, 0]
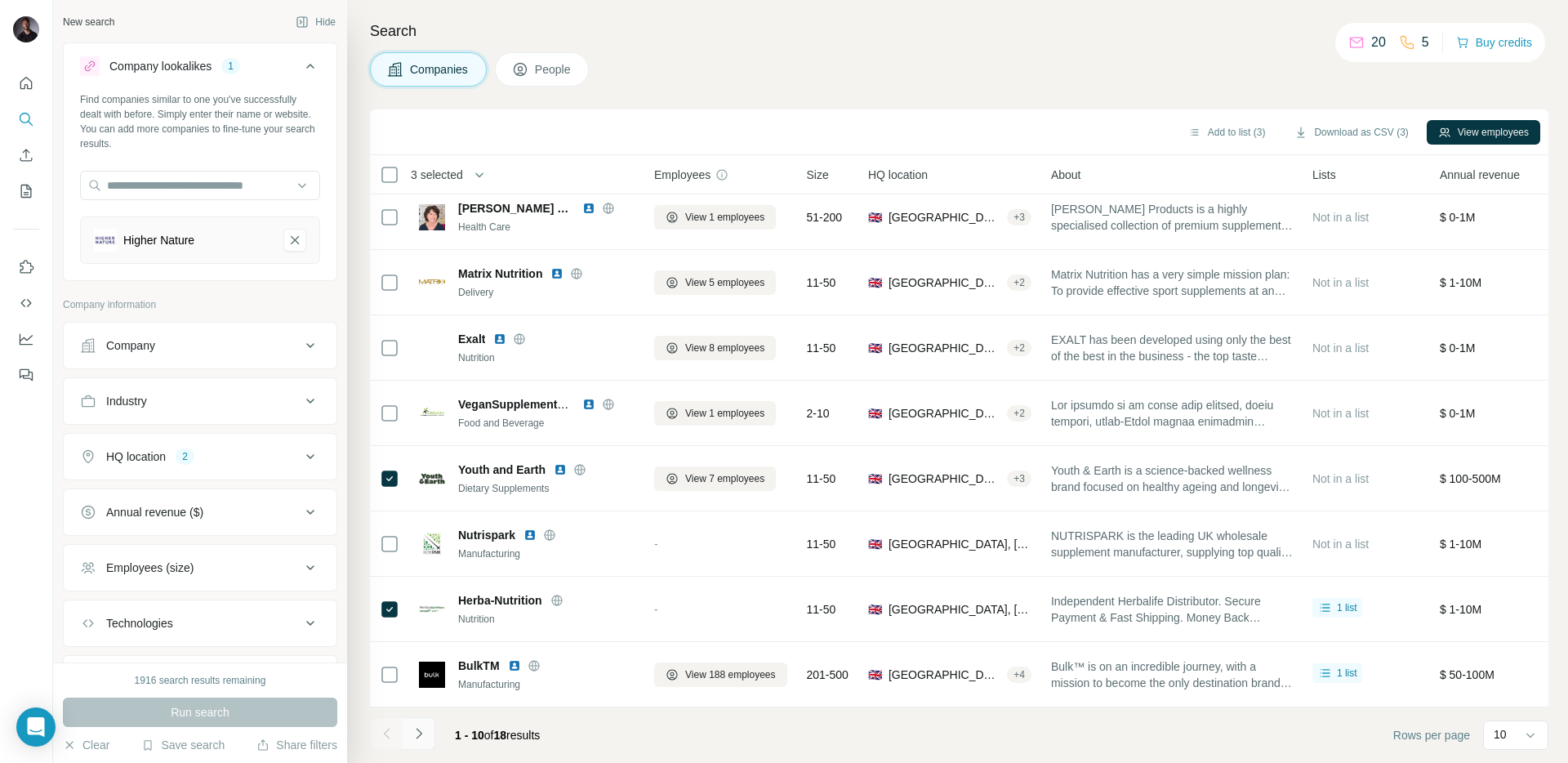
click at [416, 723] on button "Navigate to next page" at bounding box center [419, 733] width 33 height 33
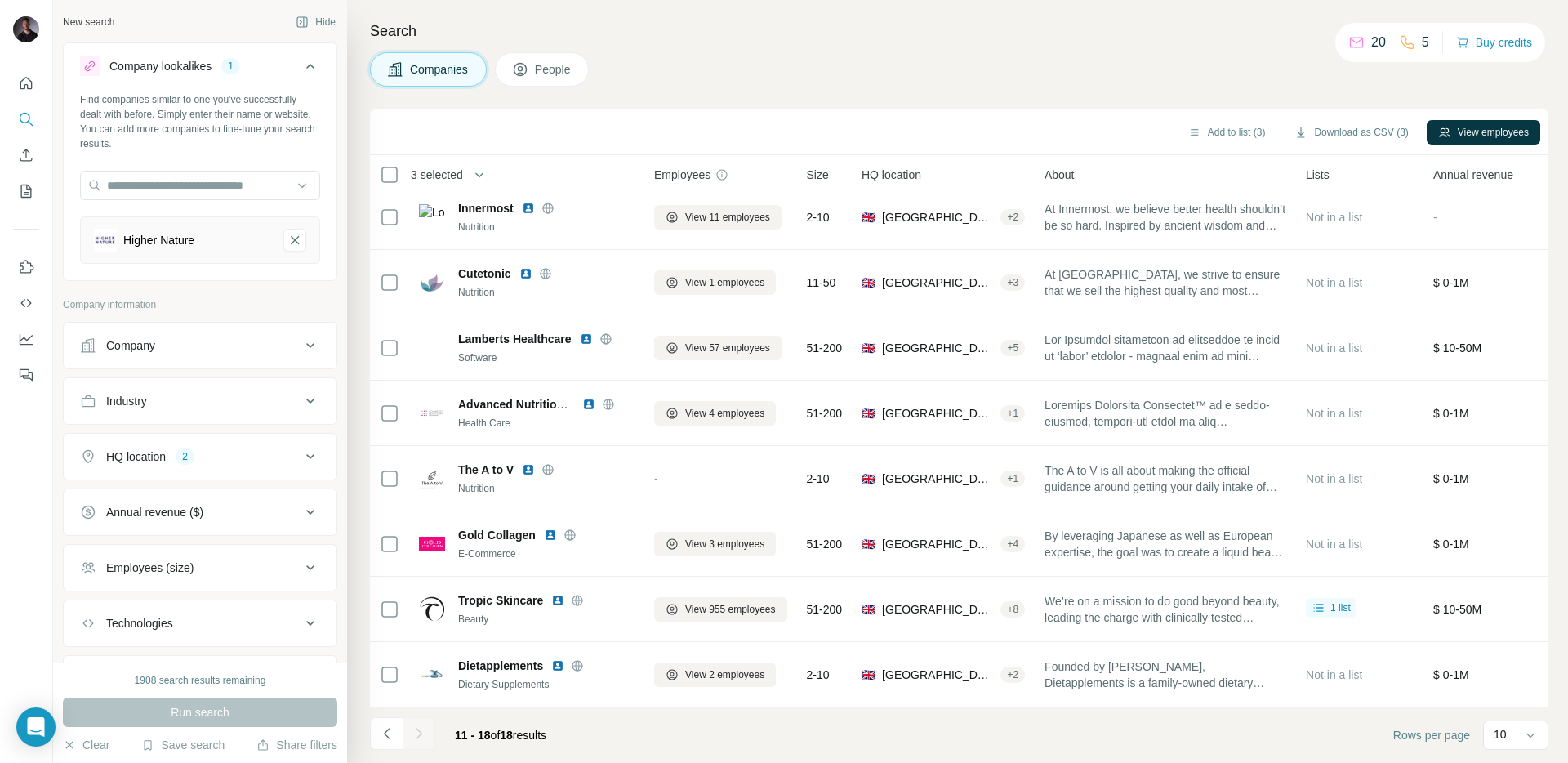
scroll to position [10, 0]
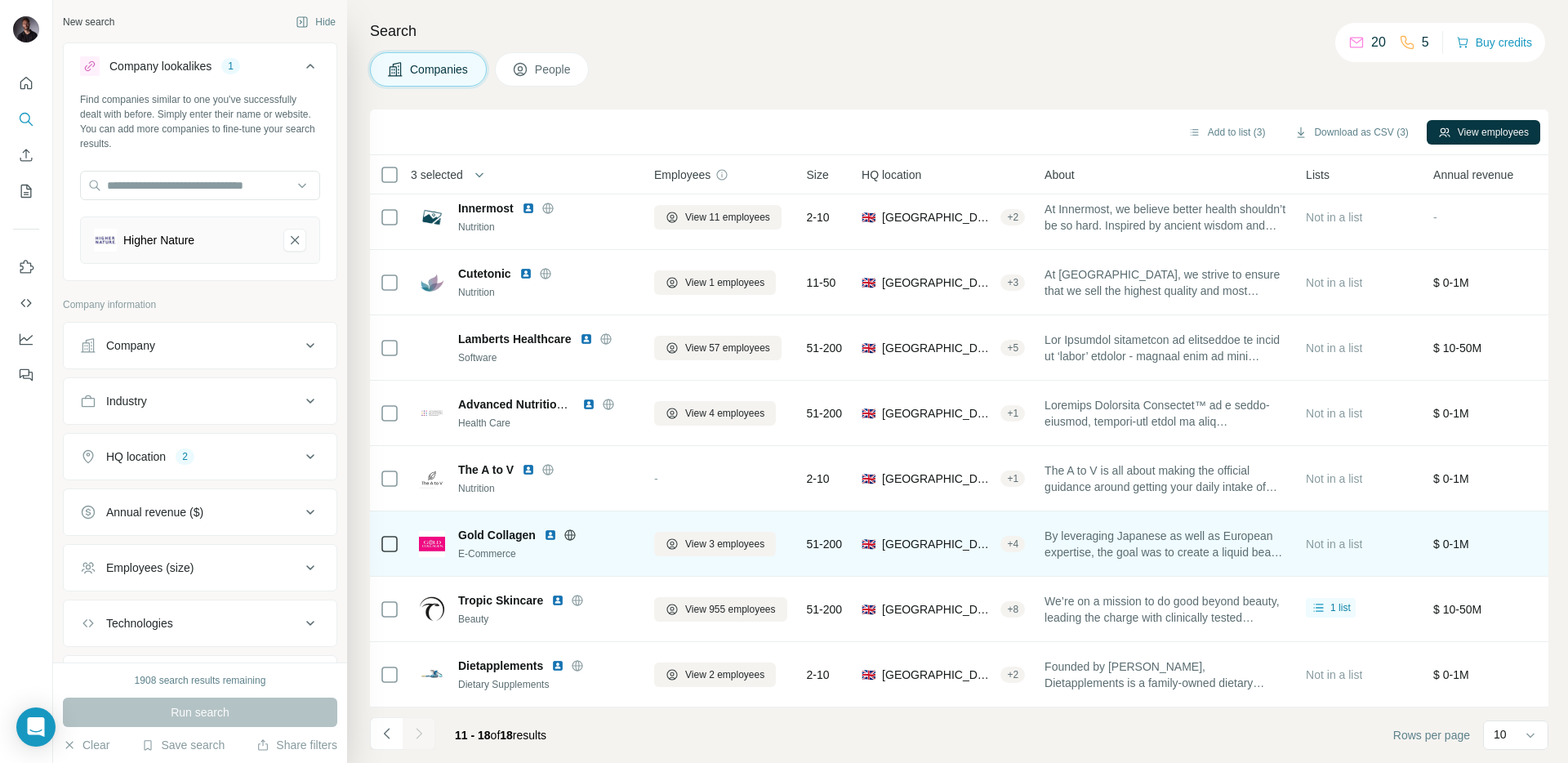
click at [380, 543] on icon at bounding box center [389, 543] width 20 height 19
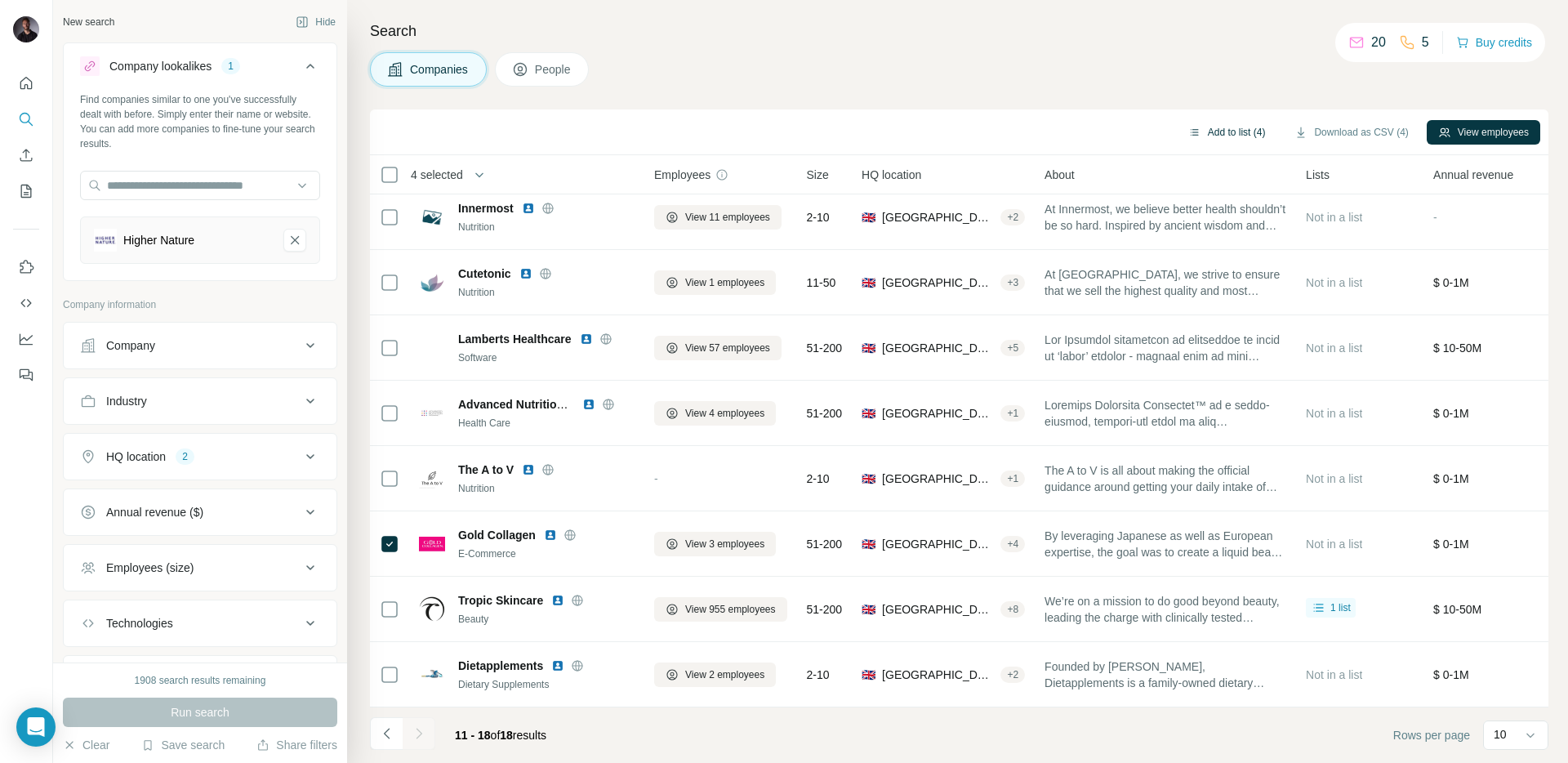
click at [1259, 126] on button "Add to list (4)" at bounding box center [1227, 132] width 100 height 25
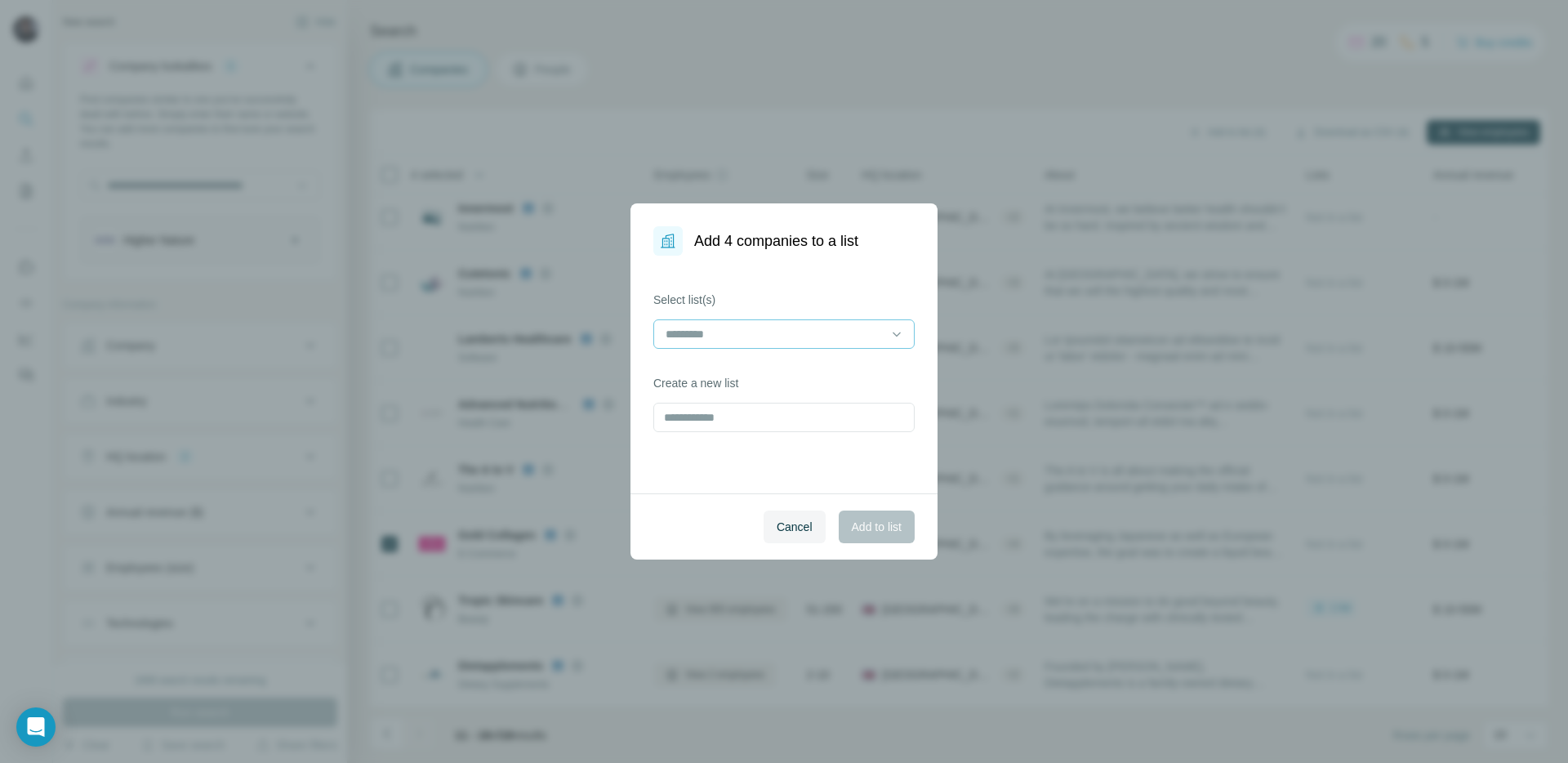
click at [745, 320] on div at bounding box center [784, 334] width 261 height 30
click at [797, 382] on div "FMCG [DATE]" at bounding box center [784, 370] width 254 height 30
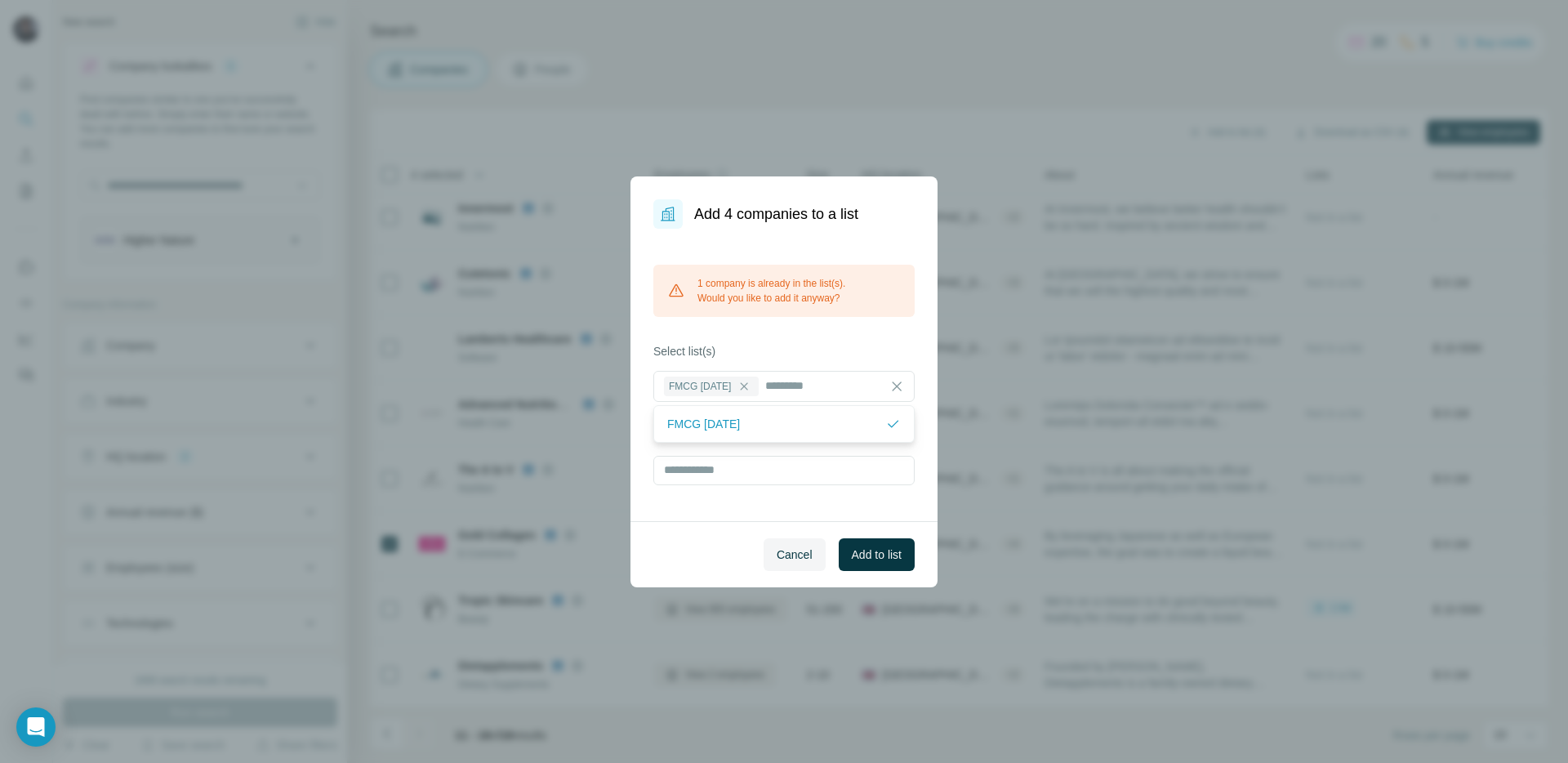
click at [781, 282] on div "1 company is already in the list(s). Would you like to add it anyway?" at bounding box center [784, 291] width 261 height 53
click at [872, 555] on span "Add to list" at bounding box center [877, 554] width 50 height 16
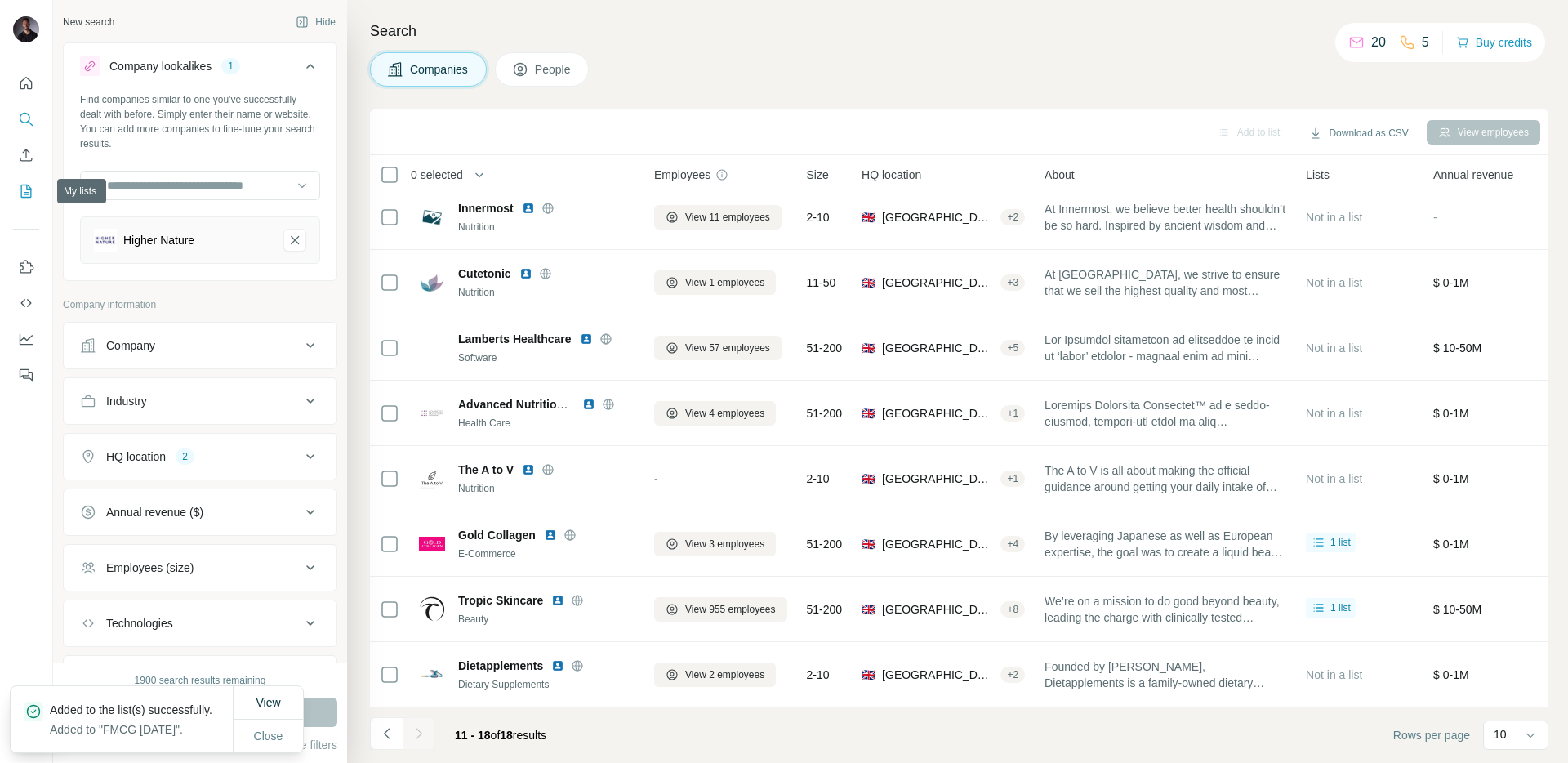
click at [26, 187] on icon "My lists" at bounding box center [28, 190] width 8 height 11
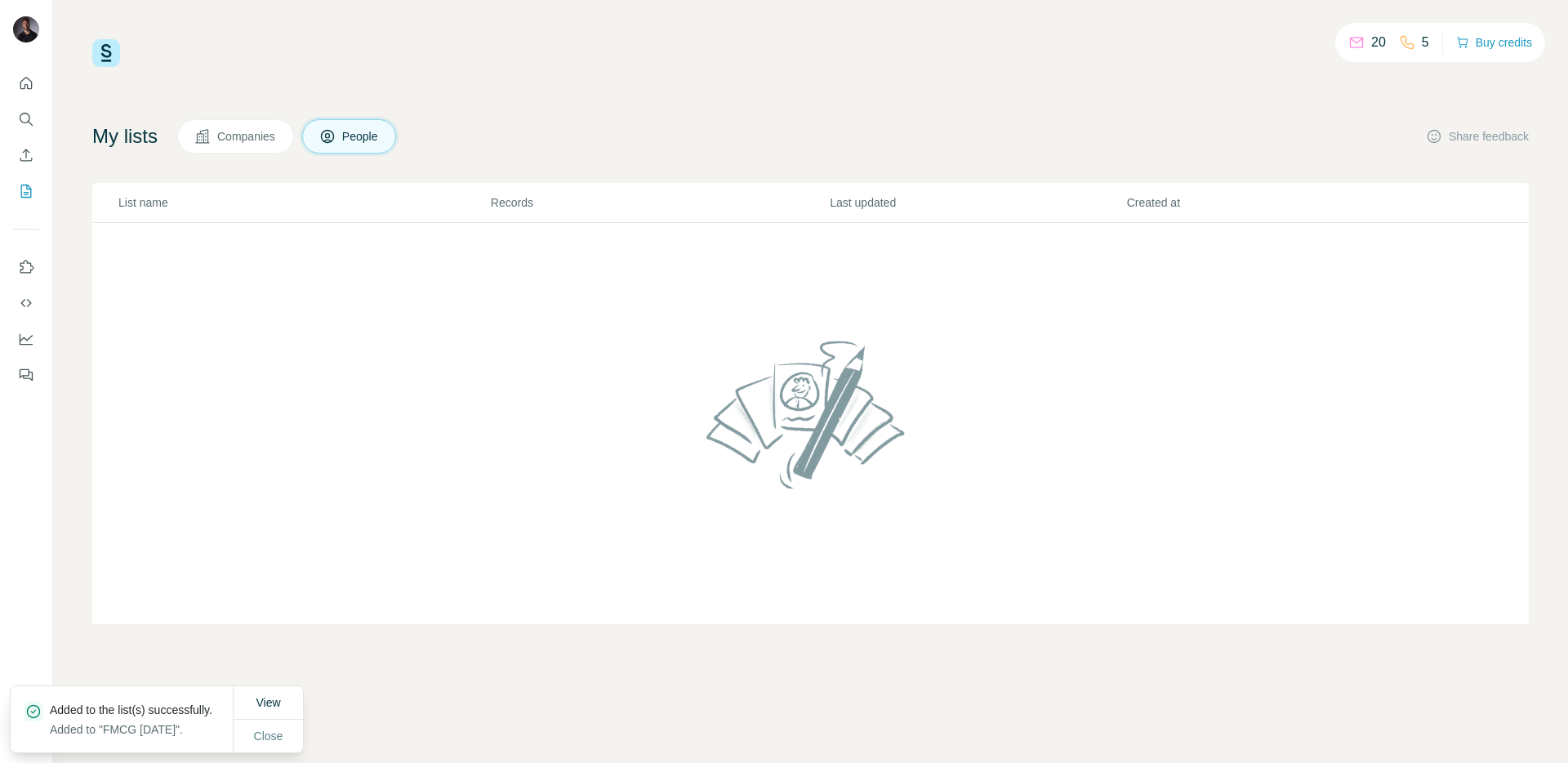
click at [218, 136] on button "Companies" at bounding box center [236, 136] width 117 height 34
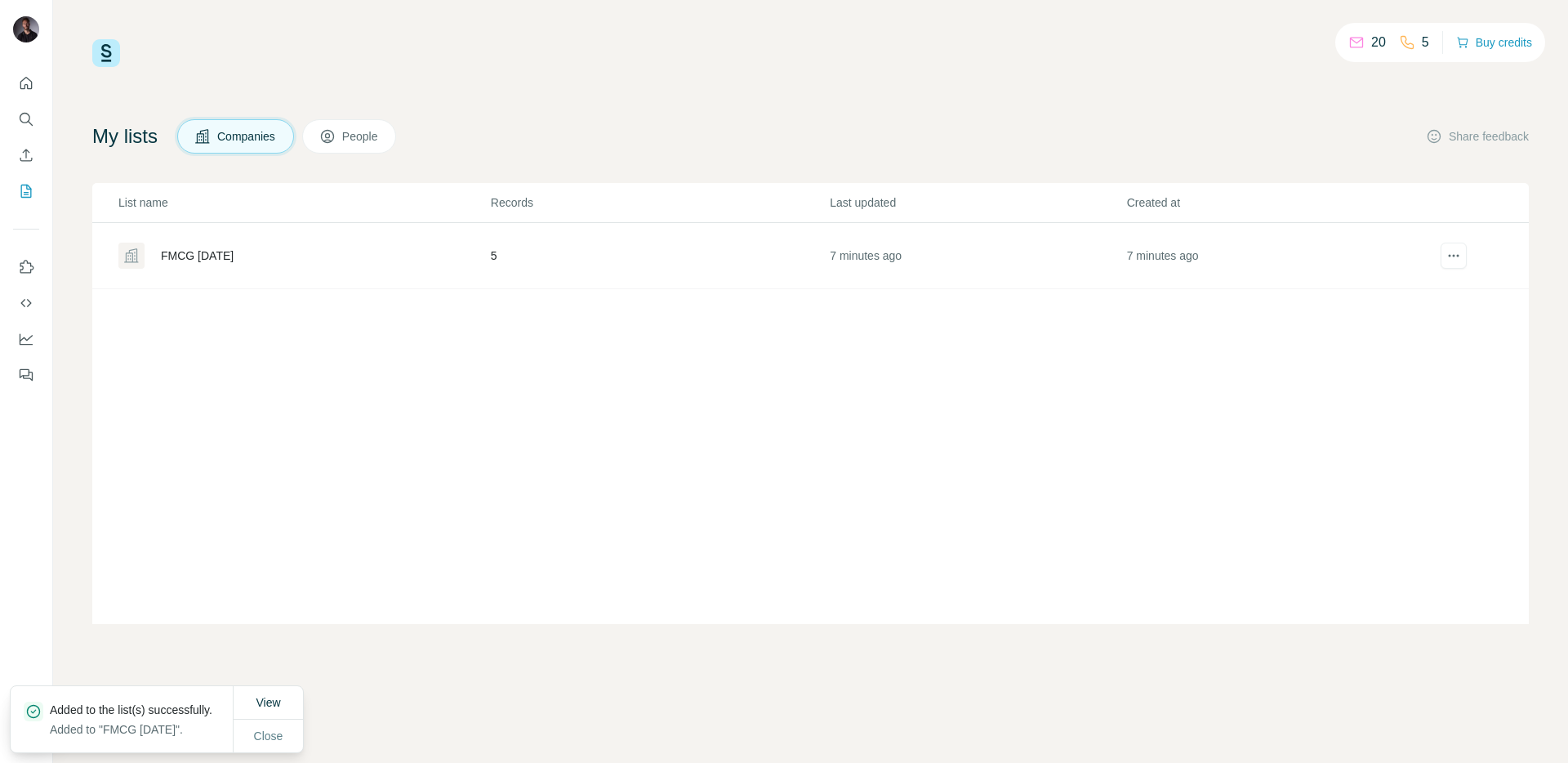
click at [192, 246] on div "FMCG [DATE]" at bounding box center [304, 255] width 371 height 26
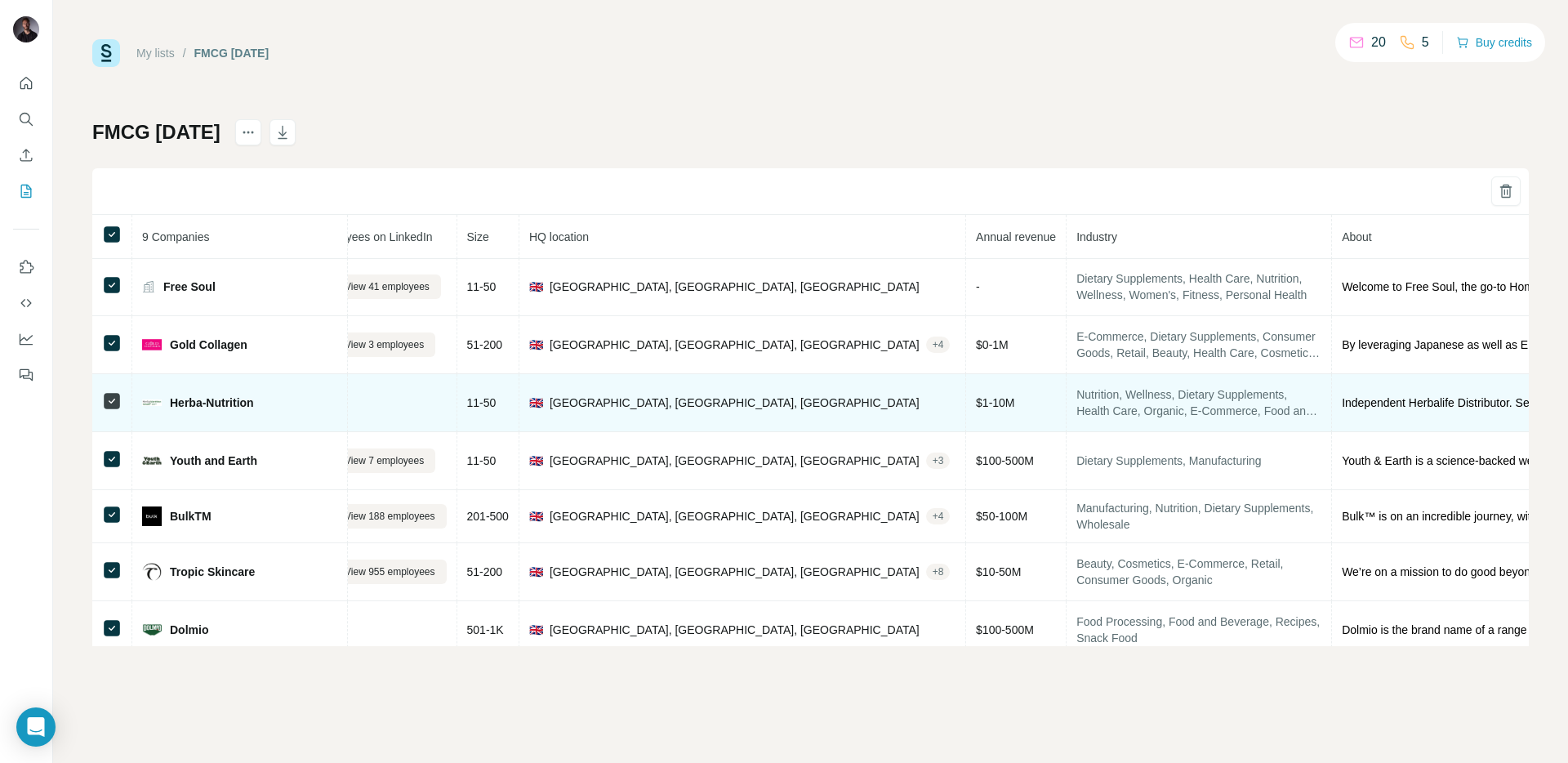
scroll to position [1, 441]
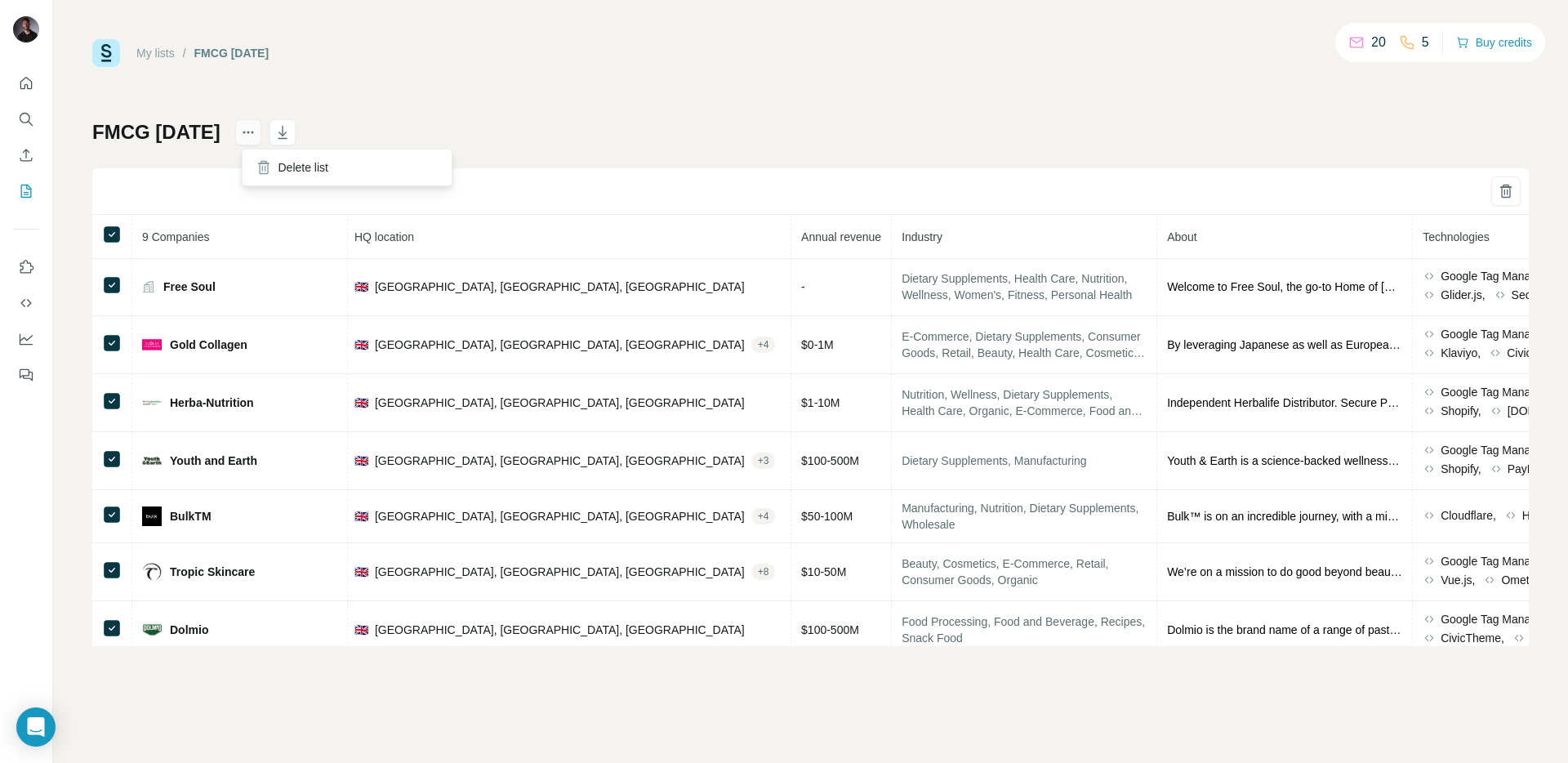
click at [253, 135] on icon "actions" at bounding box center [248, 131] width 16 height 16
click at [566, 110] on div "My lists / FMCG Sept 25 20 5 Buy credits FMCG Sept 25 9 Companies Website Linke…" at bounding box center [811, 343] width 1437 height 607
click at [1422, 47] on p "5" at bounding box center [1426, 42] width 8 height 19
click at [1383, 44] on div "20 5" at bounding box center [1388, 42] width 81 height 23
click at [1422, 47] on p "5" at bounding box center [1426, 42] width 8 height 19
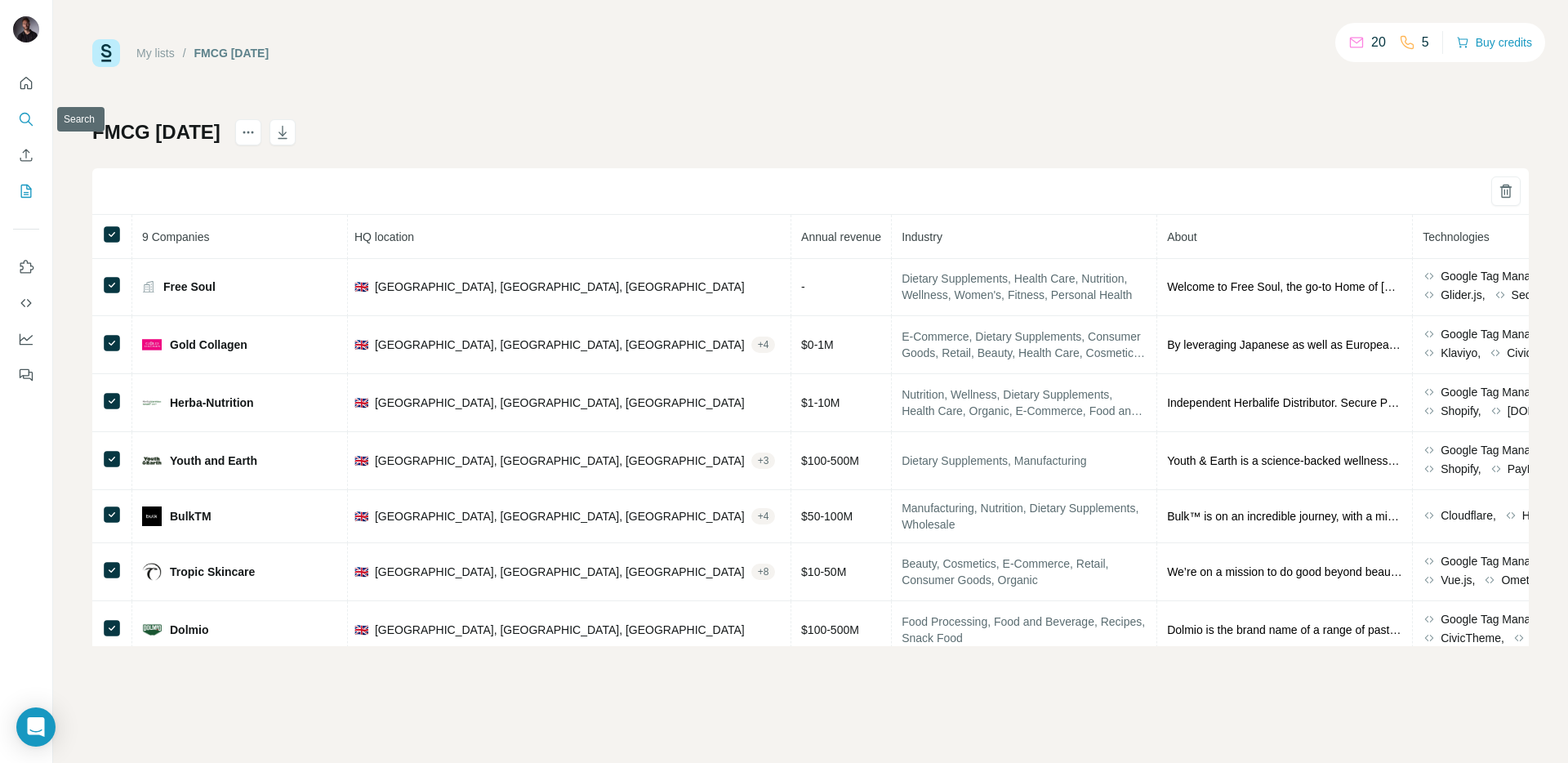
click at [32, 122] on icon "Search" at bounding box center [25, 119] width 16 height 16
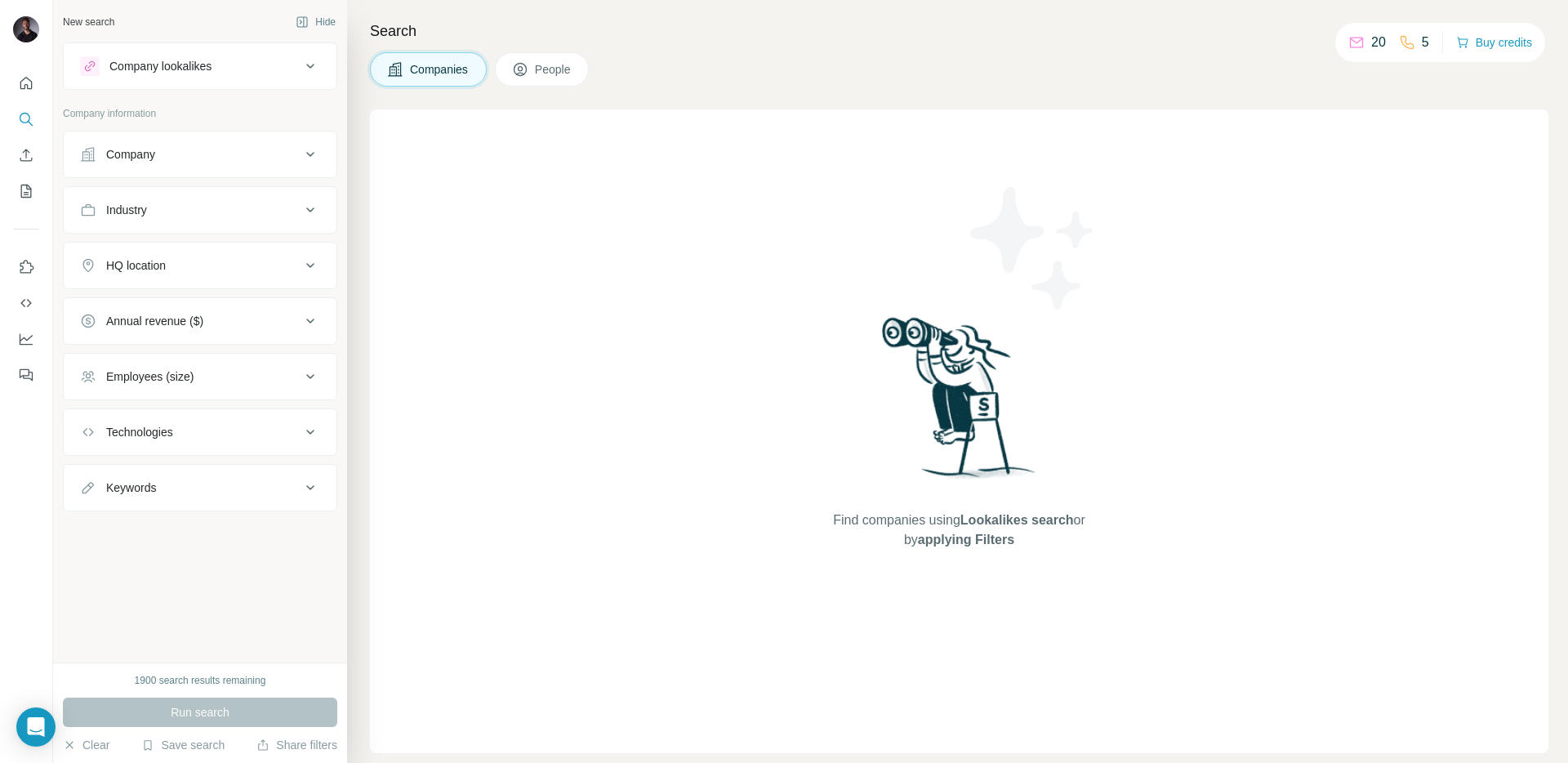
click at [275, 60] on div "Company lookalikes" at bounding box center [190, 65] width 220 height 19
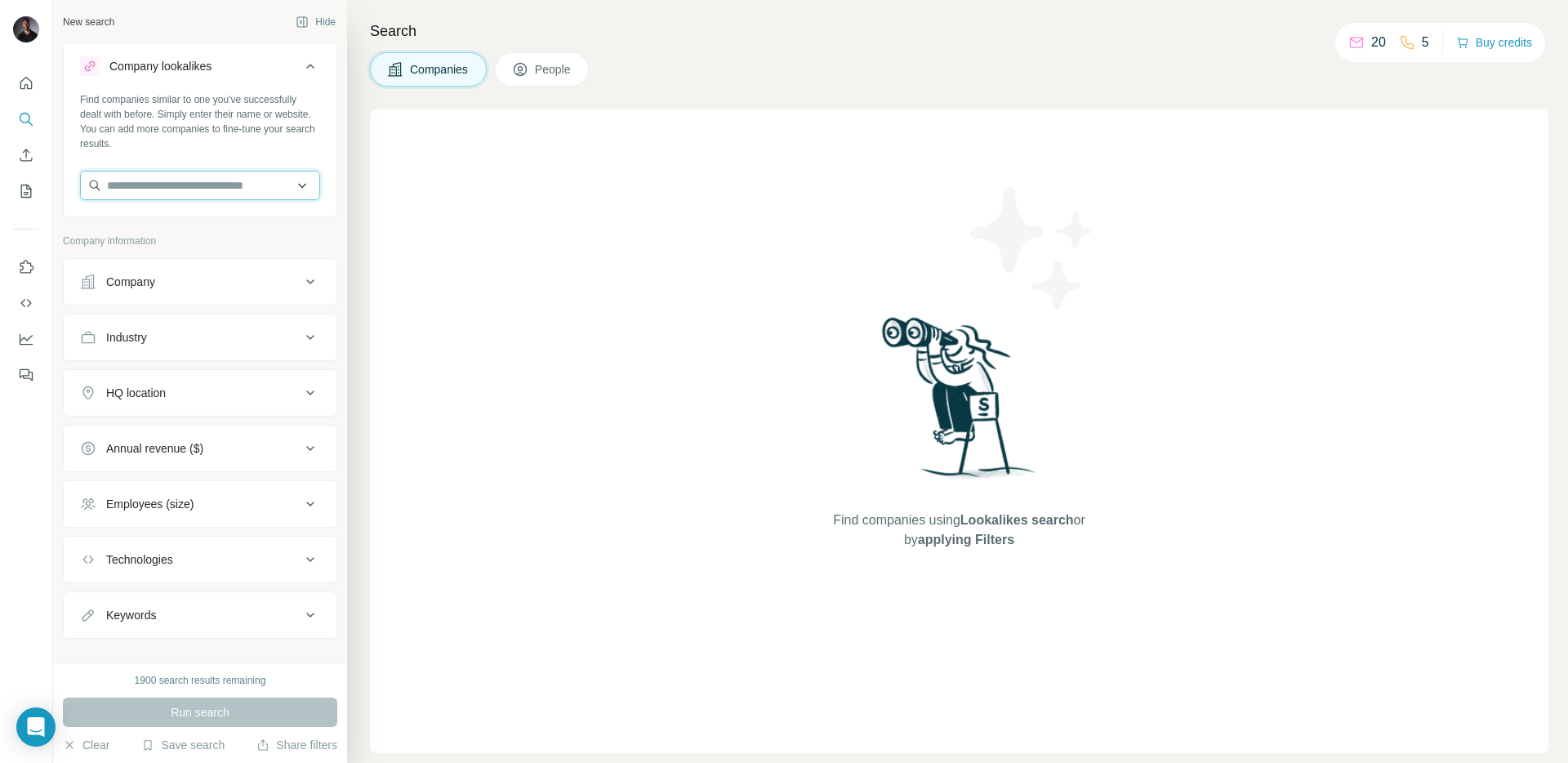
click at [220, 184] on input "text" at bounding box center [199, 185] width 240 height 30
paste input "**********"
type input "**********"
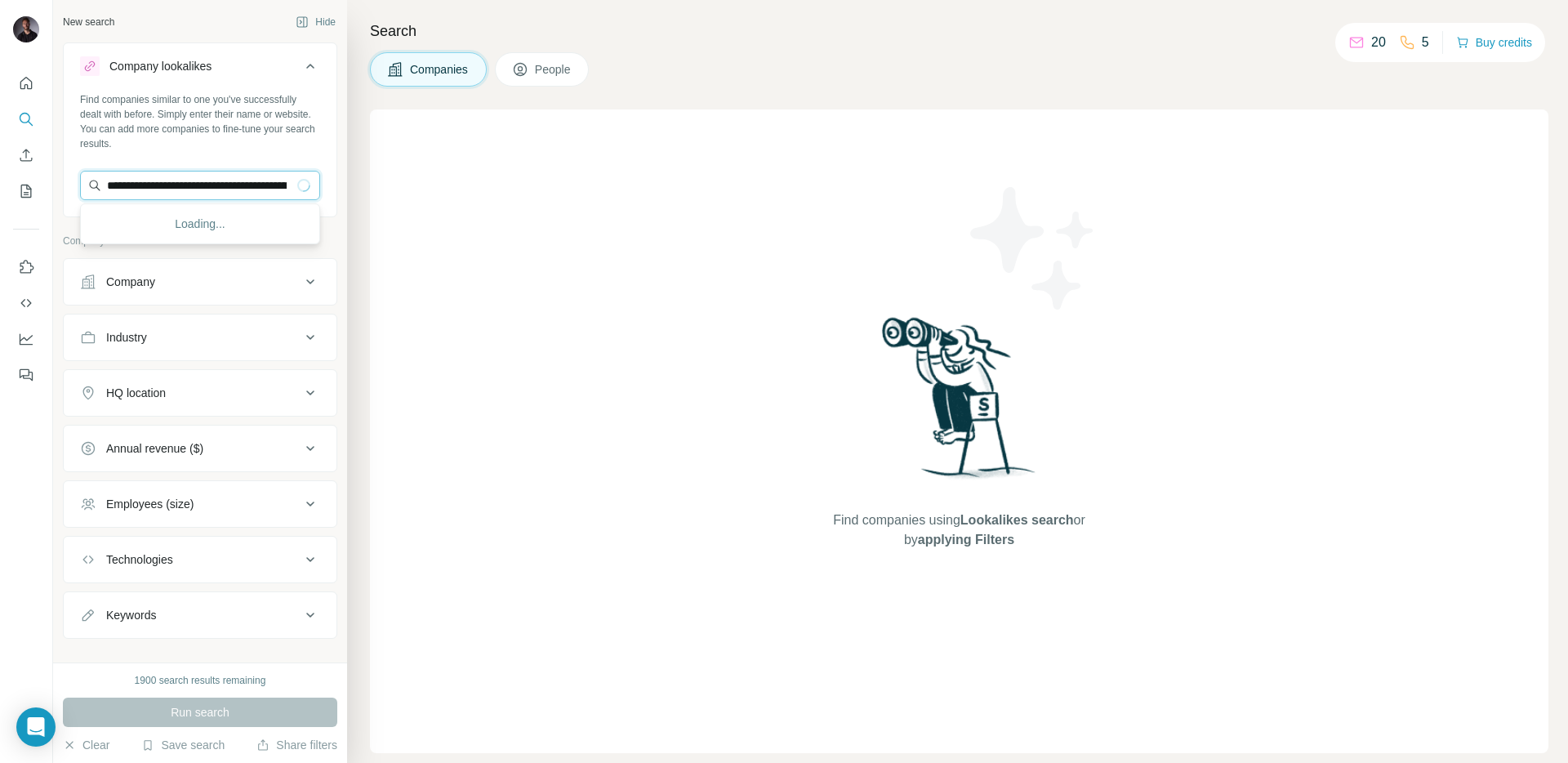
click at [285, 190] on input "text" at bounding box center [199, 185] width 240 height 30
drag, startPoint x: 112, startPoint y: 185, endPoint x: 334, endPoint y: 187, distance: 222.0
click at [334, 187] on div "Find companies similar to one you've successfully dealt with before. Simply ent…" at bounding box center [200, 153] width 273 height 121
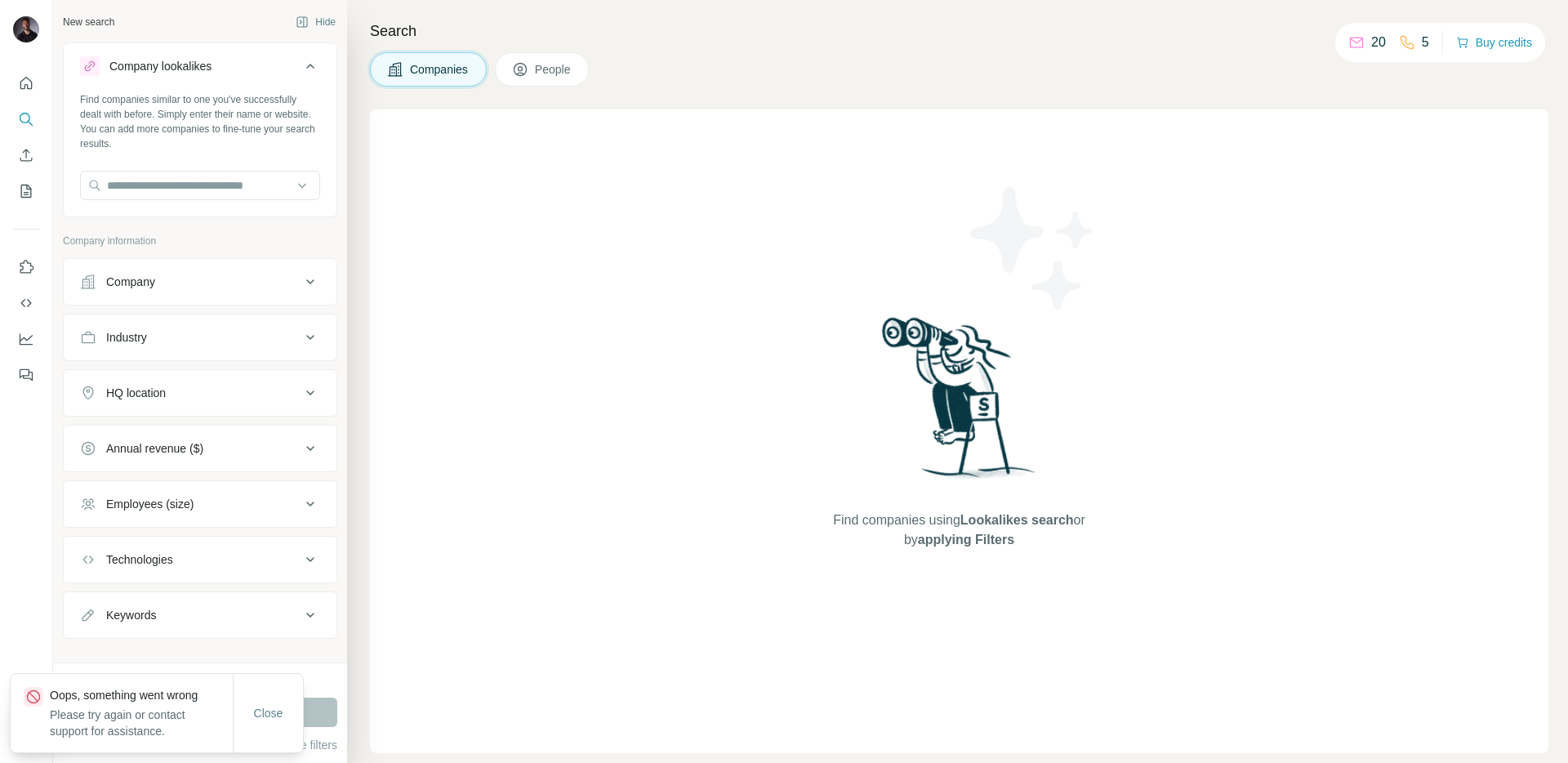
click at [338, 63] on div "New search Hide Company lookalikes Find companies similar to one you've success…" at bounding box center [200, 331] width 294 height 662
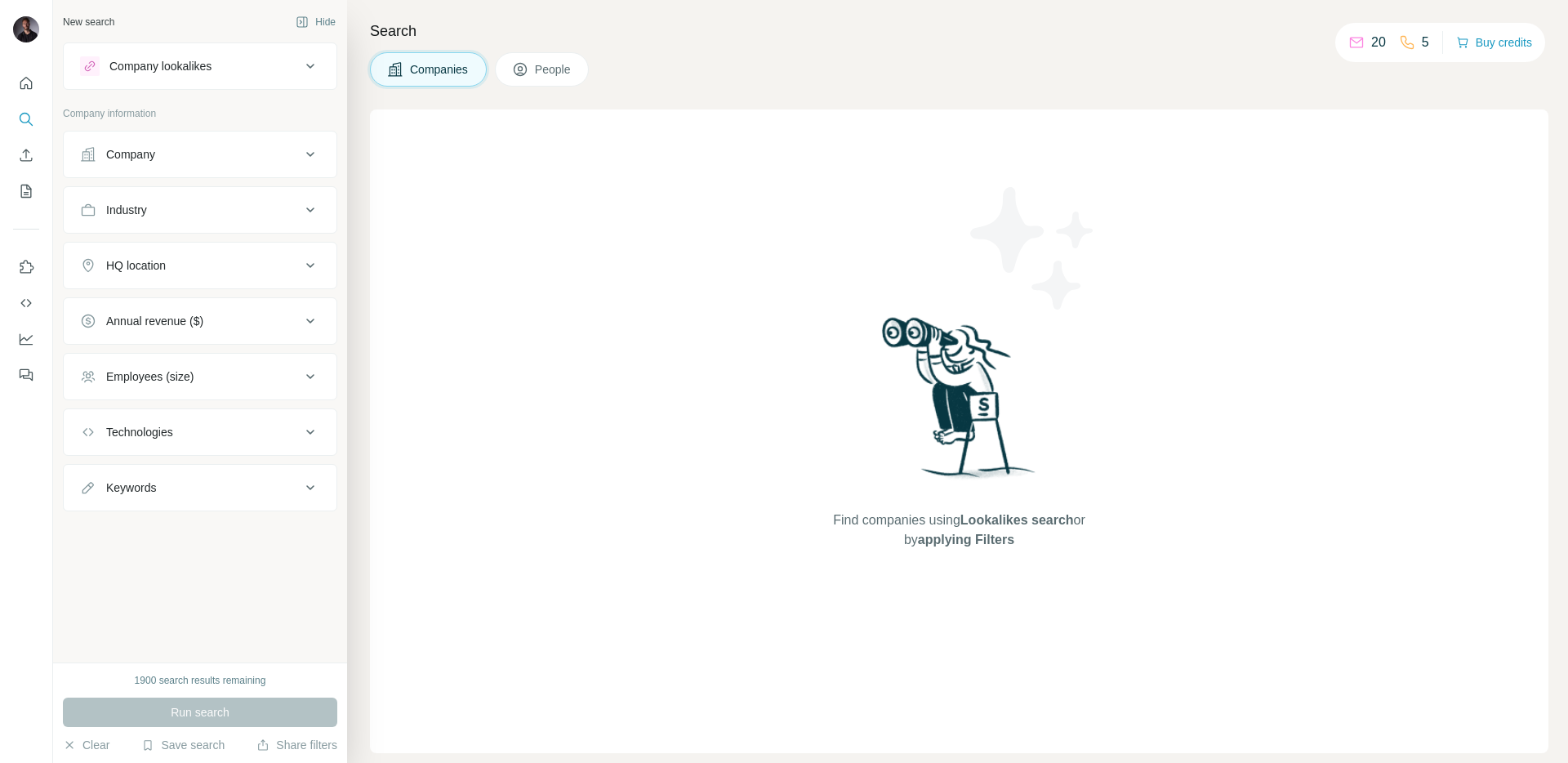
click at [159, 66] on div "Company lookalikes" at bounding box center [160, 65] width 102 height 16
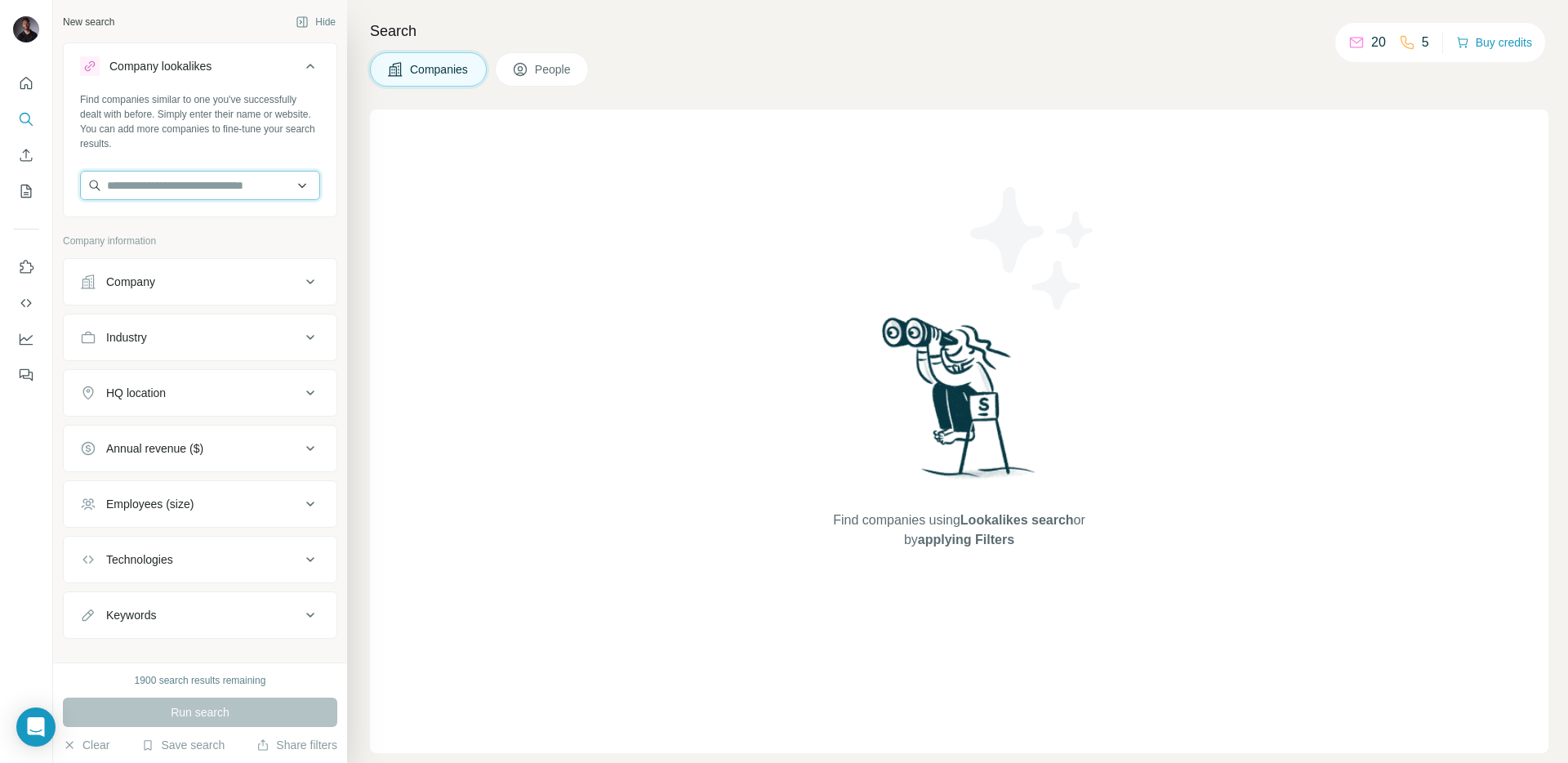
click at [179, 187] on input "text" at bounding box center [199, 185] width 240 height 30
paste input "**********"
type input "**********"
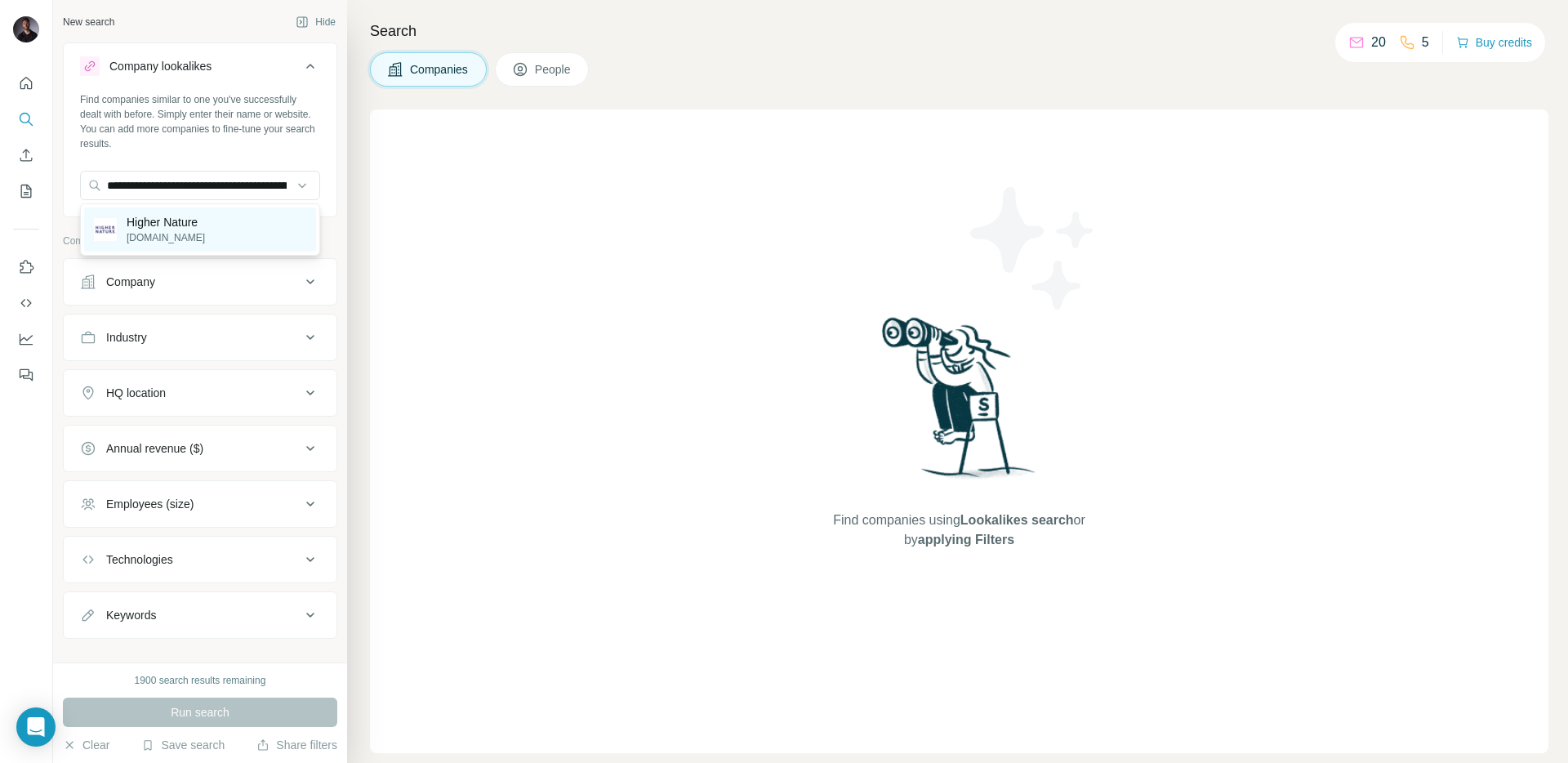
click at [224, 236] on div "Higher Nature [DOMAIN_NAME]" at bounding box center [200, 230] width 232 height 44
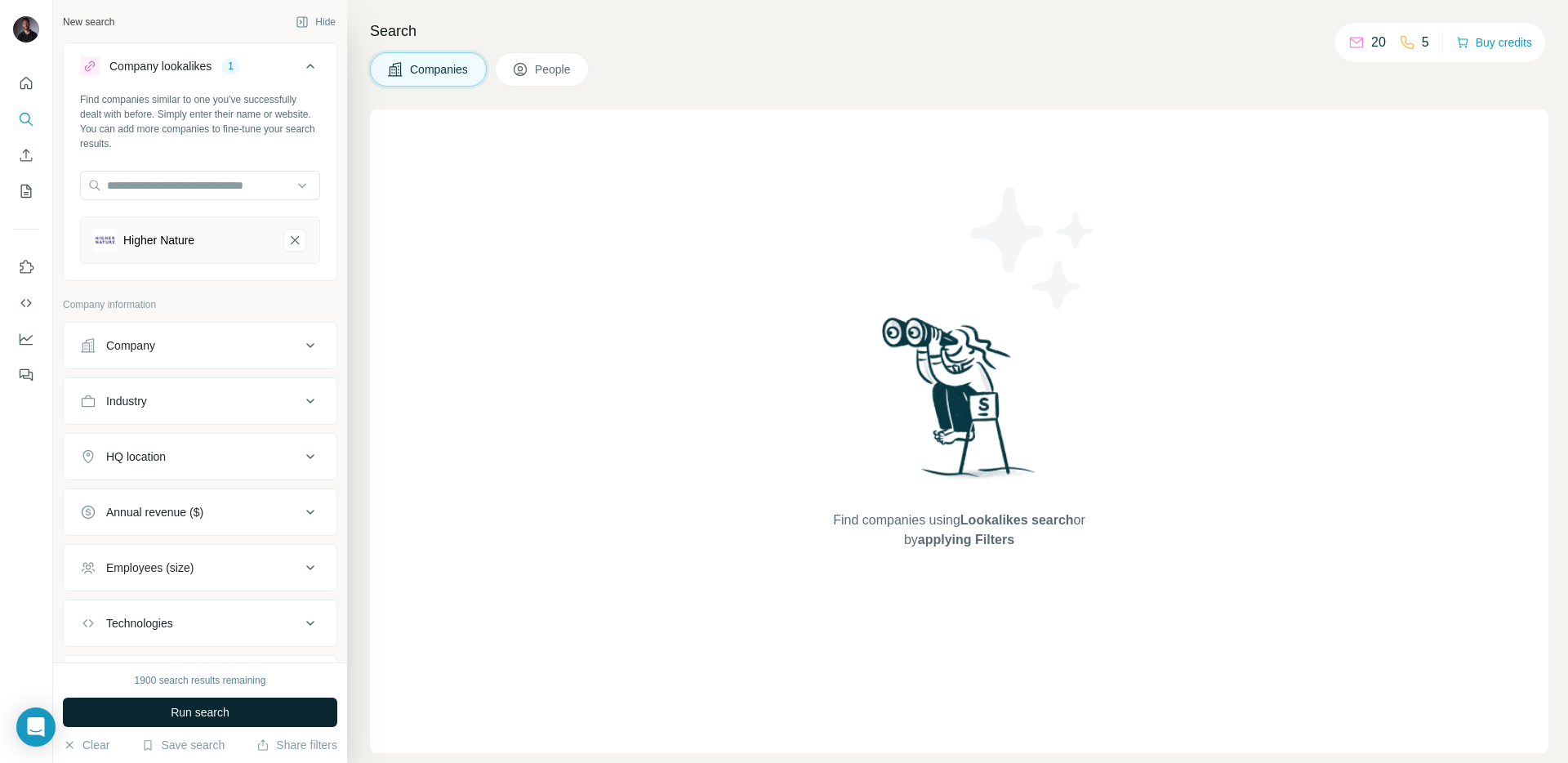
click at [260, 716] on button "Run search" at bounding box center [200, 712] width 275 height 30
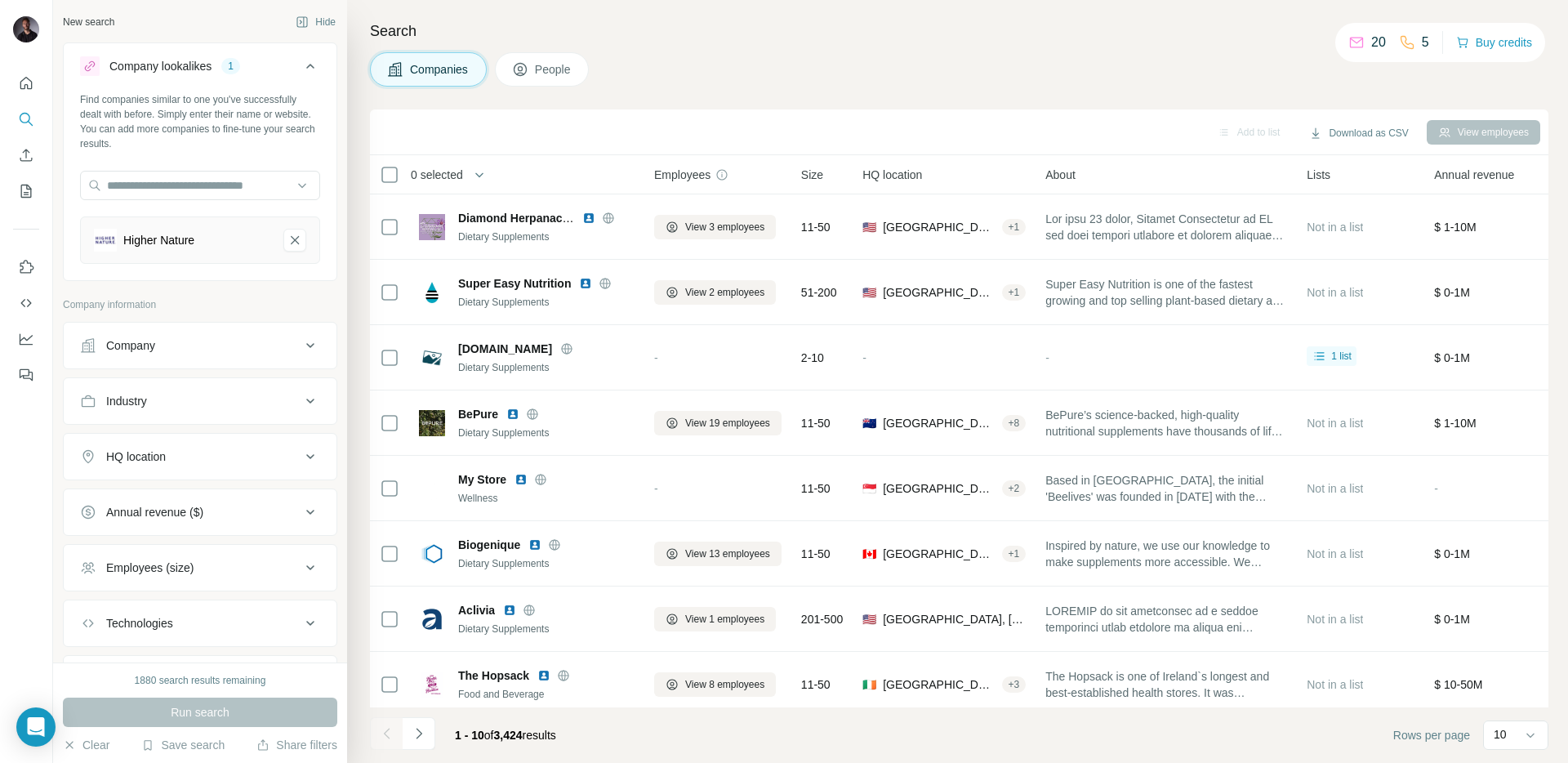
click at [1484, 134] on div "View employees" at bounding box center [1484, 132] width 114 height 25
click at [310, 461] on icon at bounding box center [310, 456] width 20 height 19
click at [144, 501] on input "text" at bounding box center [199, 497] width 240 height 30
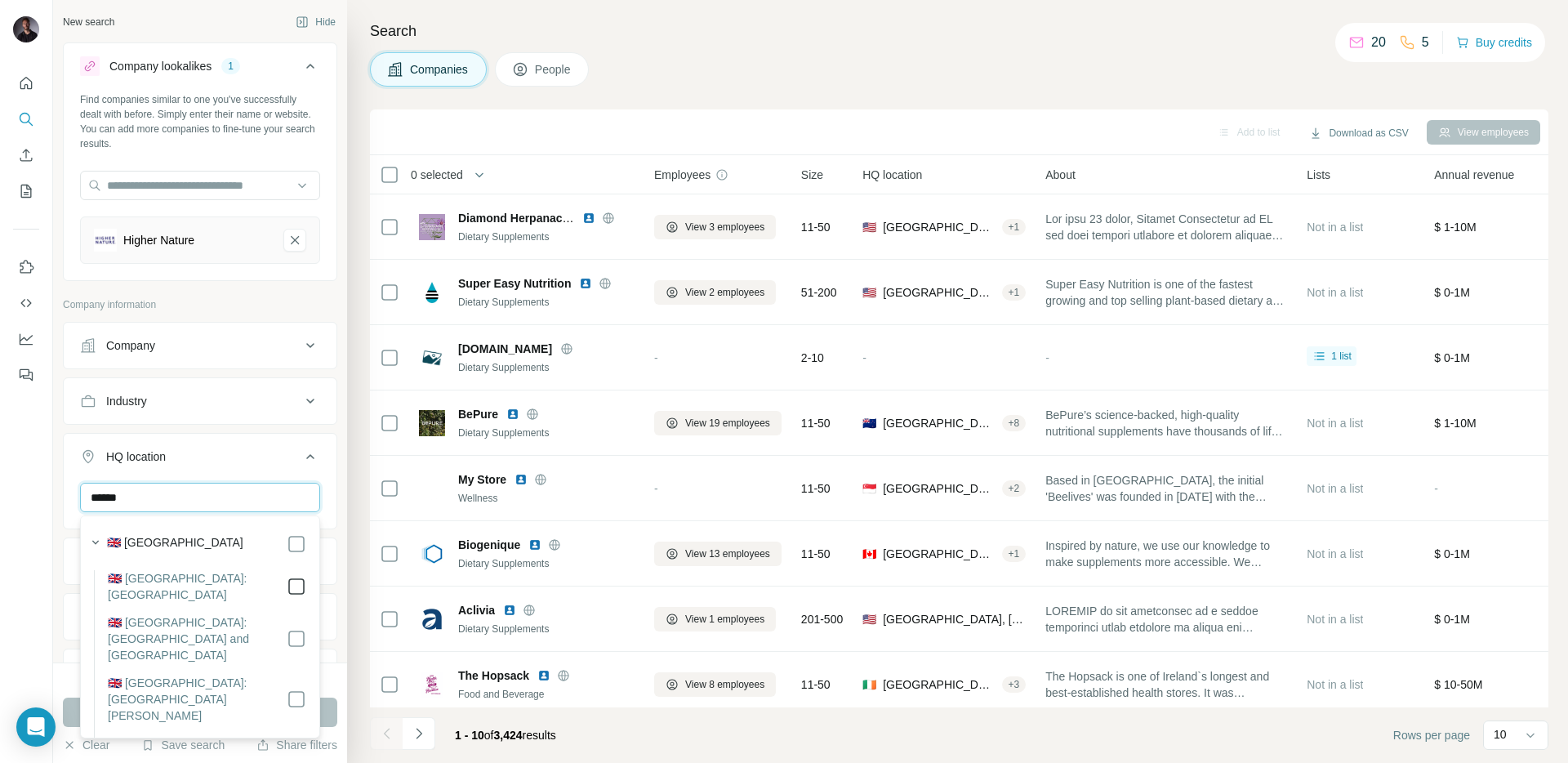
type input "******"
click at [333, 480] on button "HQ location 1" at bounding box center [200, 459] width 273 height 46
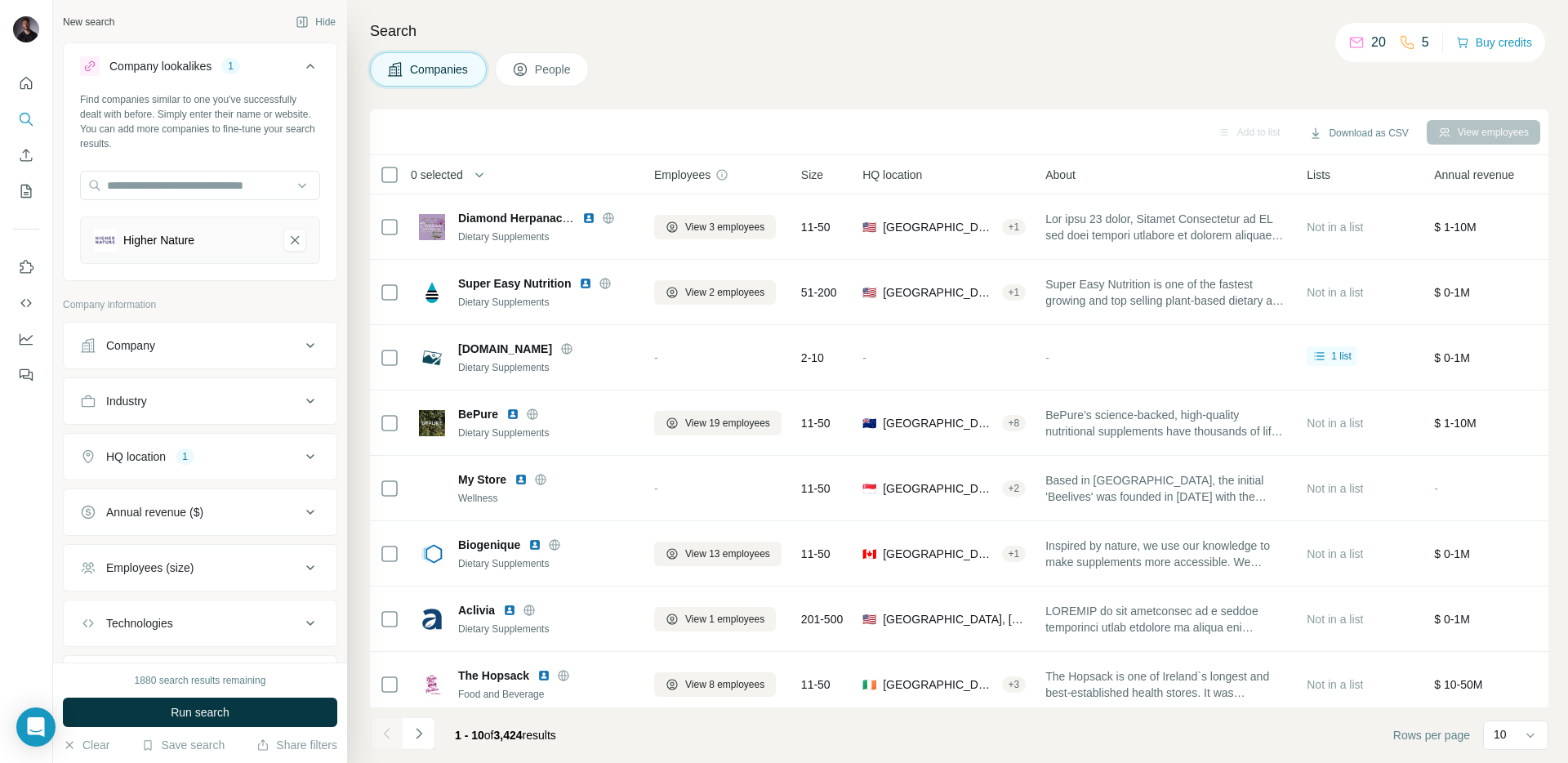
click at [267, 705] on button "Run search" at bounding box center [200, 712] width 275 height 30
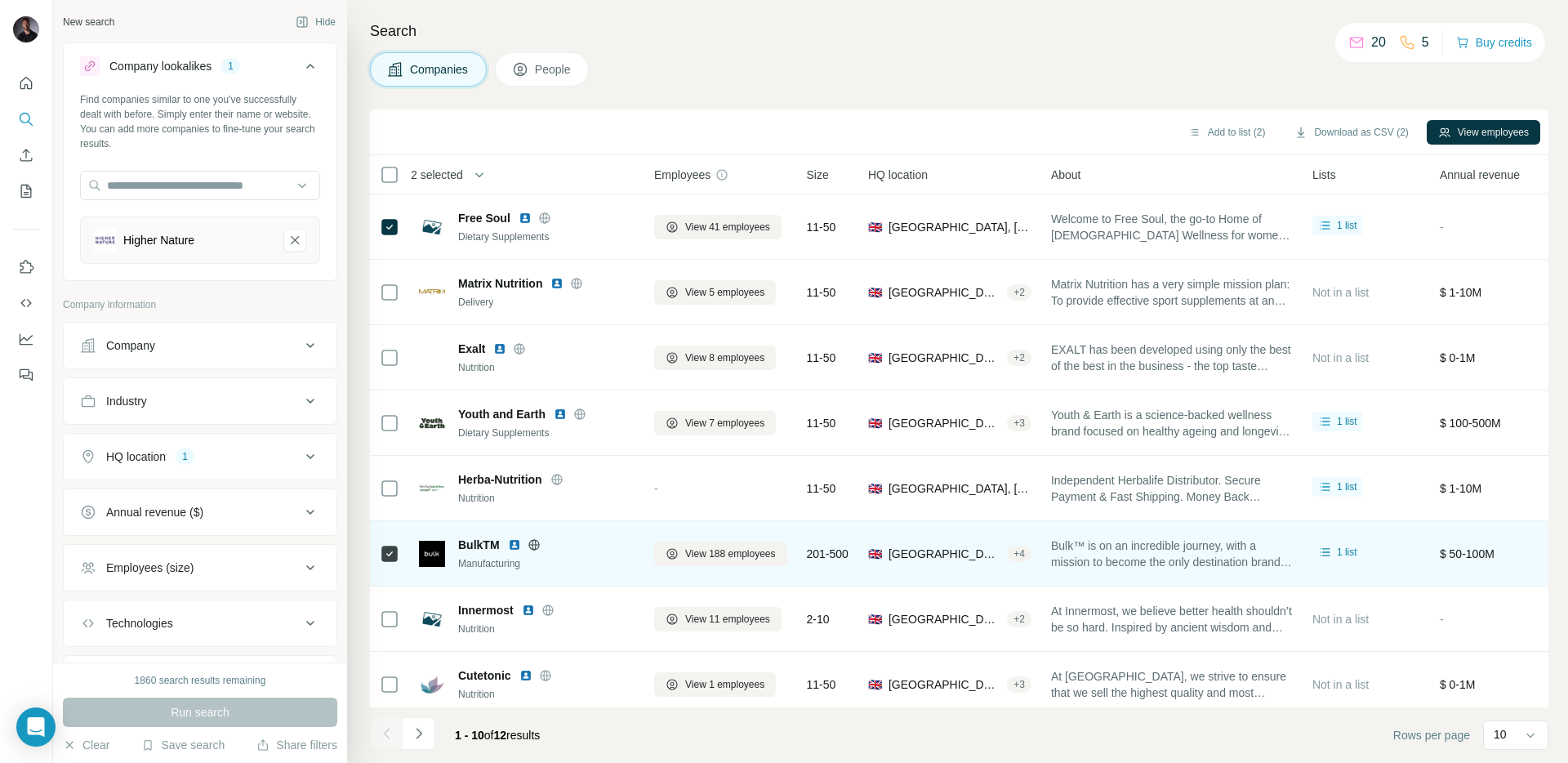
scroll to position [141, 0]
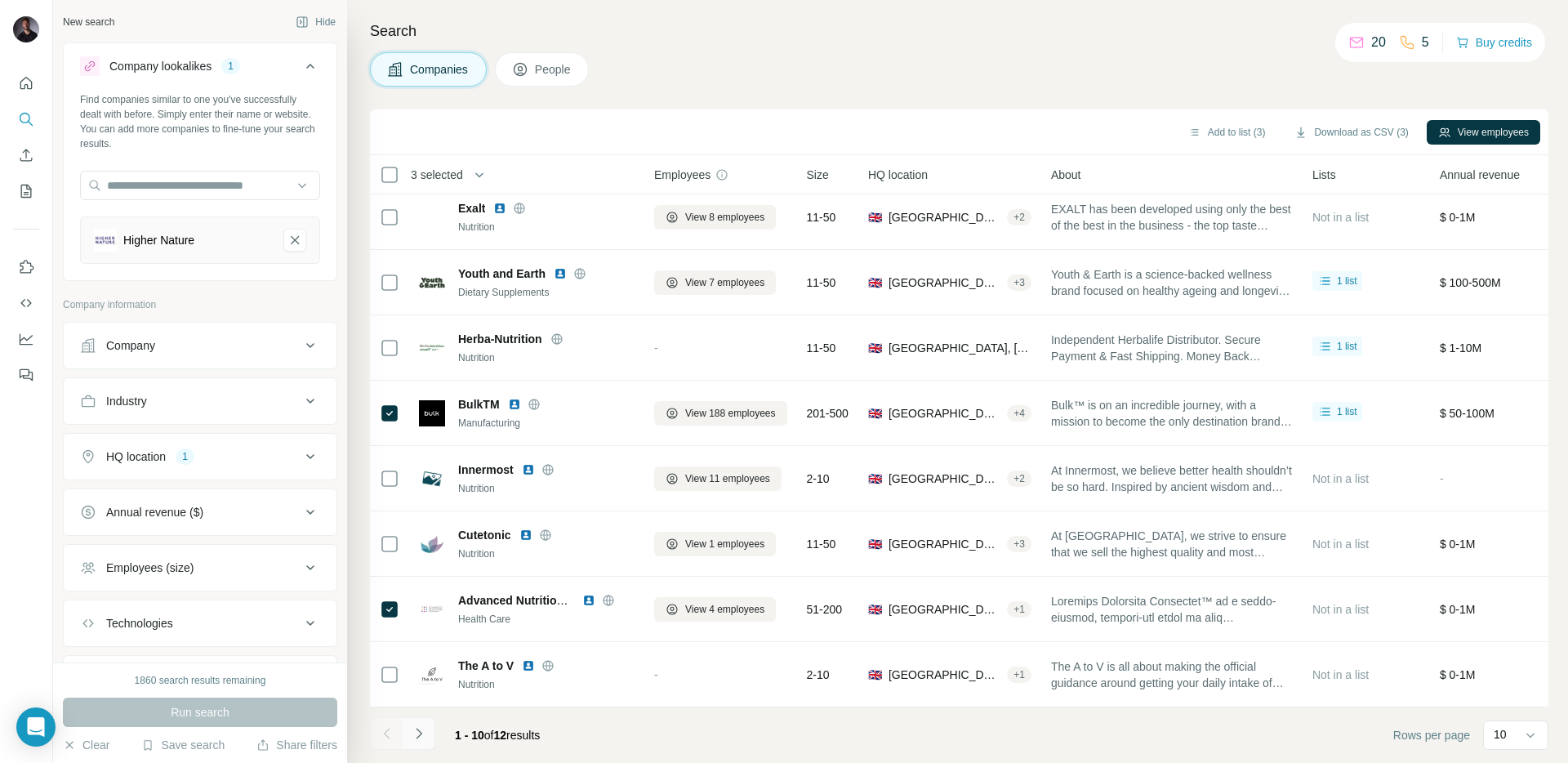
click at [428, 735] on button "Navigate to next page" at bounding box center [419, 733] width 33 height 33
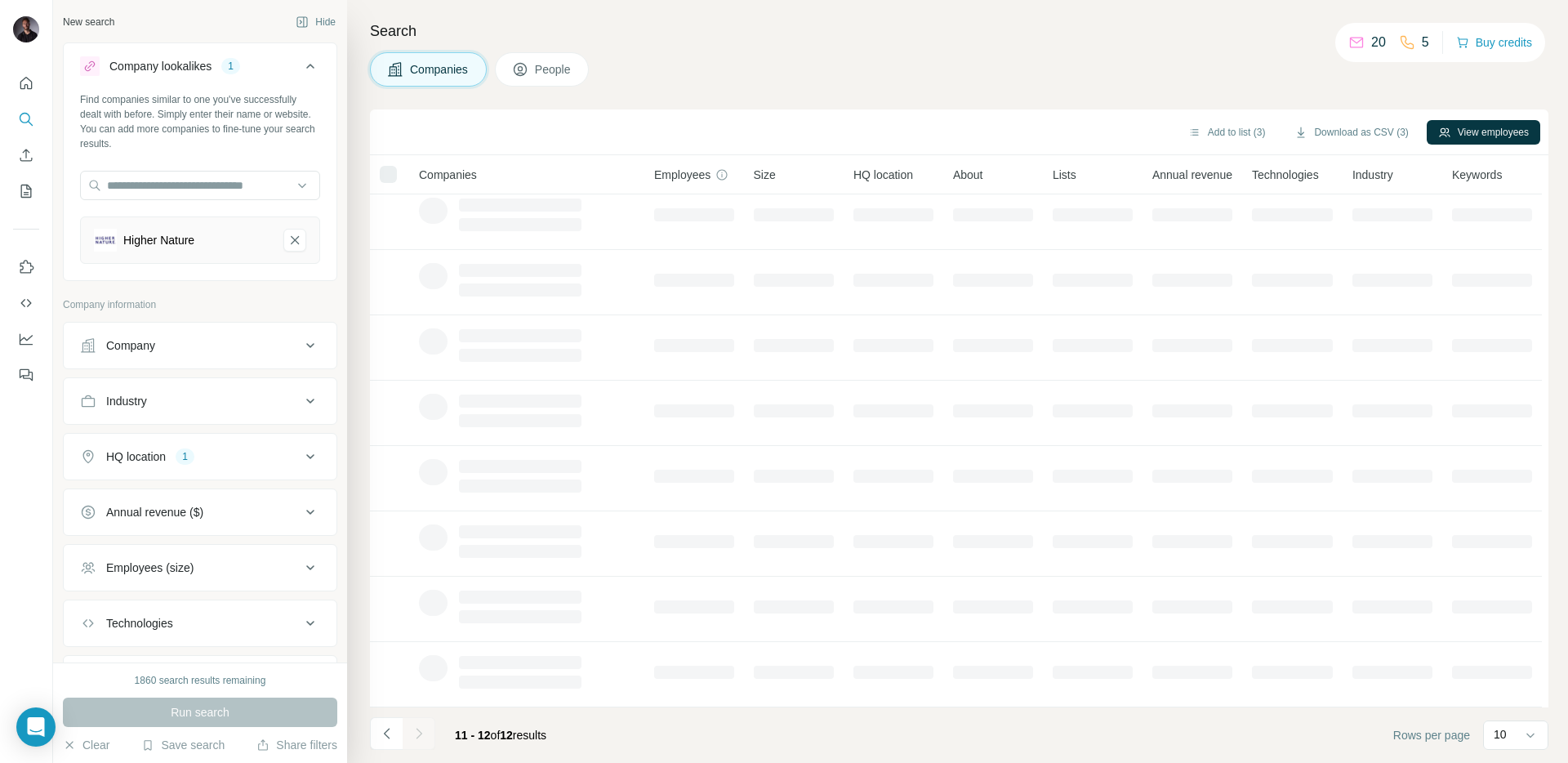
scroll to position [0, 0]
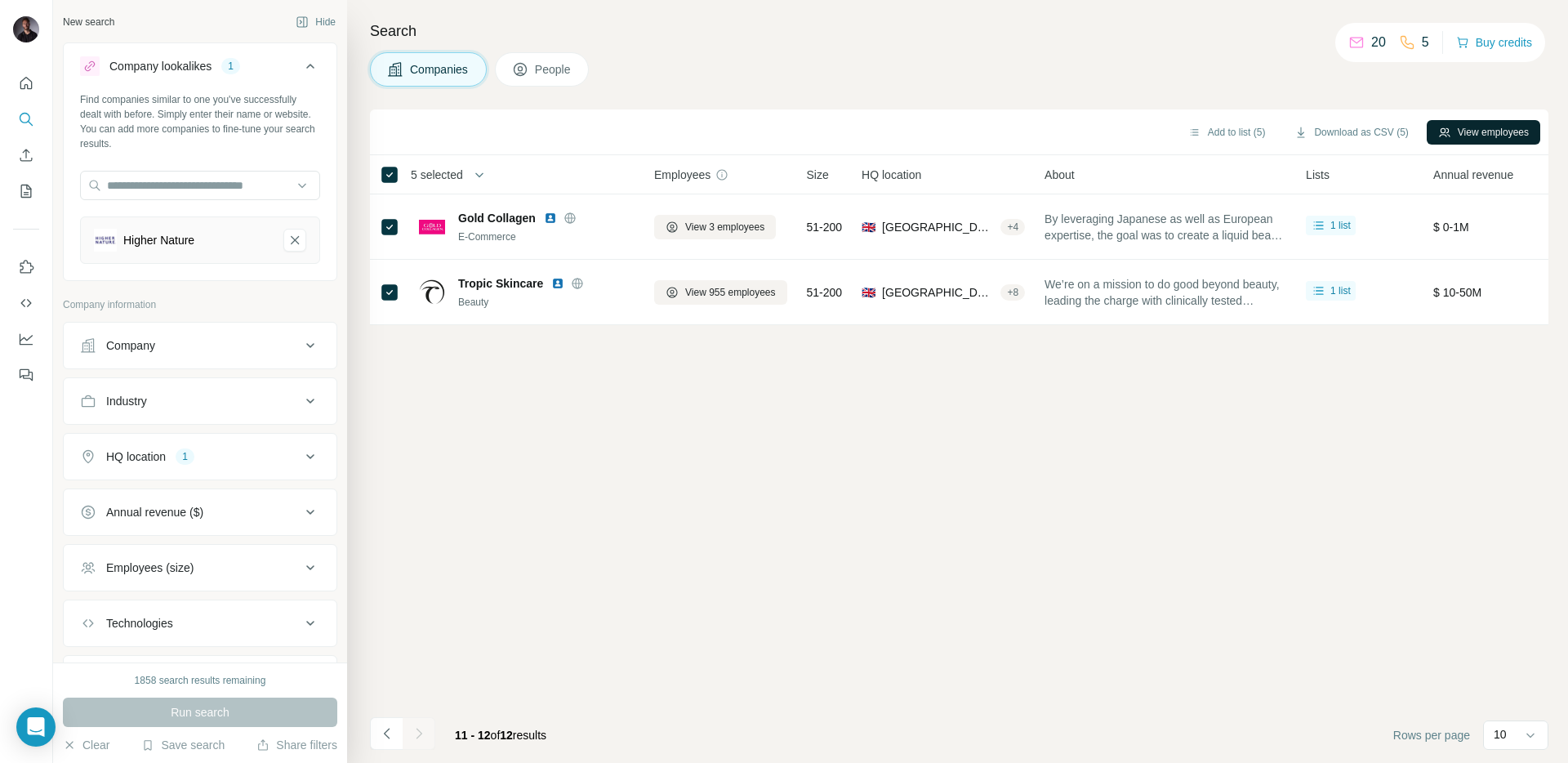
click at [1520, 130] on button "View employees" at bounding box center [1484, 132] width 114 height 25
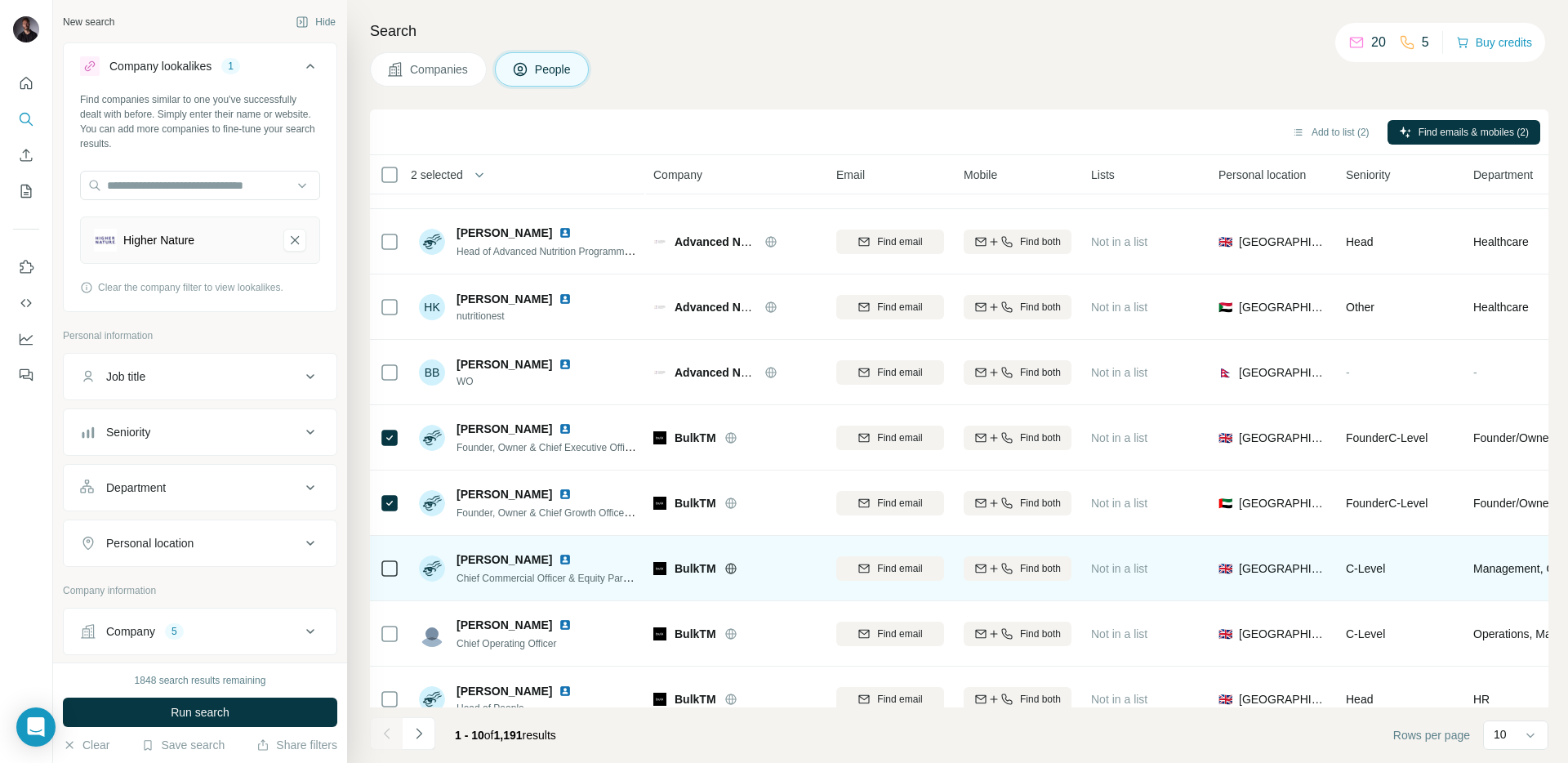
scroll to position [141, 1]
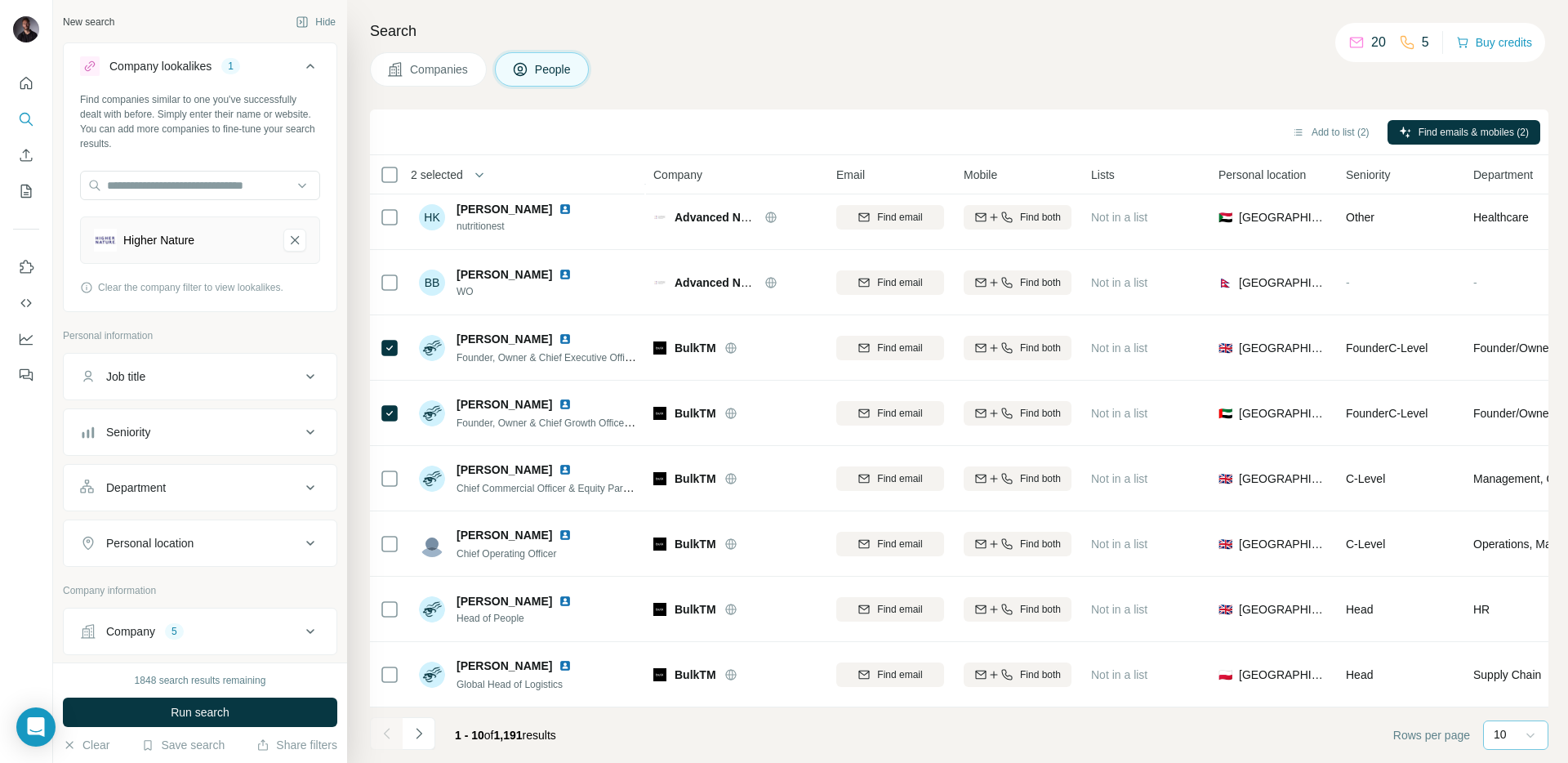
click at [1528, 732] on icon at bounding box center [1530, 734] width 16 height 16
click at [1520, 611] on div "60" at bounding box center [1516, 610] width 37 height 16
click at [255, 422] on button "Seniority" at bounding box center [200, 432] width 273 height 39
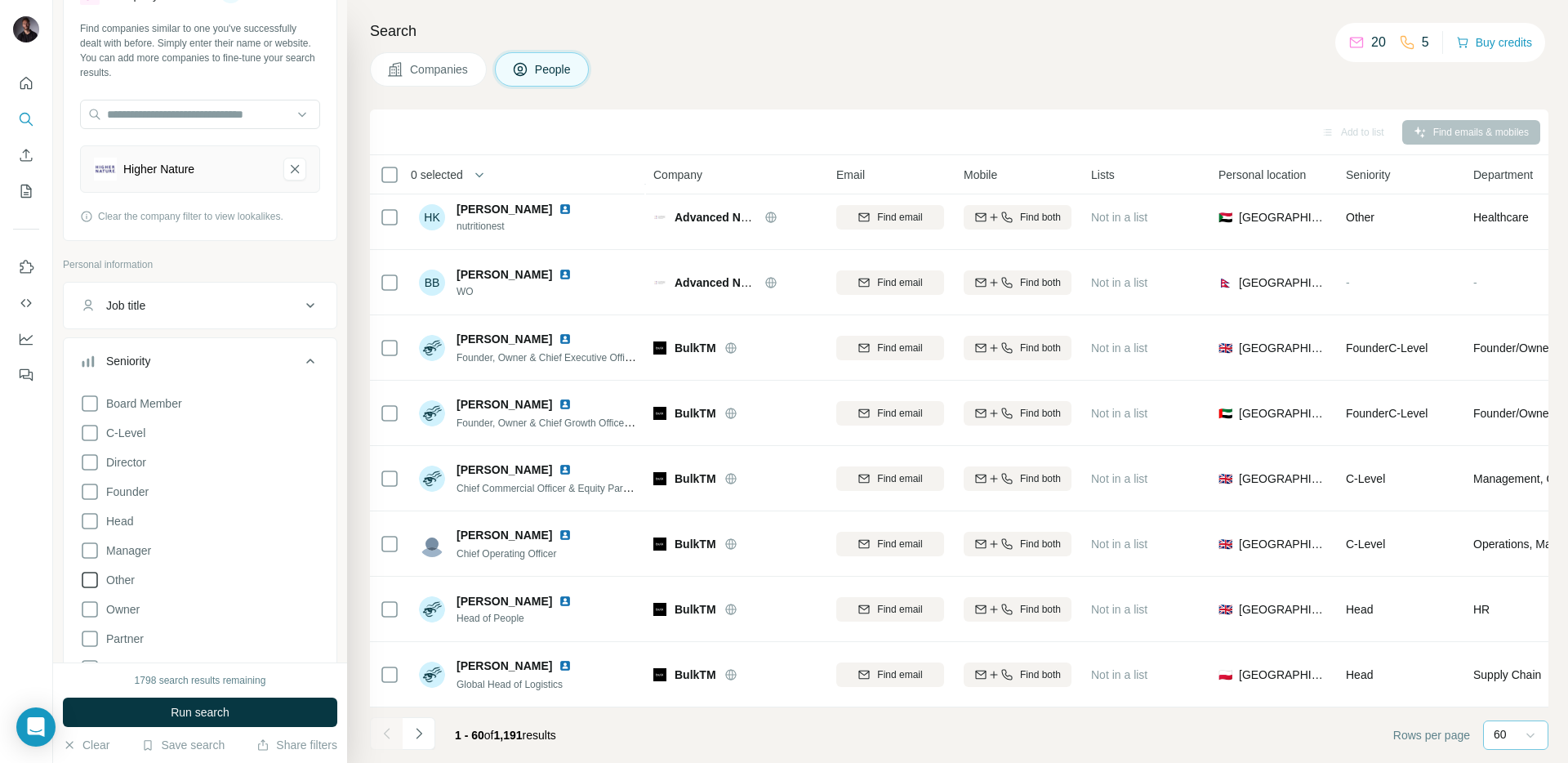
scroll to position [73, 0]
click at [90, 547] on icon at bounding box center [89, 549] width 20 height 19
click at [318, 358] on icon at bounding box center [310, 359] width 20 height 19
click at [308, 309] on icon at bounding box center [310, 304] width 20 height 19
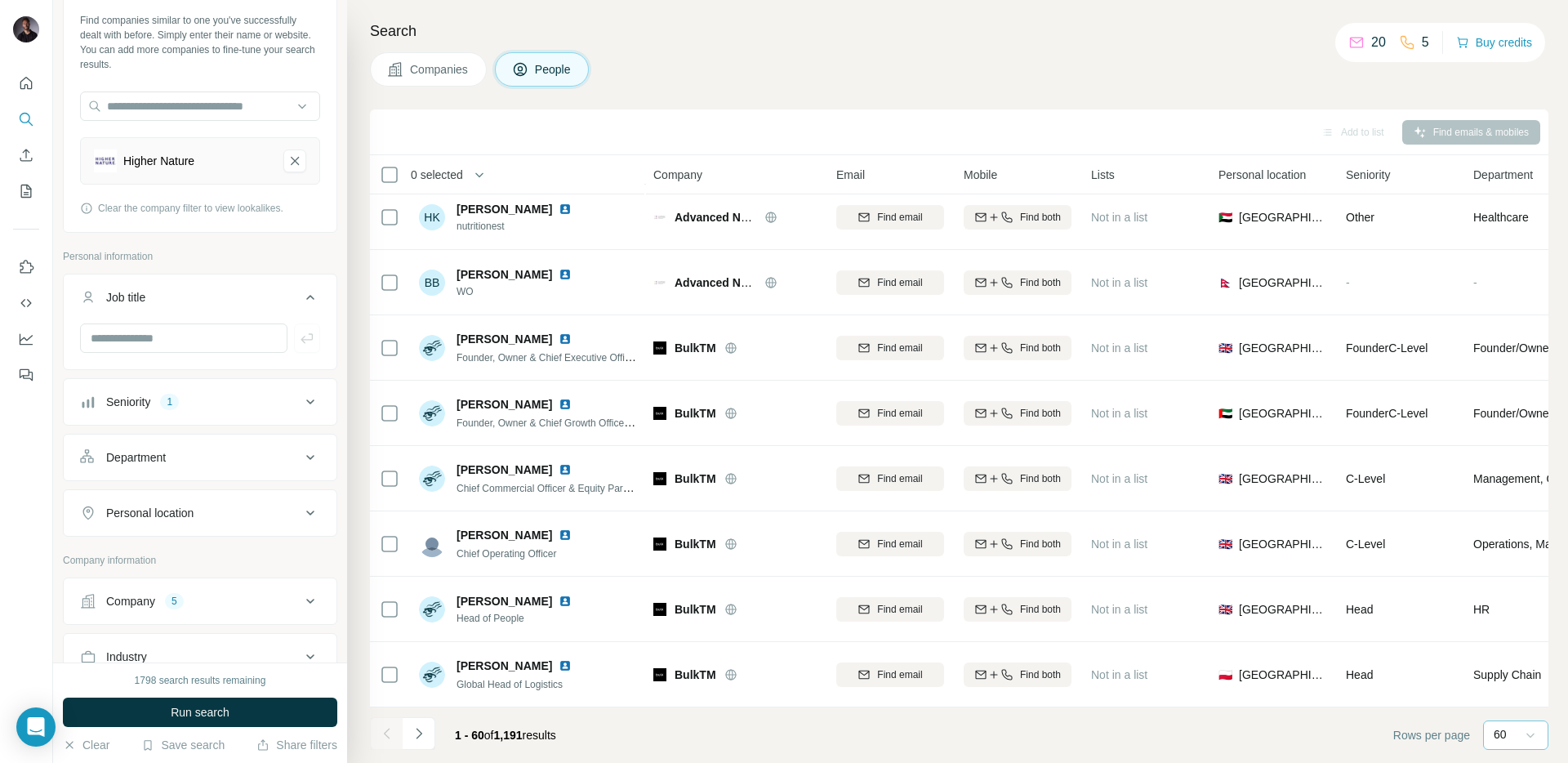
scroll to position [78, 0]
click at [204, 342] on input "text" at bounding box center [183, 339] width 208 height 30
type input "*********"
click at [146, 374] on div "marketing" at bounding box center [114, 376] width 70 height 19
click at [178, 335] on input "text" at bounding box center [183, 339] width 208 height 30
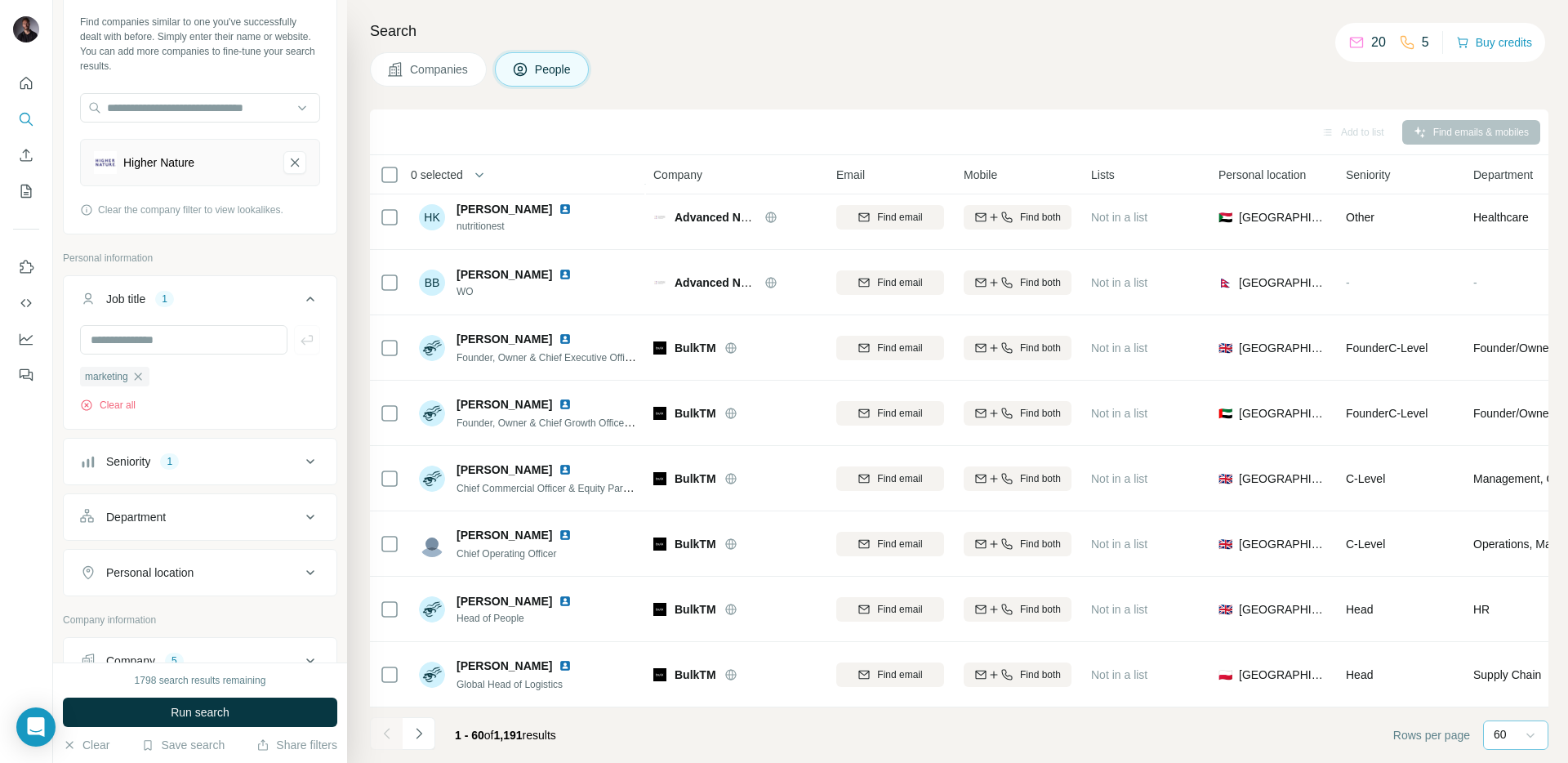
click at [141, 376] on icon "button" at bounding box center [137, 376] width 13 height 13
click at [155, 331] on input "text" at bounding box center [183, 339] width 208 height 30
type input "**********"
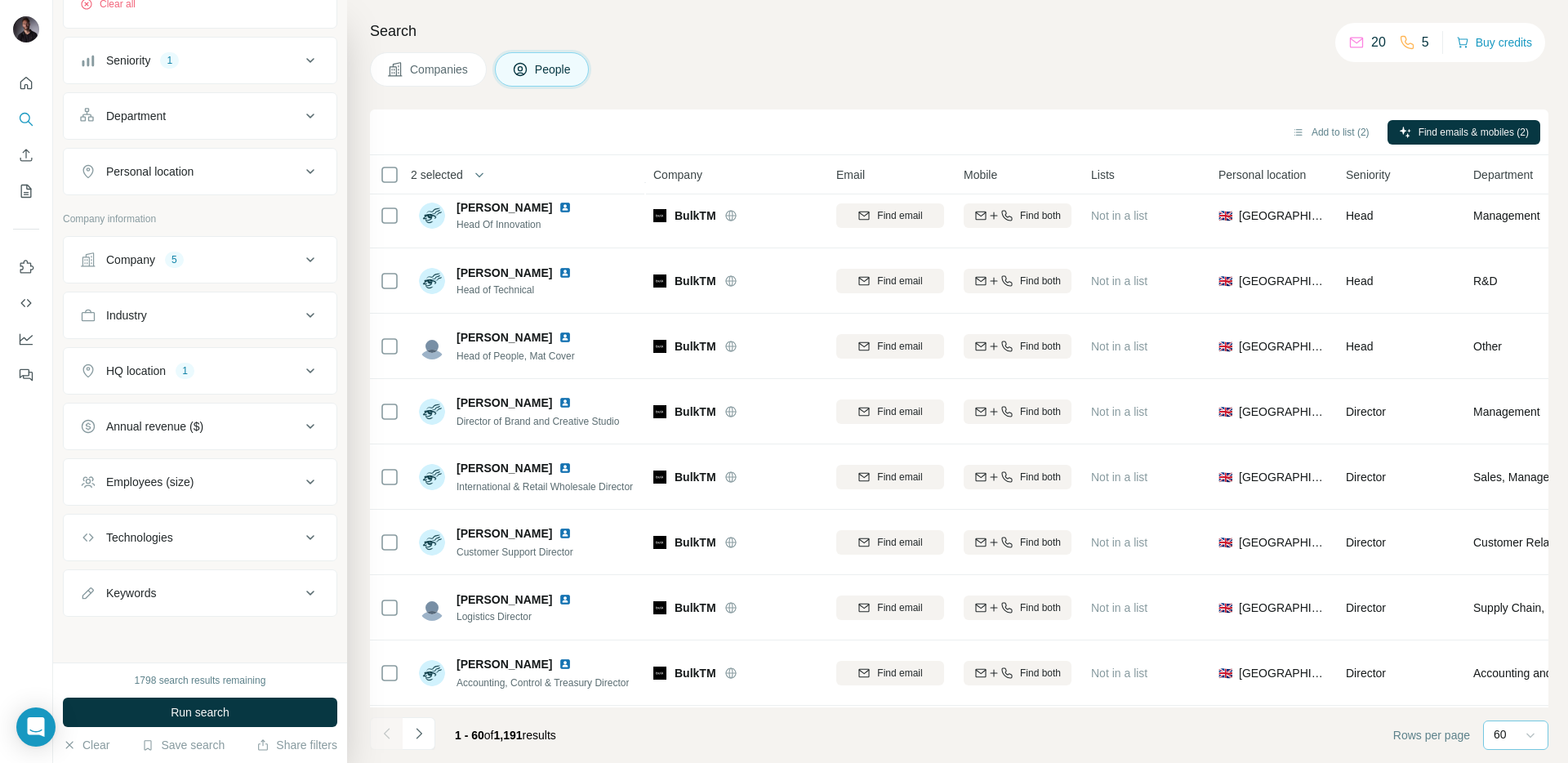
scroll to position [1188, 1]
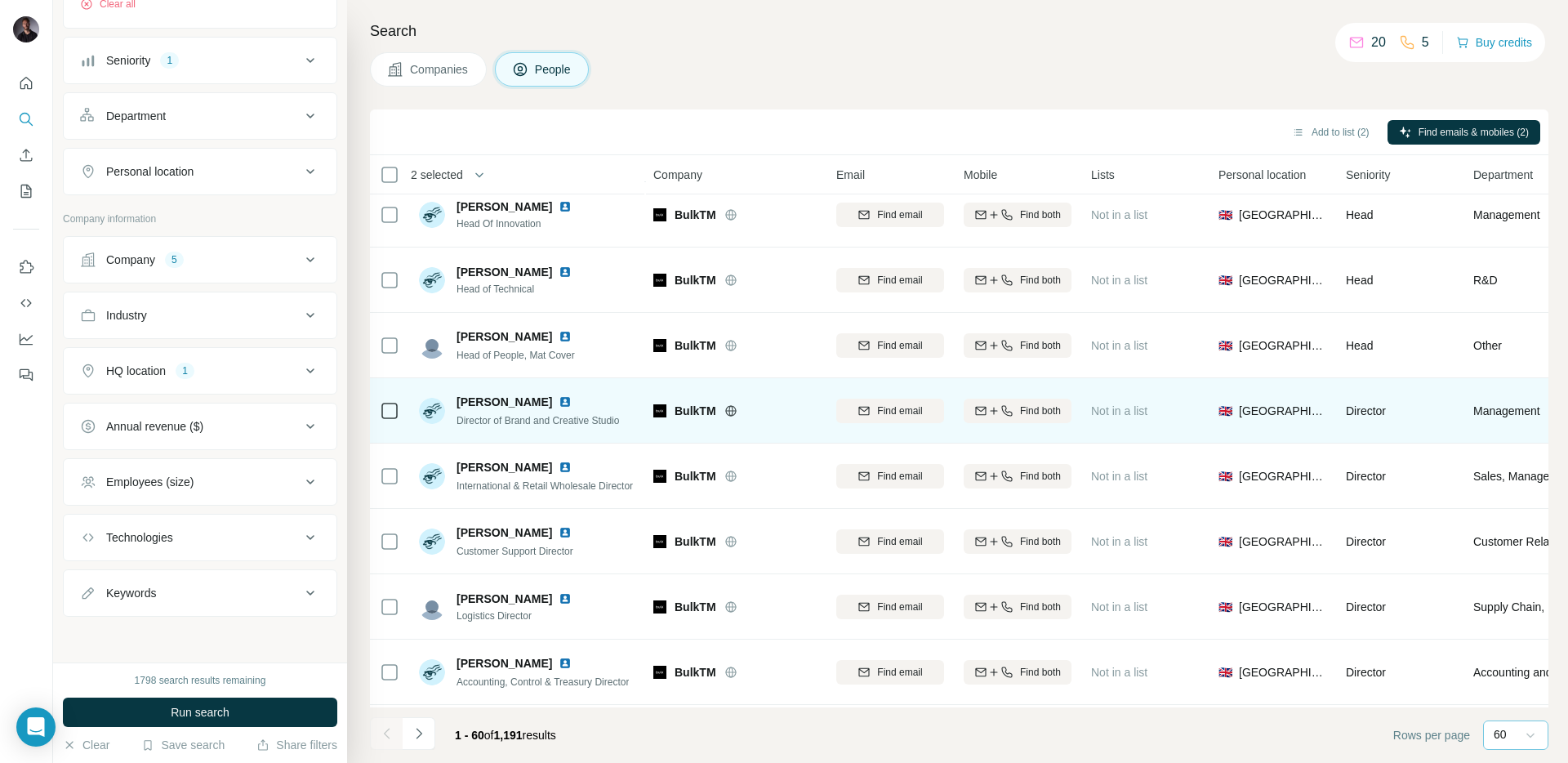
click at [389, 418] on icon at bounding box center [389, 410] width 20 height 19
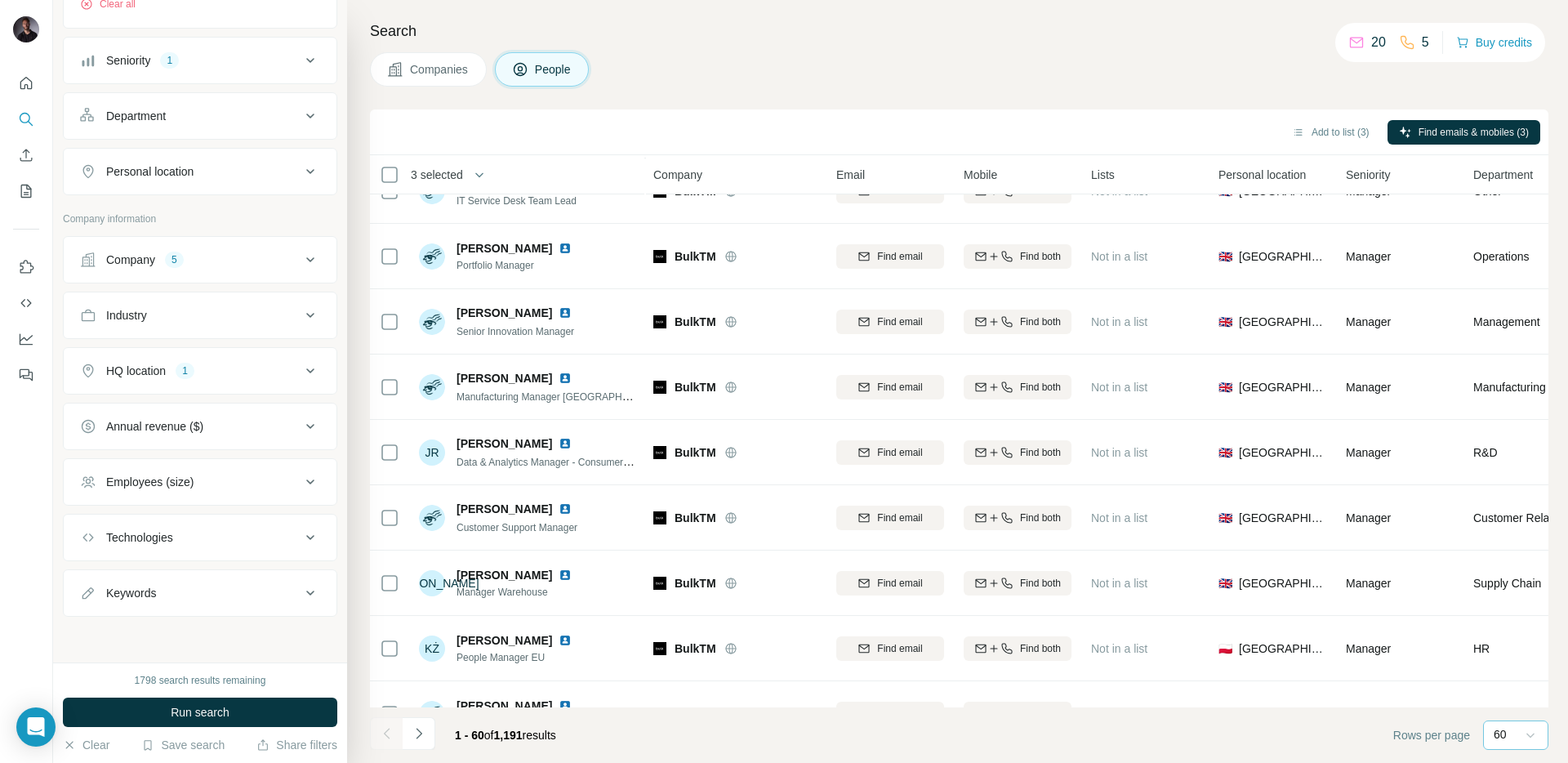
scroll to position [3406, 1]
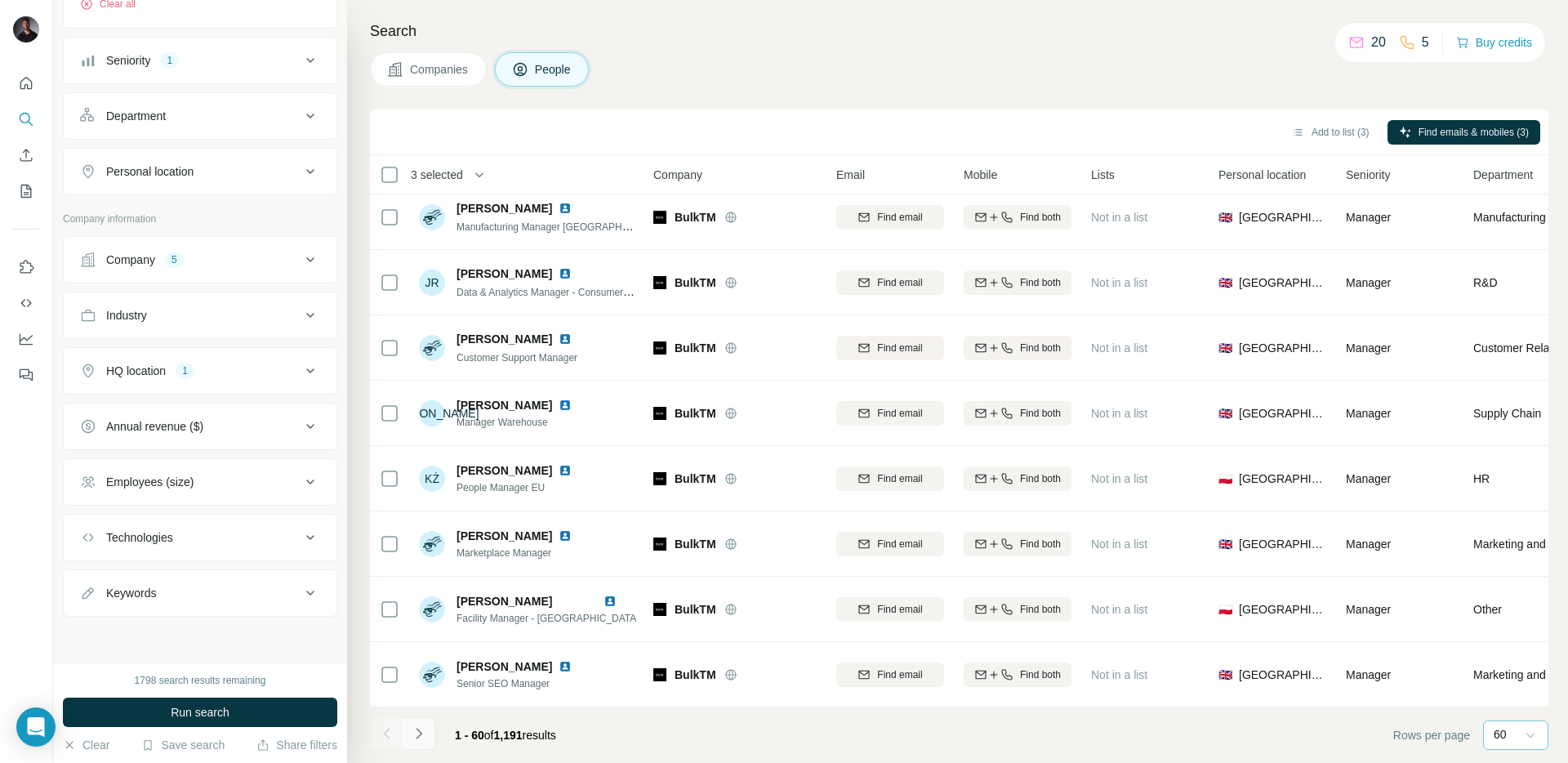
click at [421, 722] on button "Navigate to next page" at bounding box center [419, 733] width 33 height 33
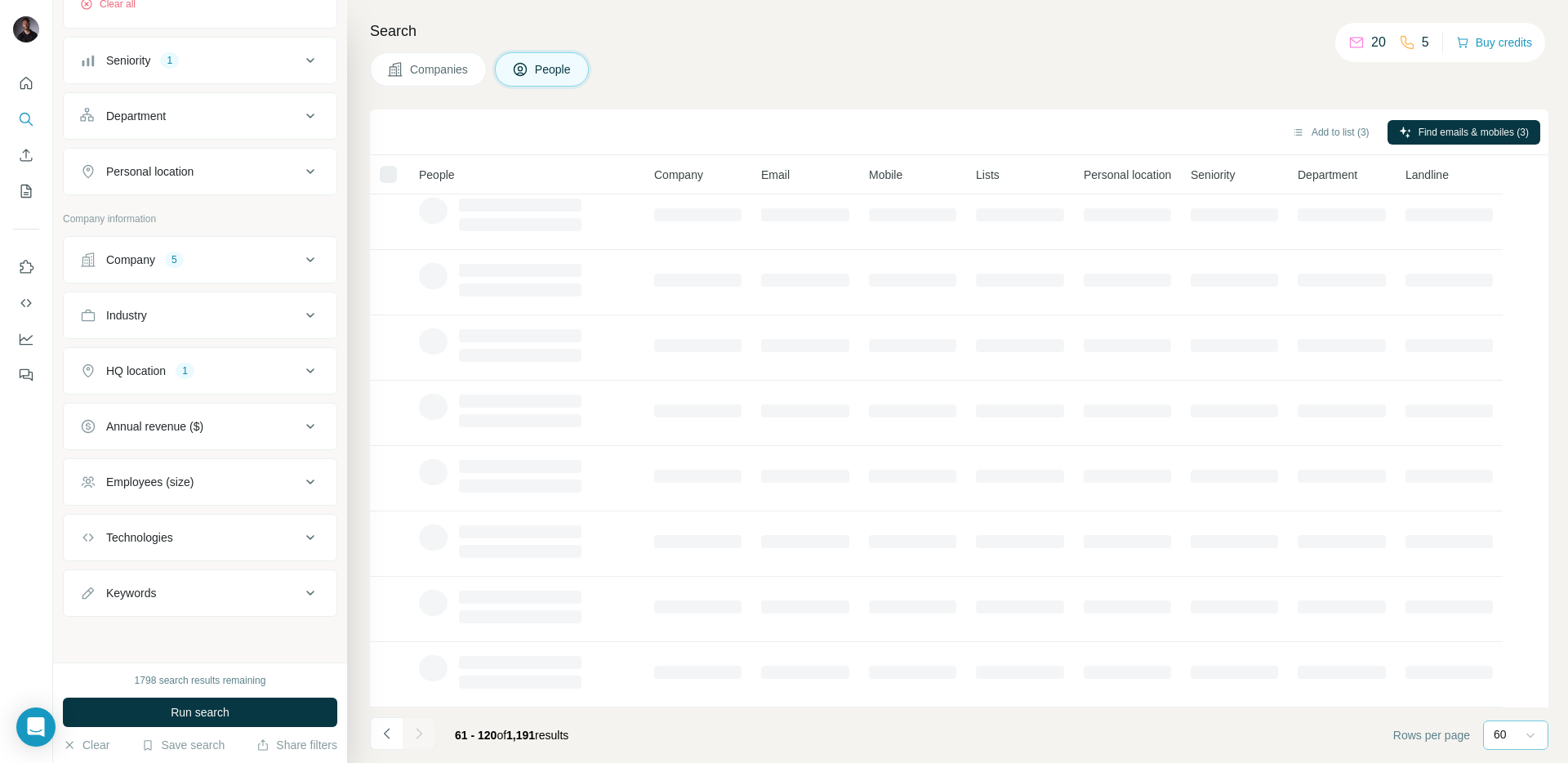
scroll to position [3406, 0]
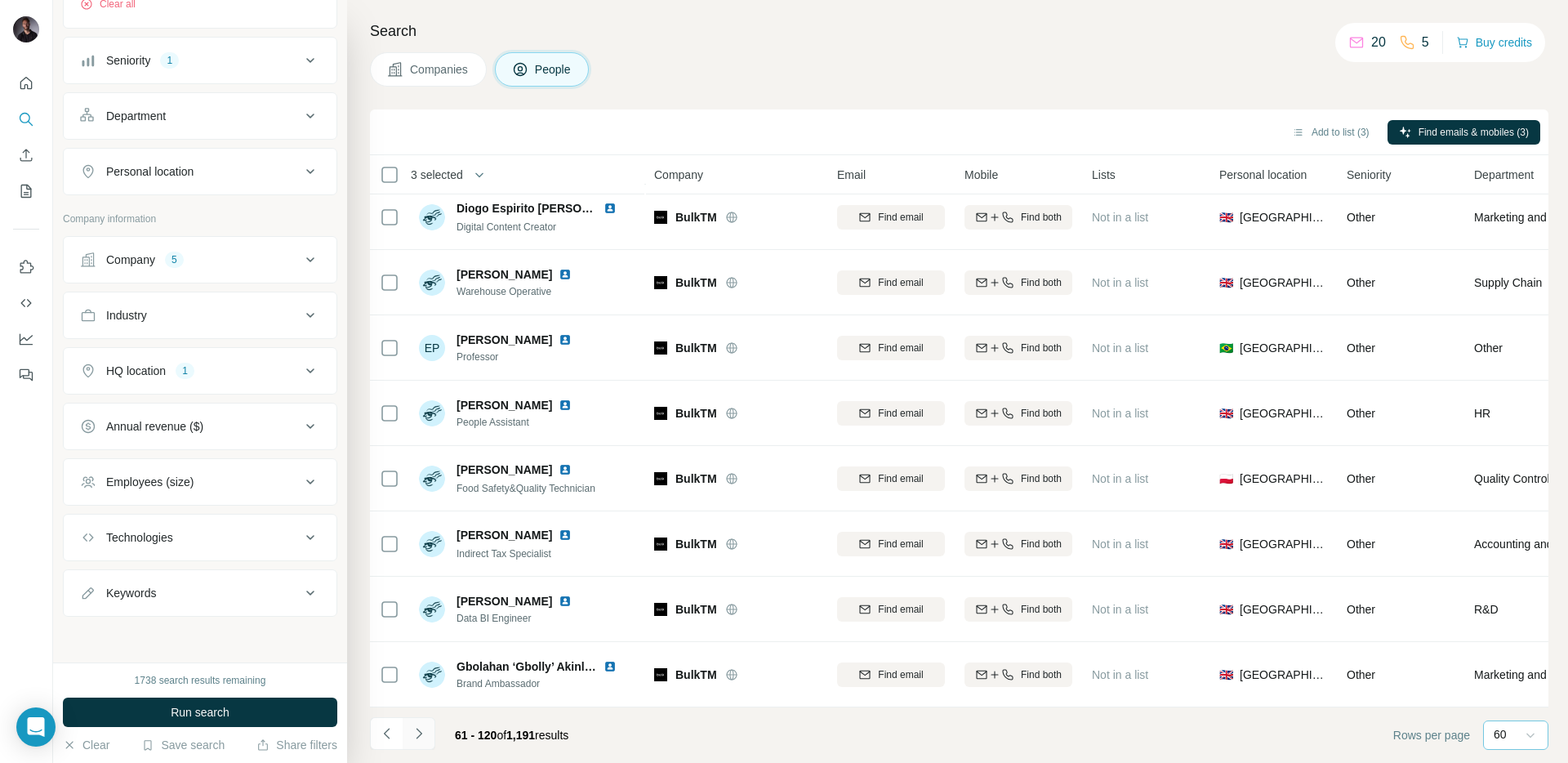
click at [410, 742] on button "Navigate to next page" at bounding box center [419, 733] width 33 height 33
click at [420, 738] on icon "Navigate to next page" at bounding box center [418, 732] width 16 height 16
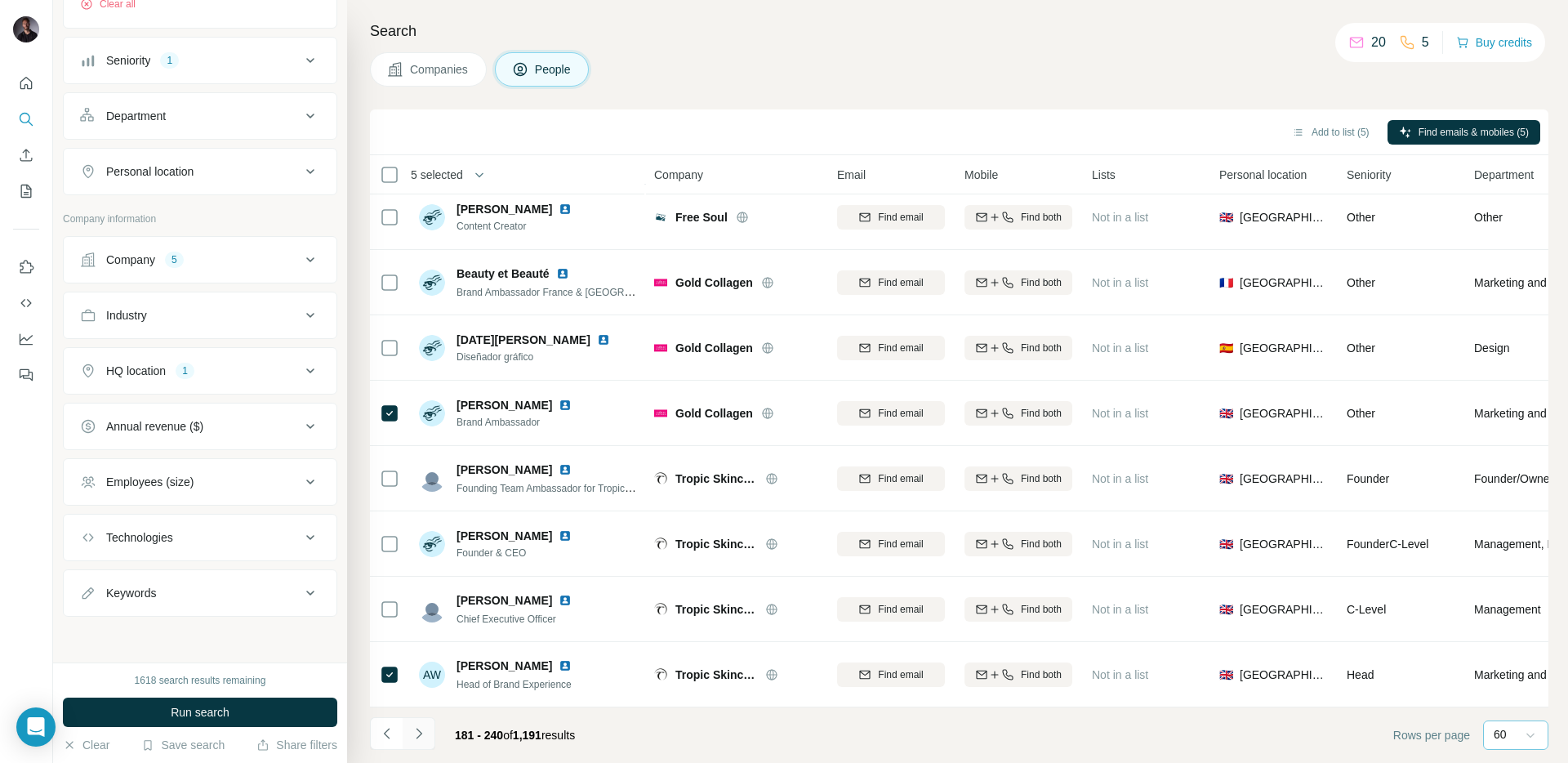
click at [432, 721] on button "Navigate to next page" at bounding box center [419, 733] width 33 height 33
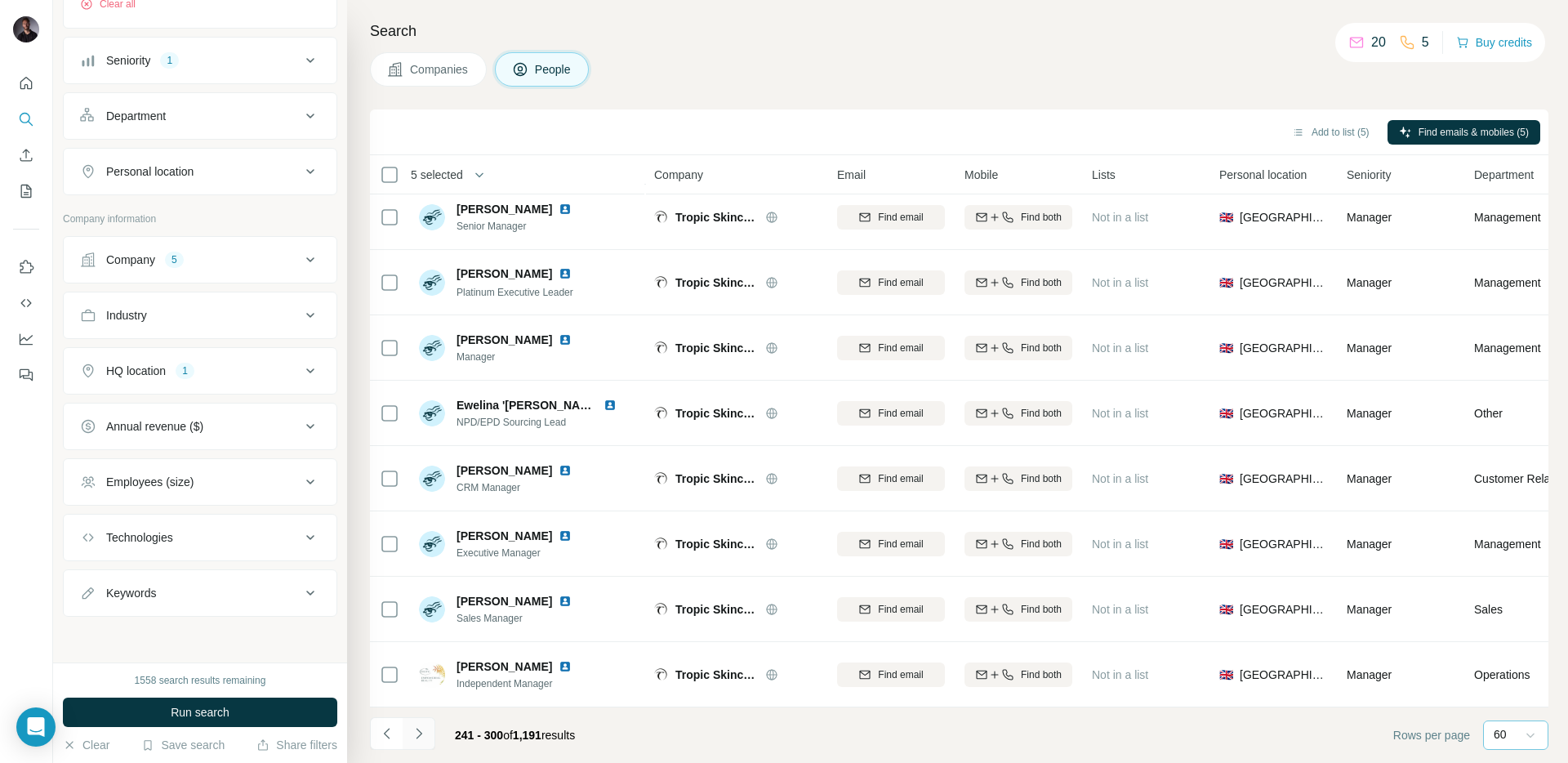
click at [425, 735] on icon "Navigate to next page" at bounding box center [418, 732] width 16 height 16
click at [428, 741] on button "Navigate to next page" at bounding box center [419, 733] width 33 height 33
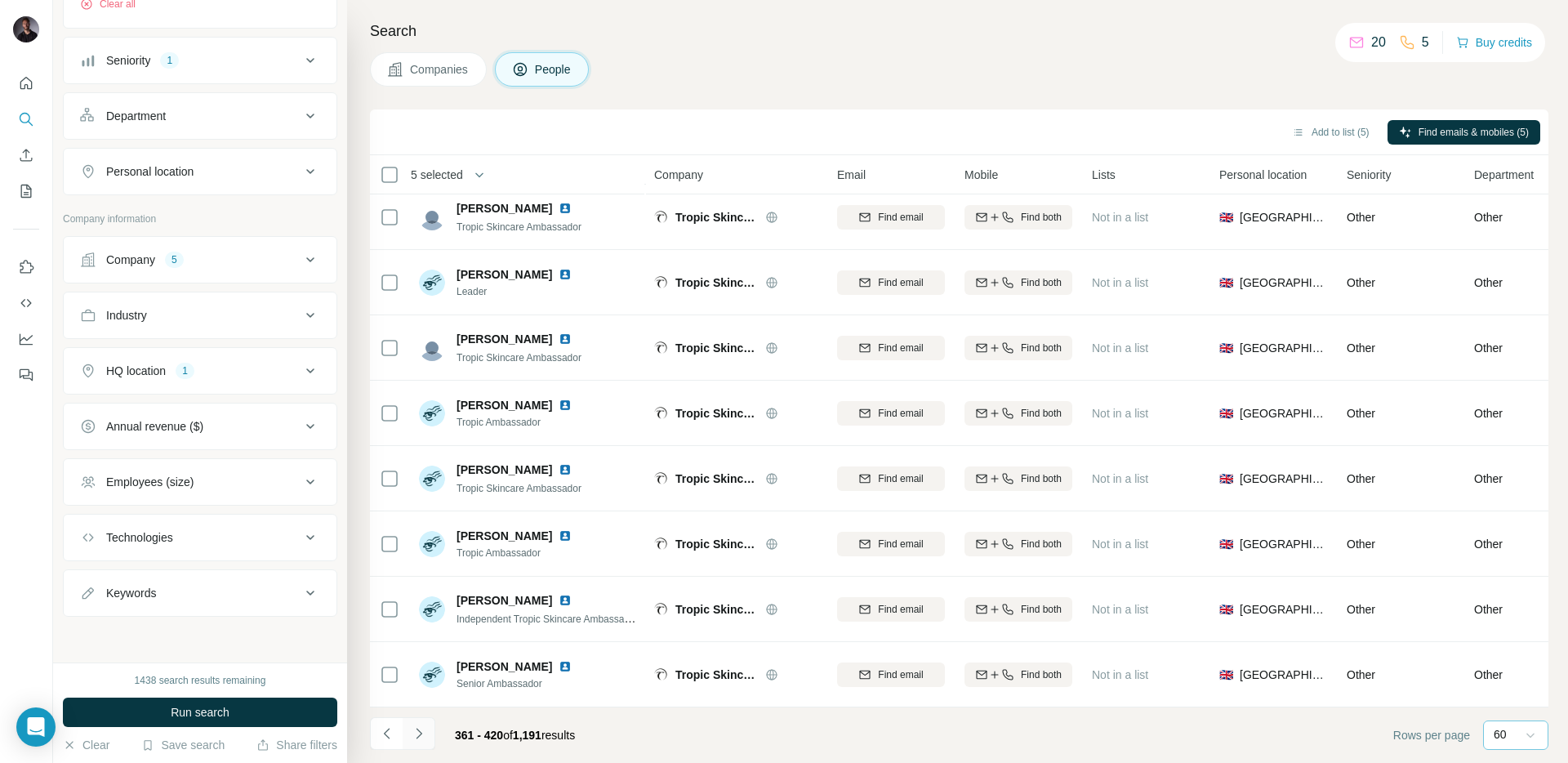
click at [428, 741] on button "Navigate to next page" at bounding box center [419, 733] width 33 height 33
click at [418, 738] on icon "Navigate to next page" at bounding box center [418, 732] width 16 height 16
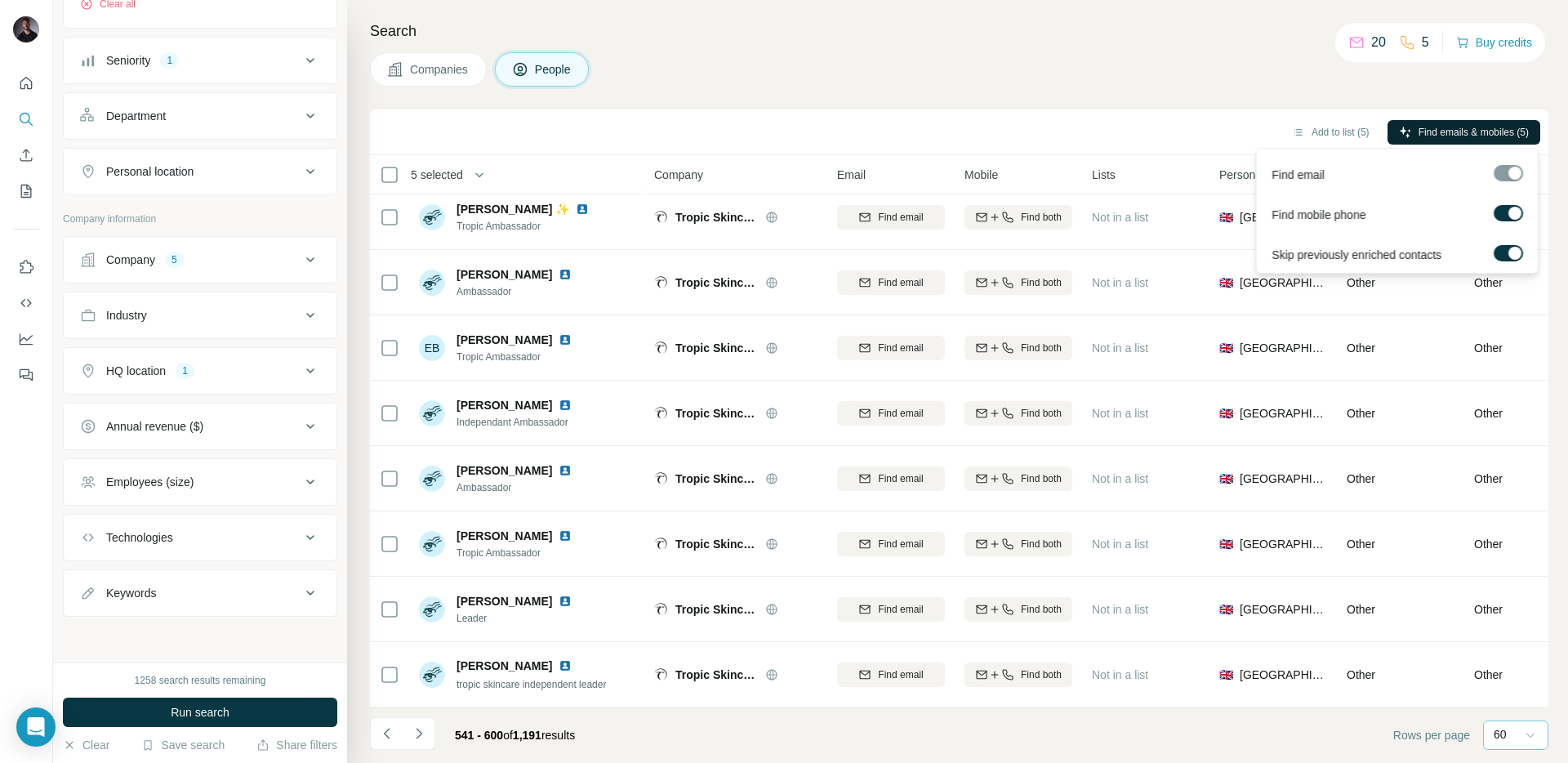
click at [1419, 131] on span "Find emails & mobiles (5)" at bounding box center [1474, 131] width 110 height 14
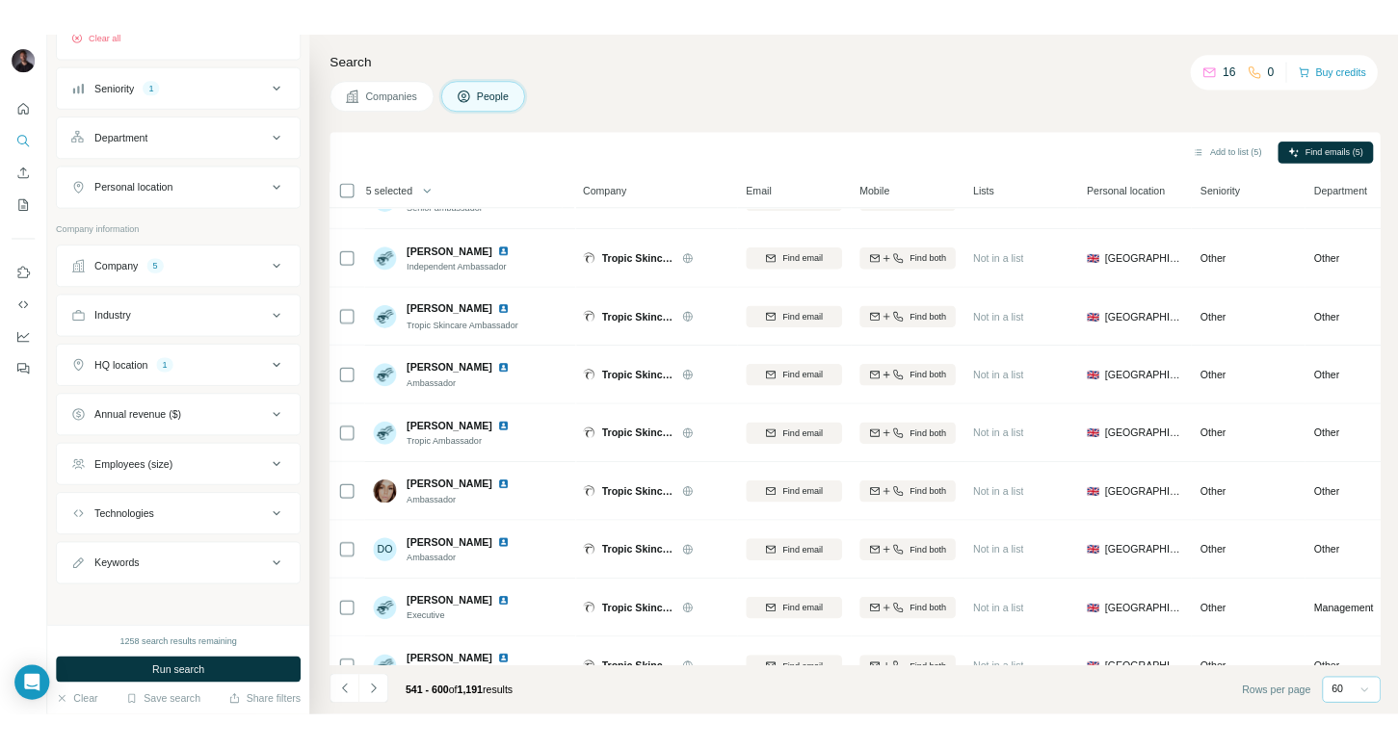
scroll to position [0, 0]
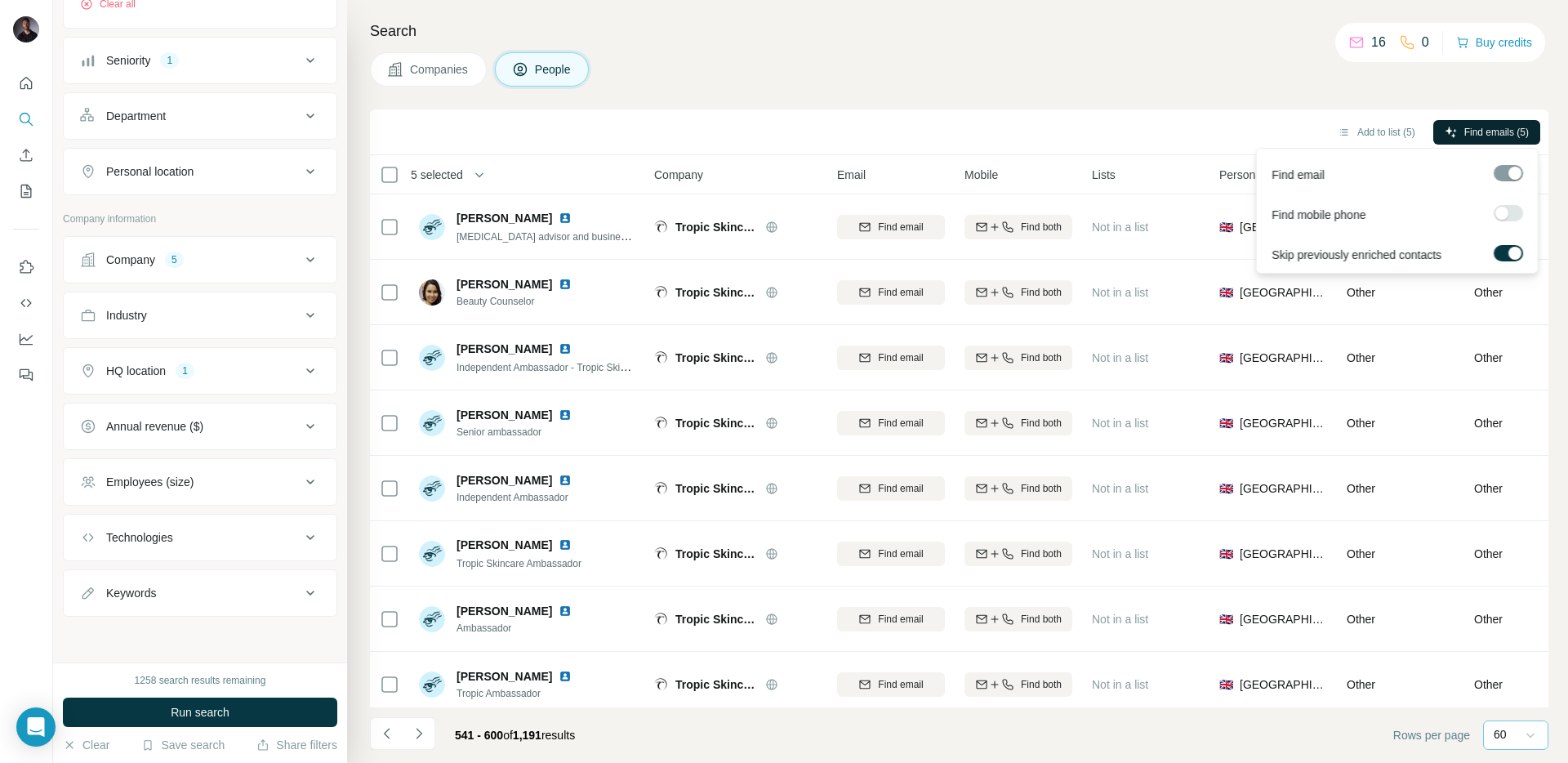
click at [1497, 136] on span "Find emails (5)" at bounding box center [1497, 131] width 64 height 14
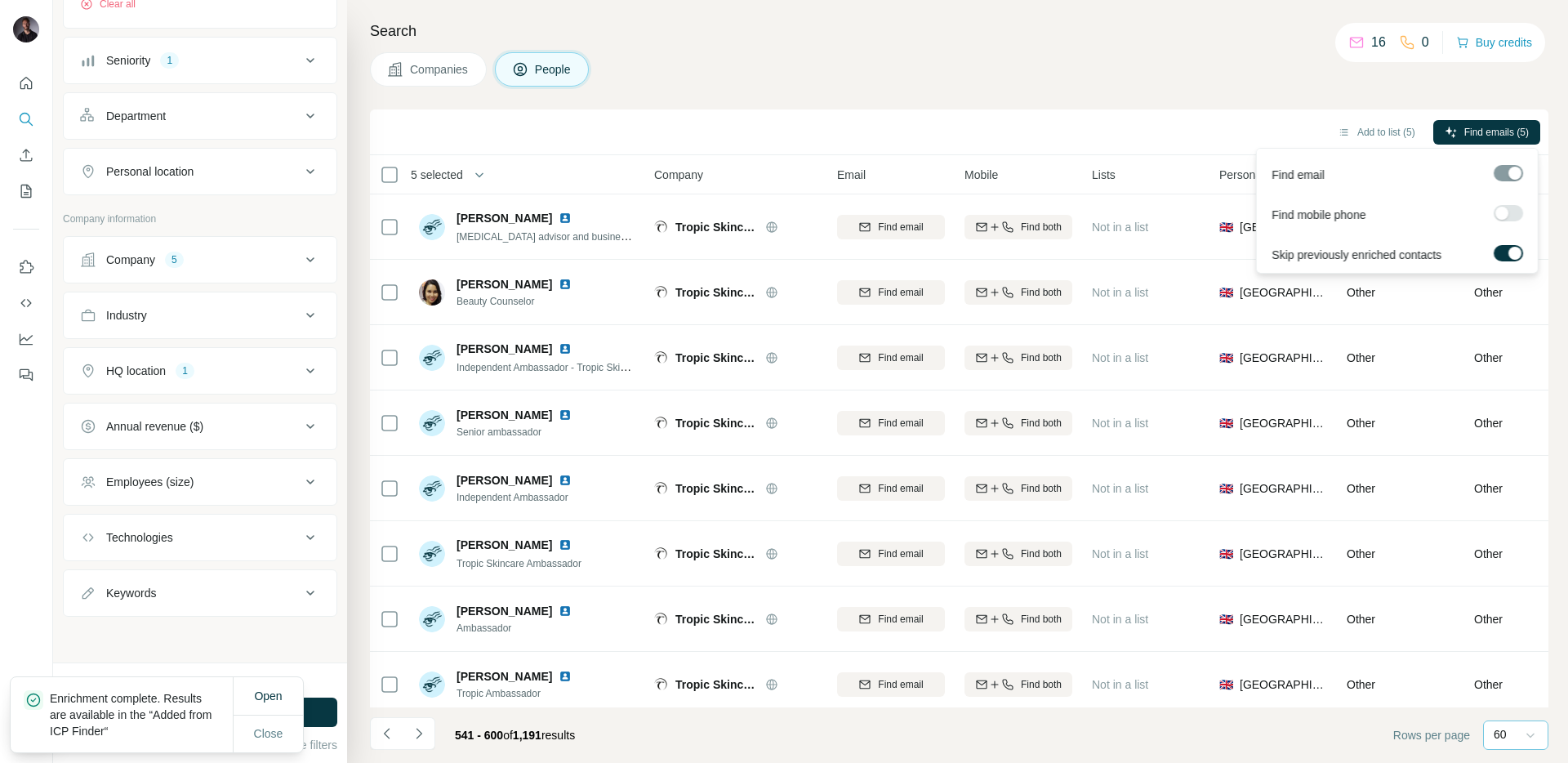
click at [1513, 170] on div at bounding box center [1509, 173] width 30 height 16
click at [1505, 130] on span "Find emails (5)" at bounding box center [1497, 131] width 64 height 14
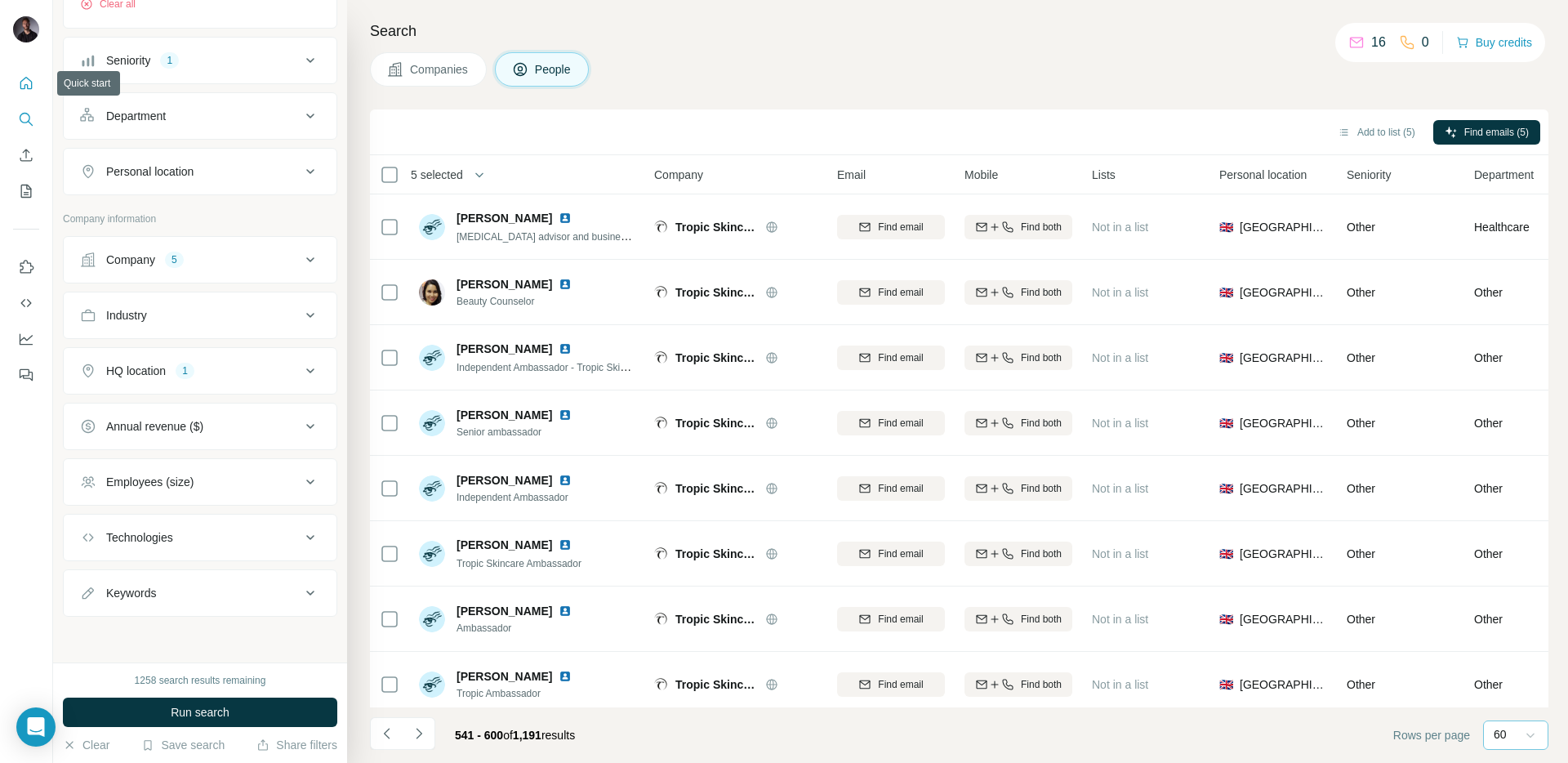
click at [26, 97] on button "Quick start" at bounding box center [25, 83] width 26 height 30
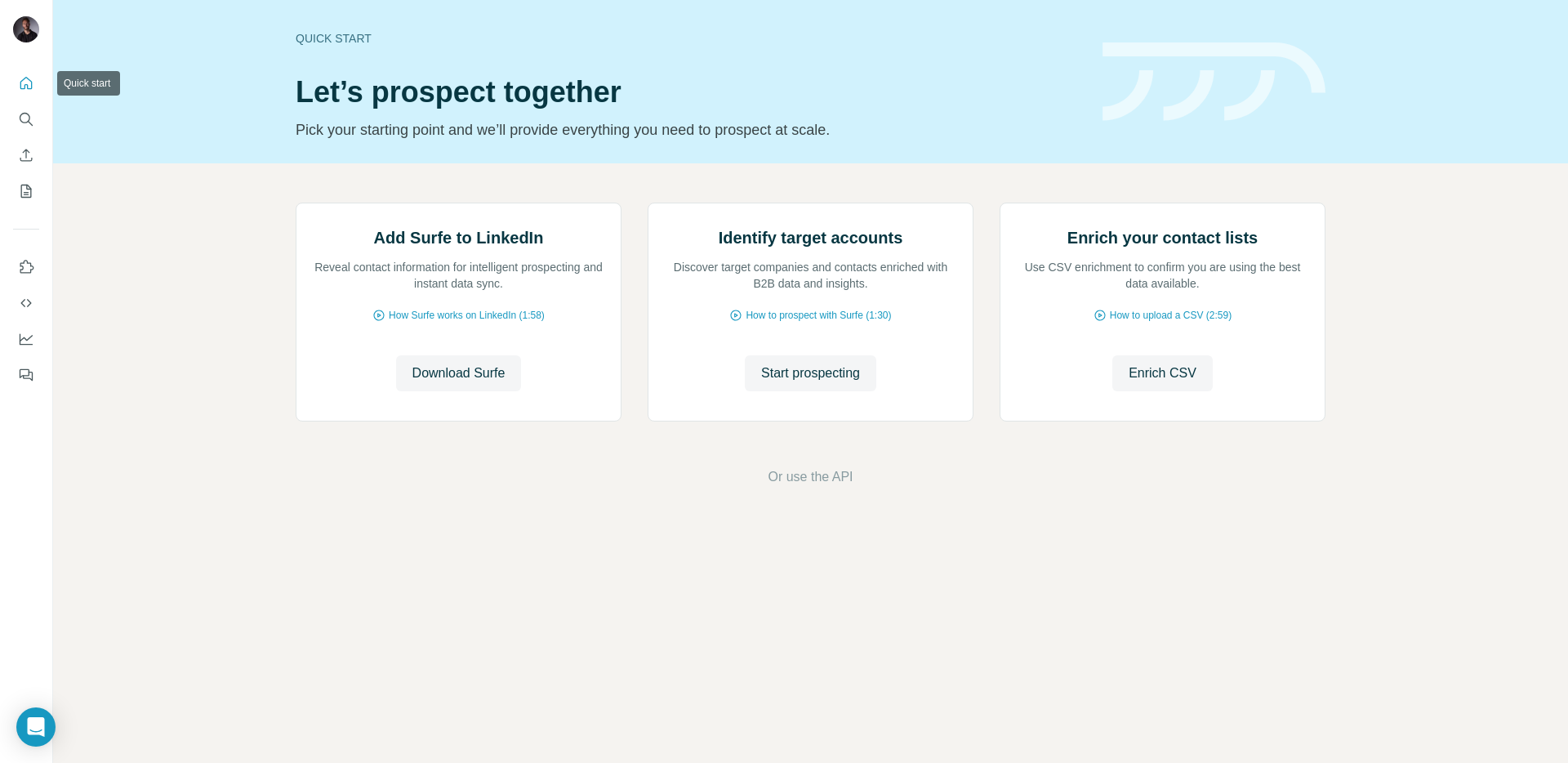
click at [25, 84] on icon "Quick start" at bounding box center [26, 83] width 12 height 12
click at [24, 334] on icon "Dashboard" at bounding box center [25, 338] width 16 height 16
click at [33, 192] on icon "My lists" at bounding box center [25, 191] width 16 height 16
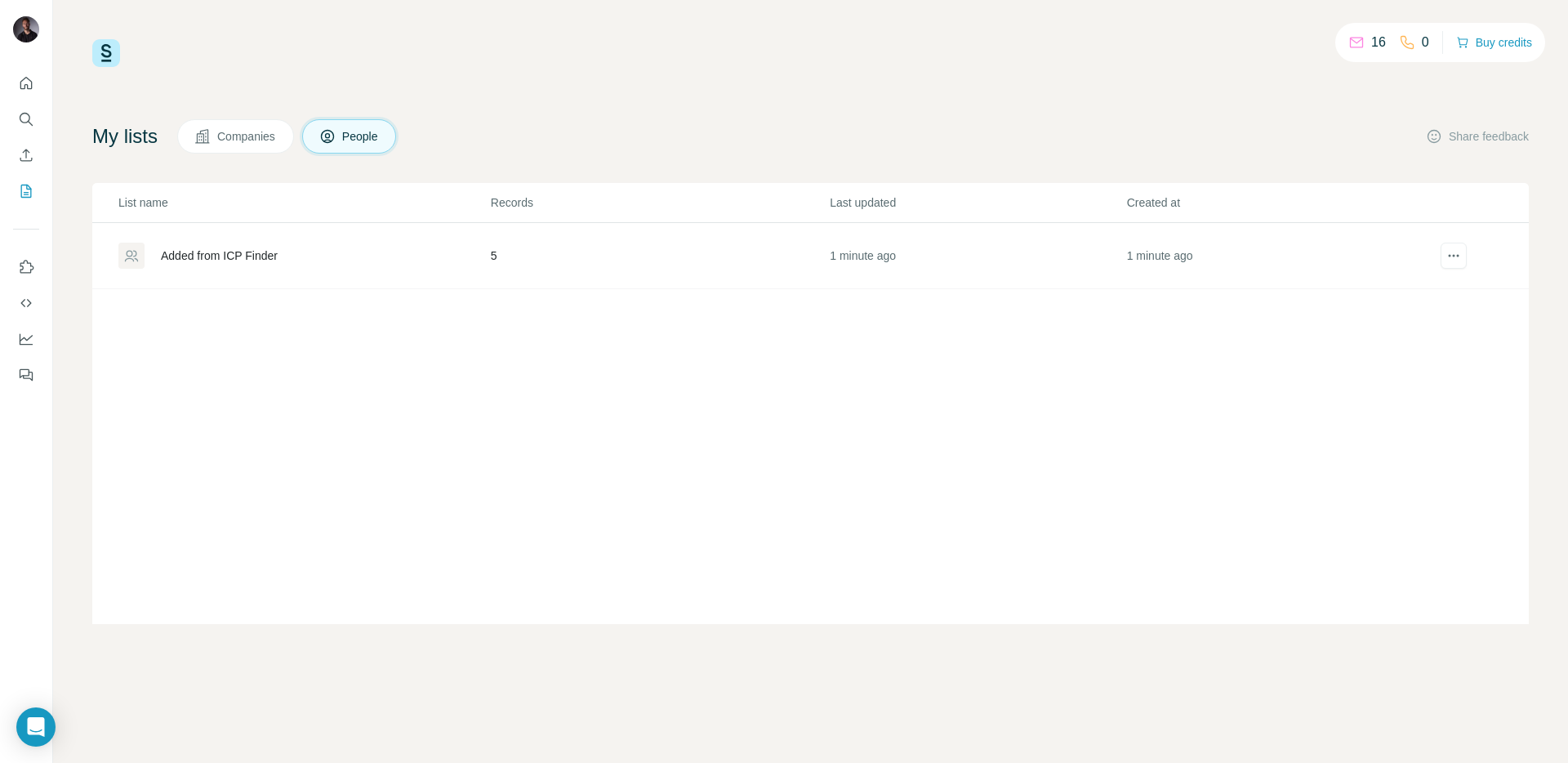
click at [194, 255] on div "Added from ICP Finder" at bounding box center [220, 255] width 117 height 16
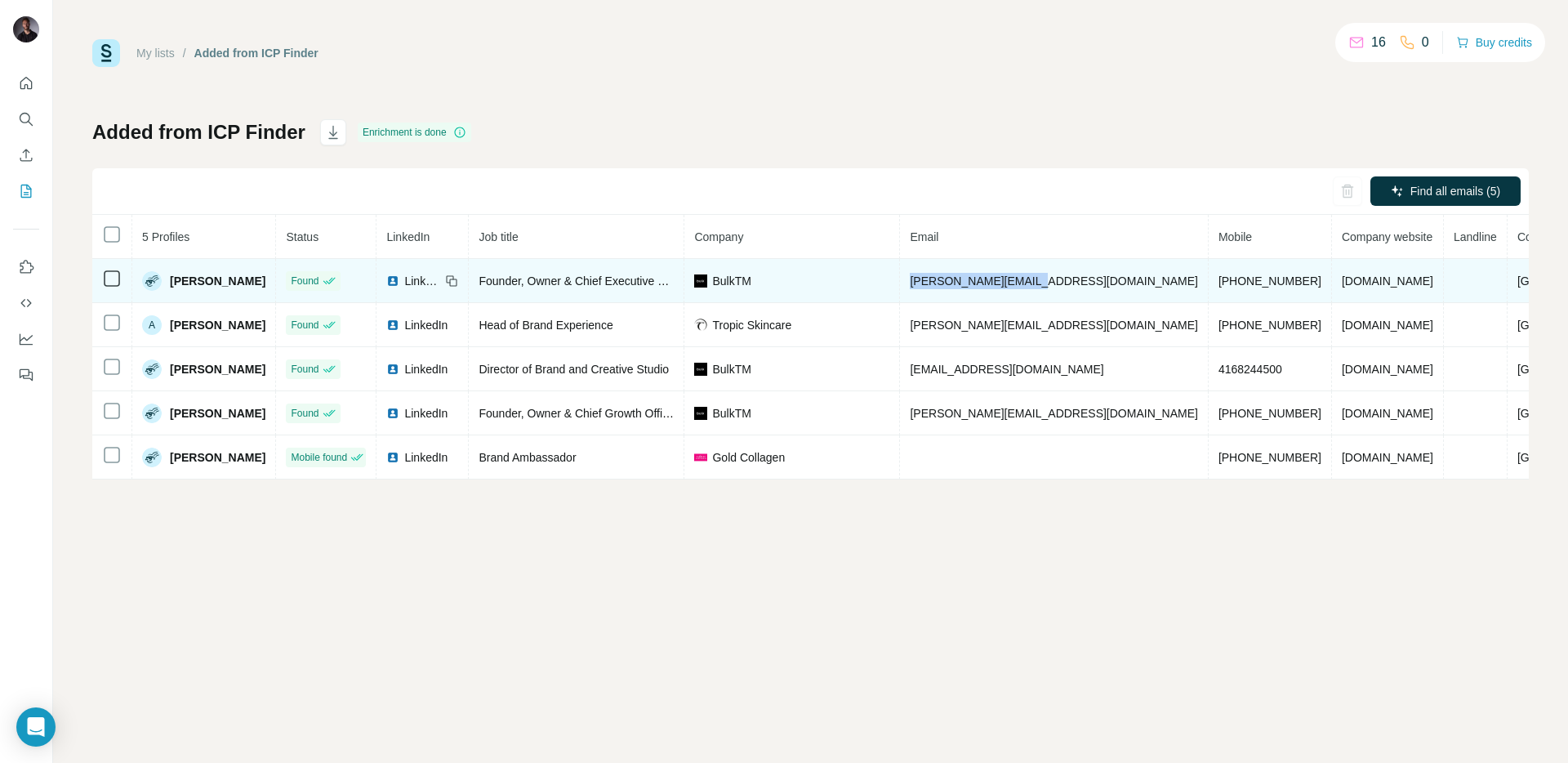
drag, startPoint x: 943, startPoint y: 281, endPoint x: 1088, endPoint y: 286, distance: 145.1
click at [1088, 286] on td "adam@bulkpowders.com" at bounding box center [1053, 281] width 308 height 44
copy span "adam@bulkpowders.com"
